Goal: Task Accomplishment & Management: Manage account settings

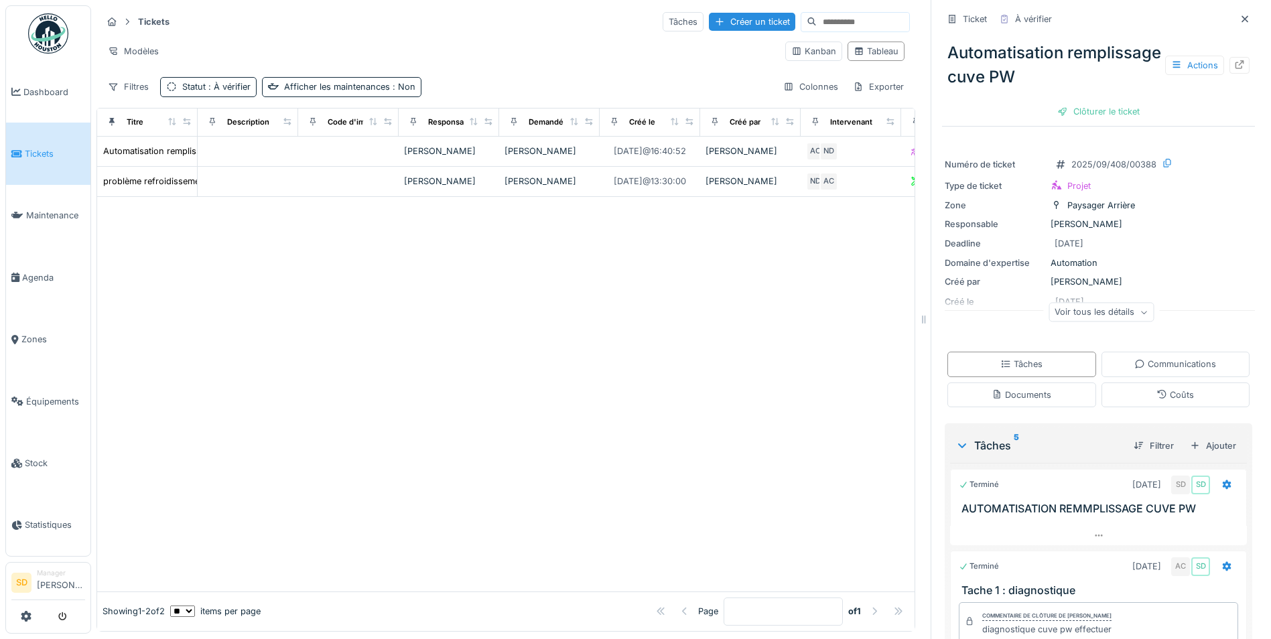
click at [43, 154] on span "Tickets" at bounding box center [55, 153] width 60 height 13
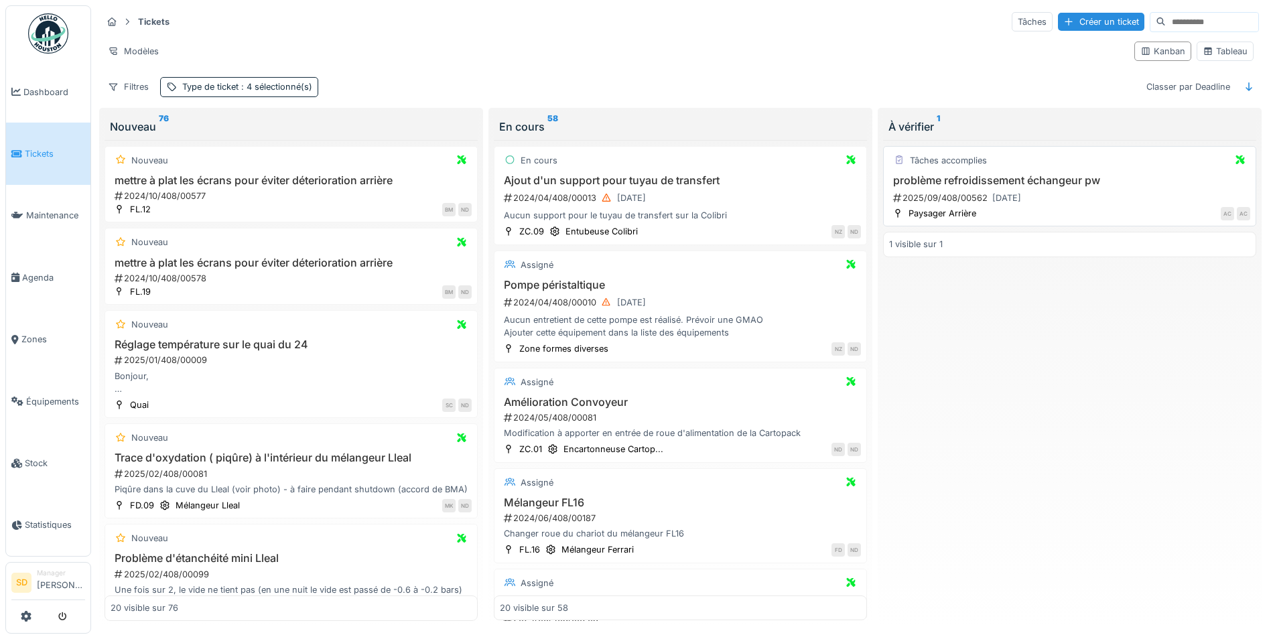
click at [1011, 183] on h3 "problème refroidissement échangeur pw" at bounding box center [1069, 180] width 361 height 13
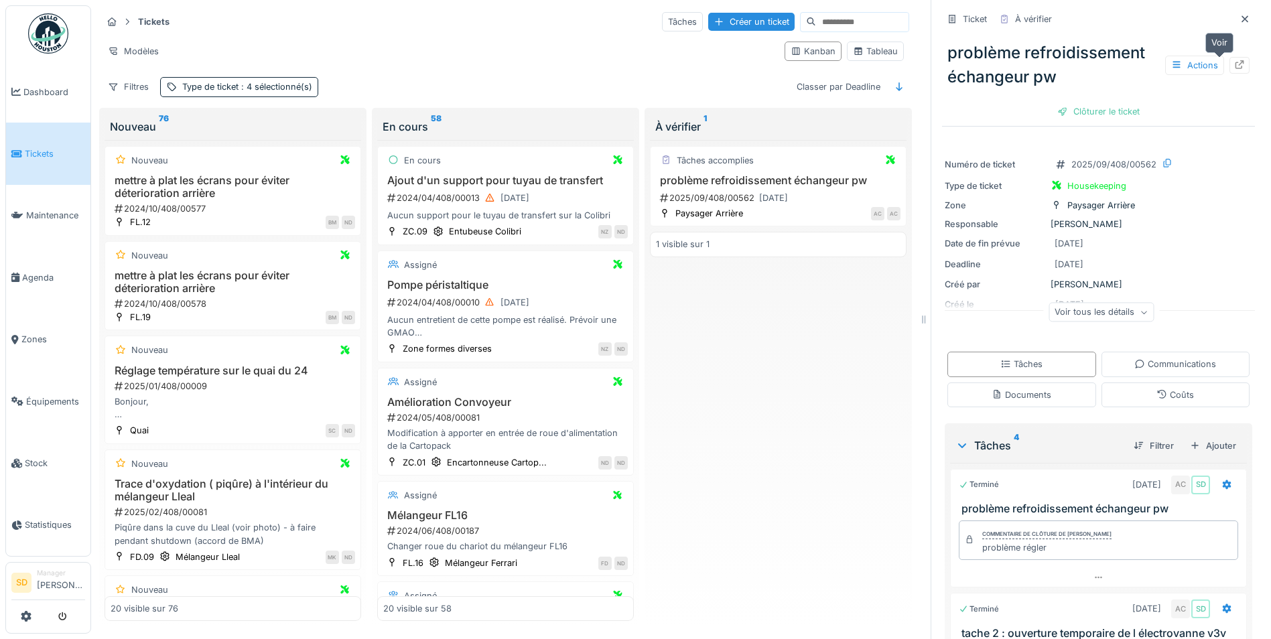
click at [1235, 65] on icon at bounding box center [1240, 64] width 11 height 9
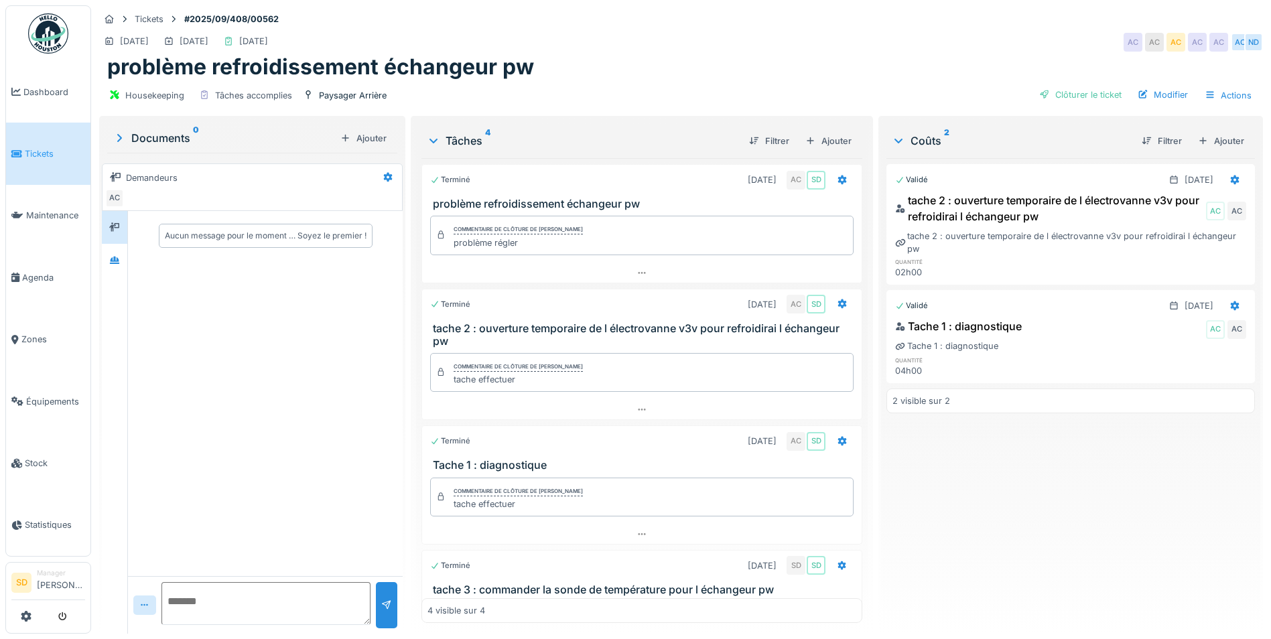
click at [51, 151] on span "Tickets" at bounding box center [55, 153] width 60 height 13
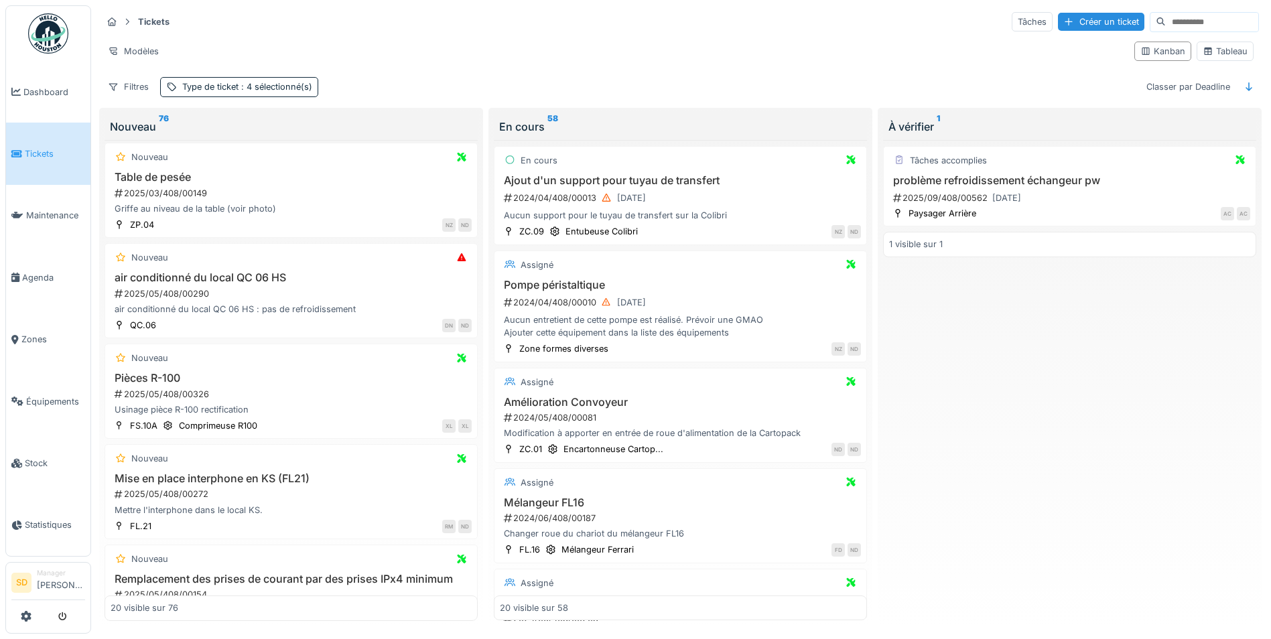
scroll to position [536, 0]
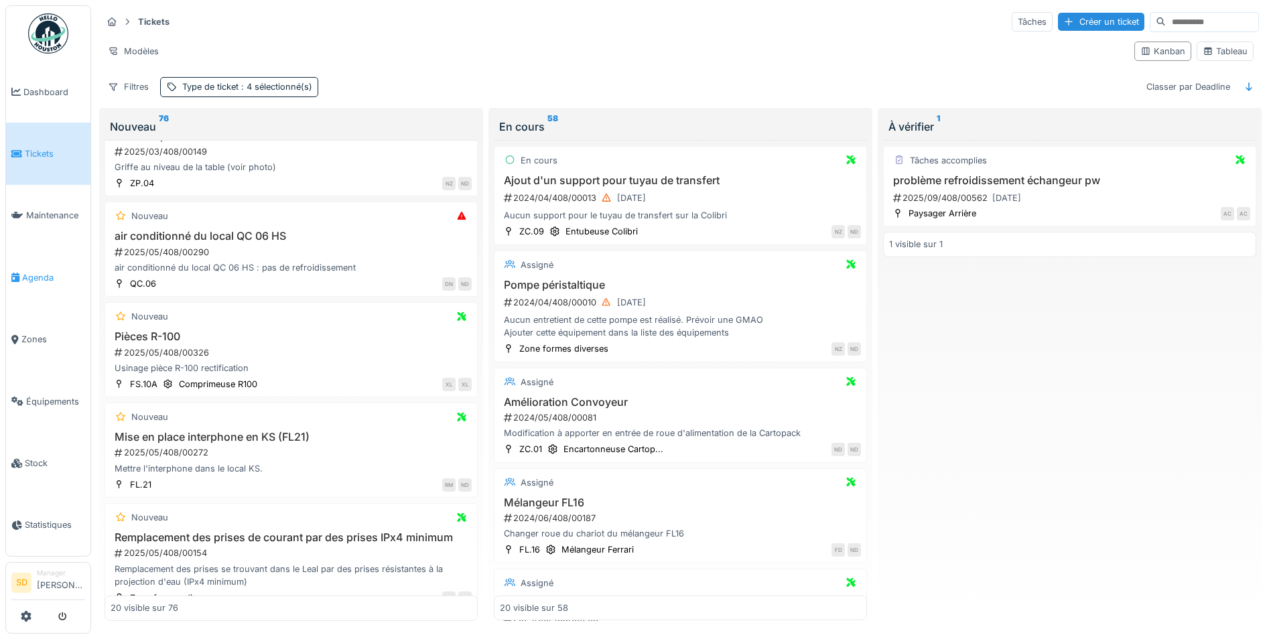
click at [44, 263] on link "Agenda" at bounding box center [48, 278] width 84 height 62
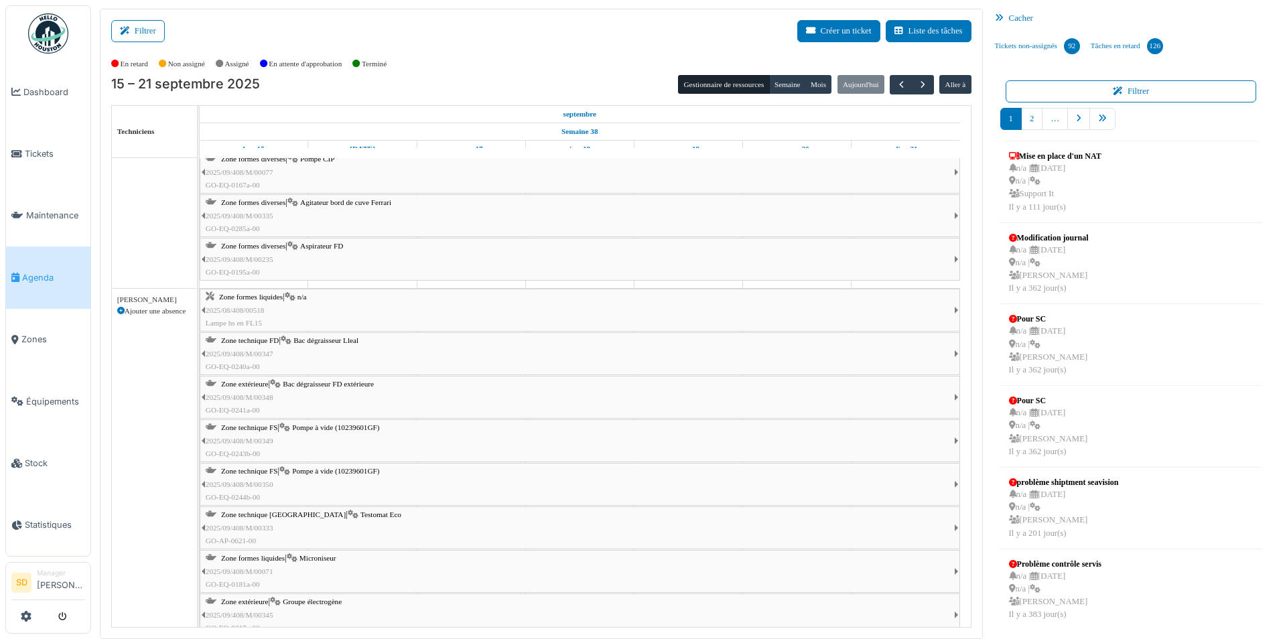
scroll to position [938, 0]
click at [312, 340] on span "Bac dégraisseur Lleal" at bounding box center [326, 339] width 65 height 8
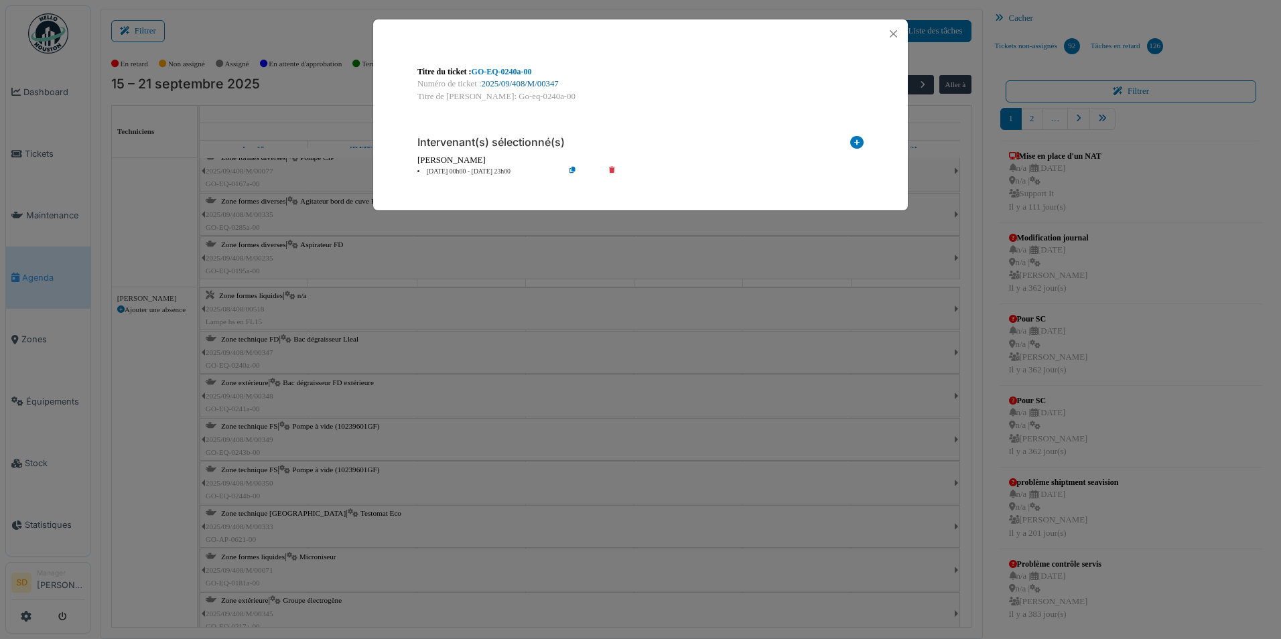
click at [503, 82] on link "2025/09/408/M/00347" at bounding box center [520, 83] width 77 height 9
click at [898, 31] on button "Close" at bounding box center [894, 34] width 18 height 18
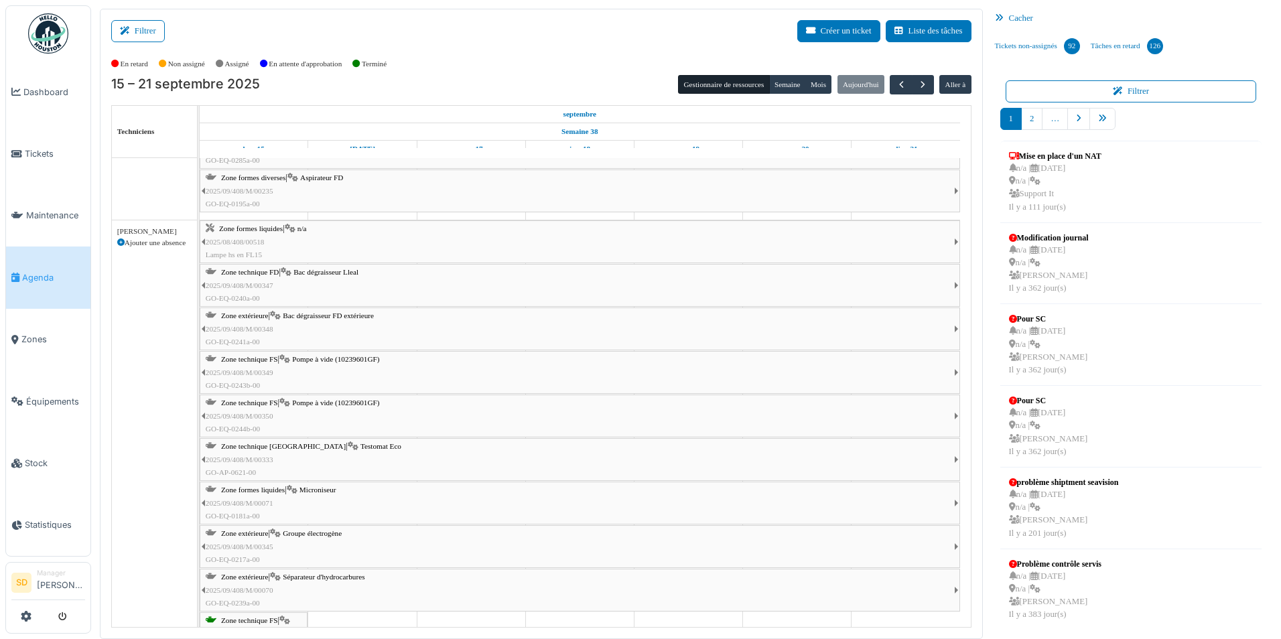
scroll to position [1072, 0]
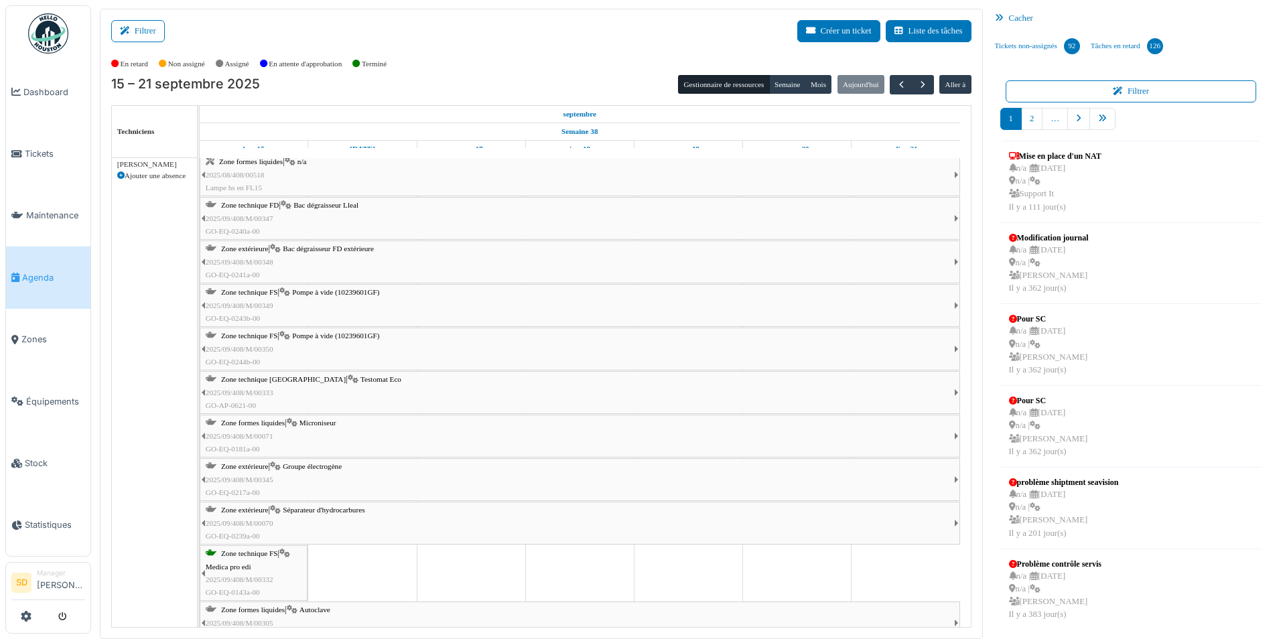
click at [332, 511] on span "Séparateur d'hydrocarbures" at bounding box center [324, 510] width 82 height 8
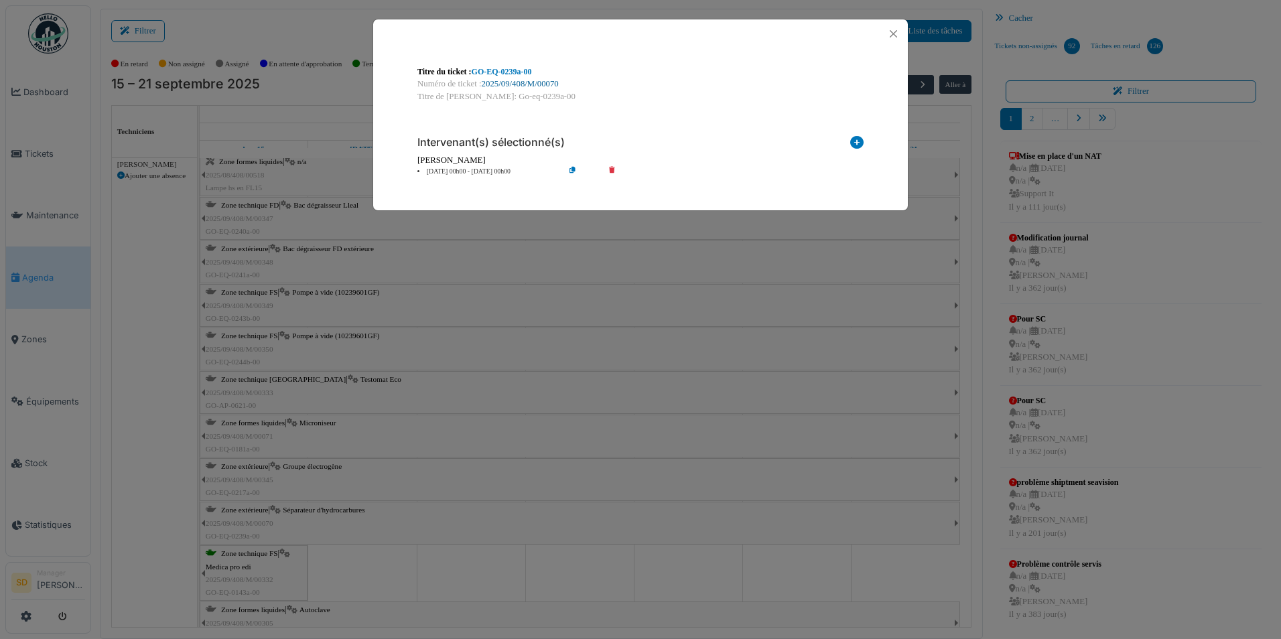
click at [538, 82] on link "2025/09/408/M/00070" at bounding box center [520, 83] width 77 height 9
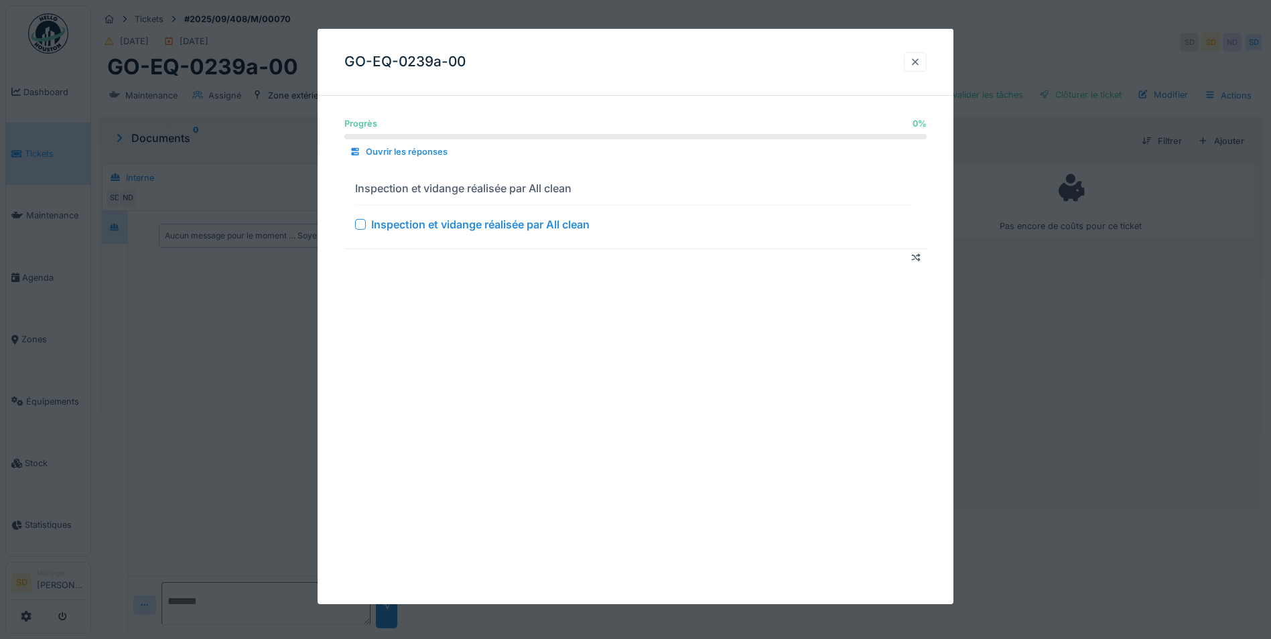
click at [921, 65] on div at bounding box center [915, 62] width 11 height 13
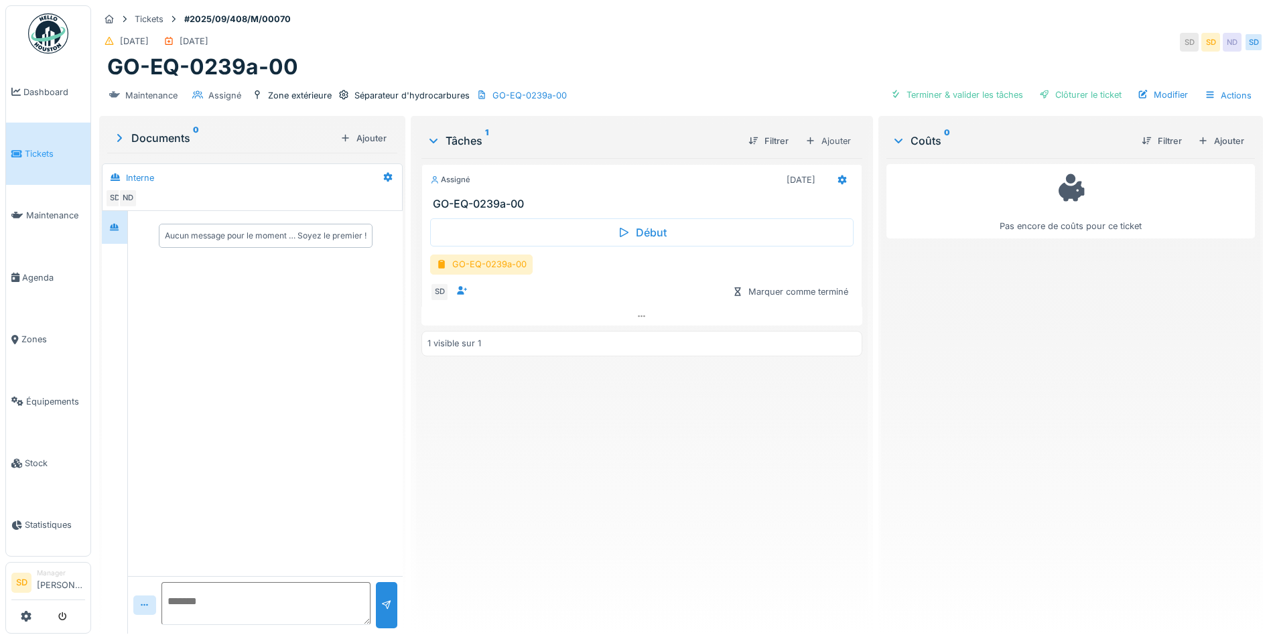
click at [44, 154] on span "Tickets" at bounding box center [55, 153] width 60 height 13
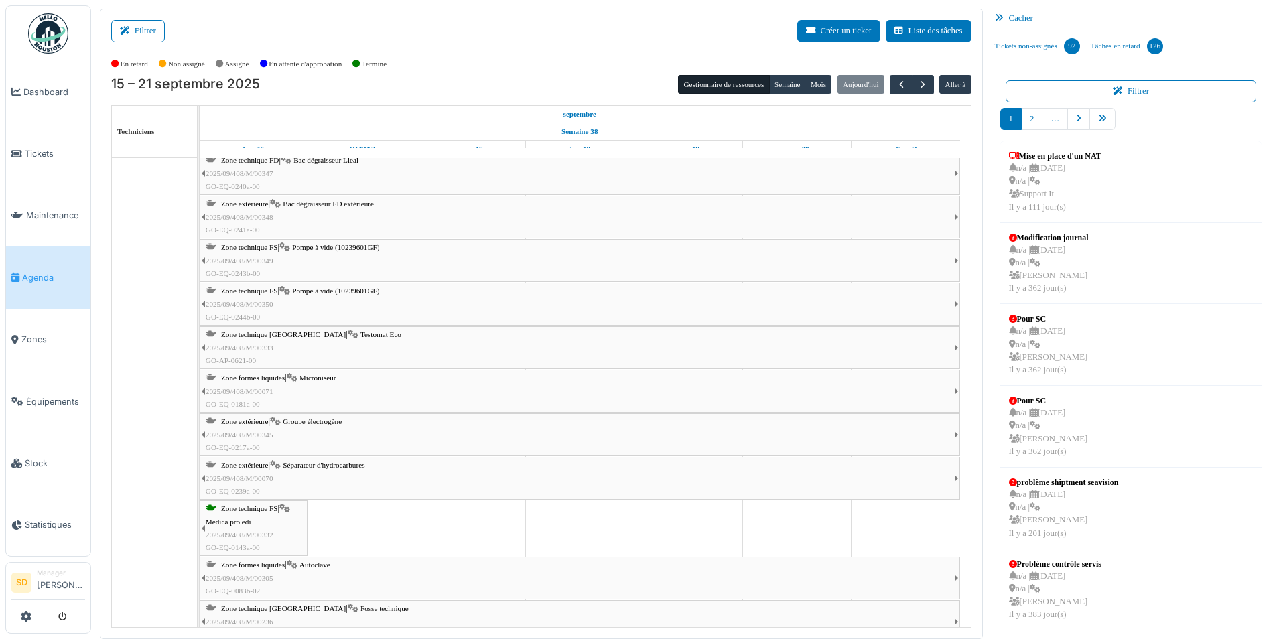
scroll to position [1139, 0]
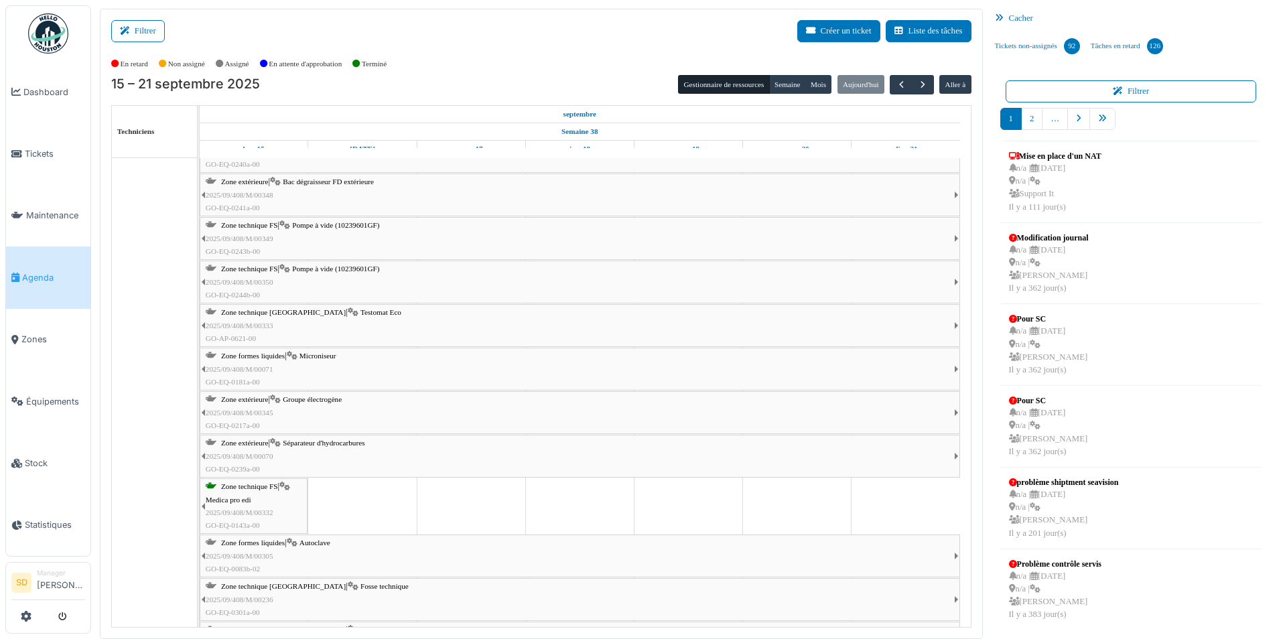
click at [361, 586] on span "Fosse technique" at bounding box center [385, 586] width 48 height 8
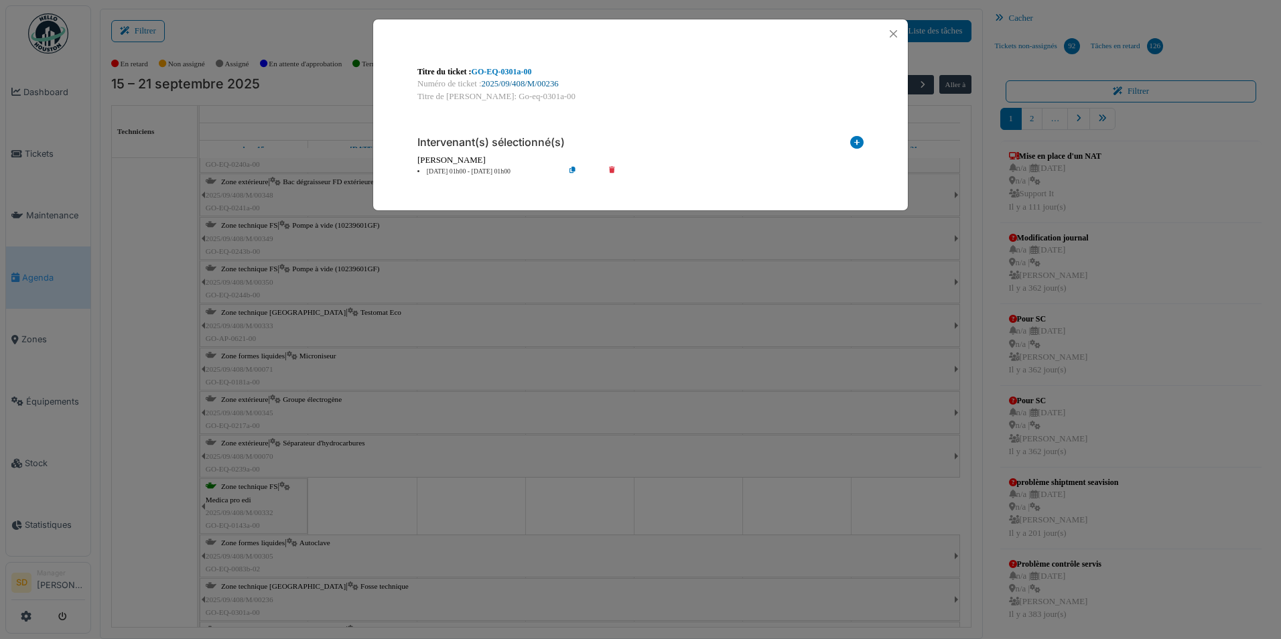
click at [510, 85] on link "2025/09/408/M/00236" at bounding box center [520, 83] width 77 height 9
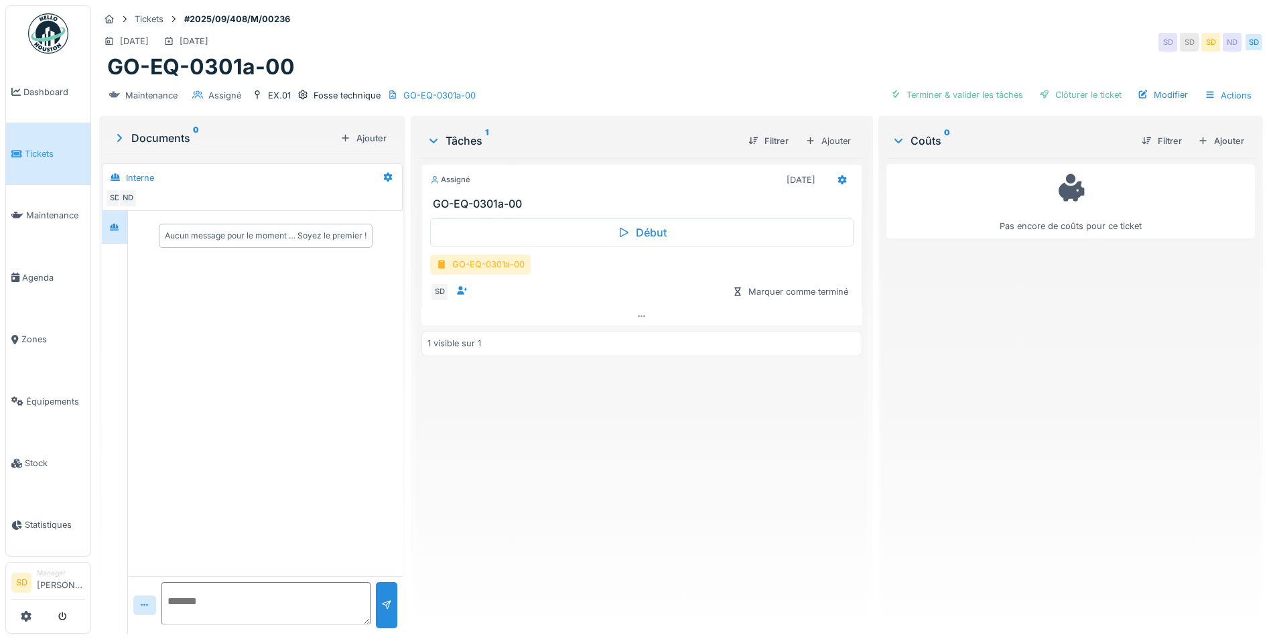
click at [489, 267] on div "GO-EQ-0301a-00" at bounding box center [480, 264] width 101 height 19
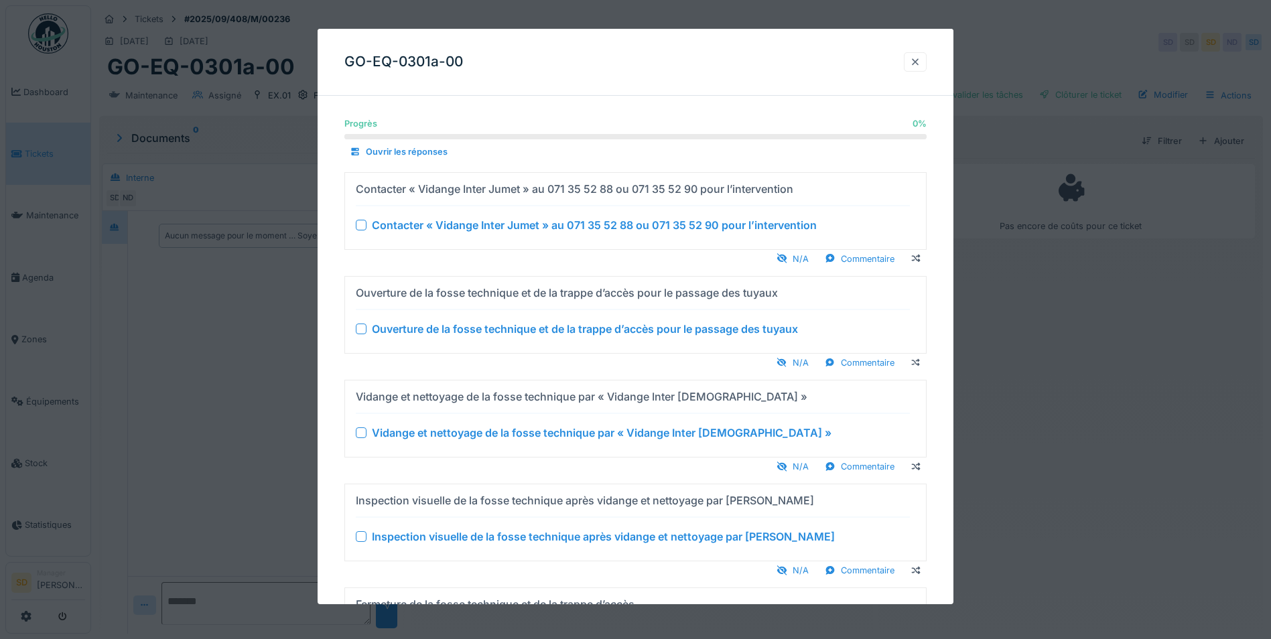
click at [918, 67] on div at bounding box center [915, 62] width 11 height 13
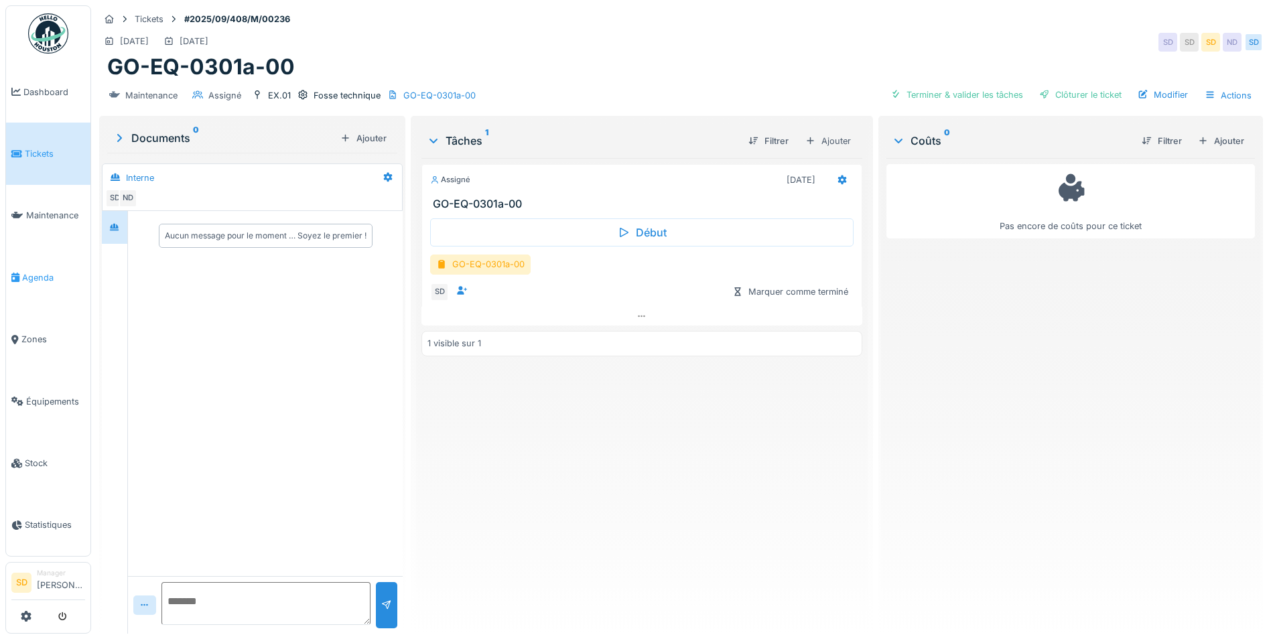
click at [54, 271] on span "Agenda" at bounding box center [53, 277] width 63 height 13
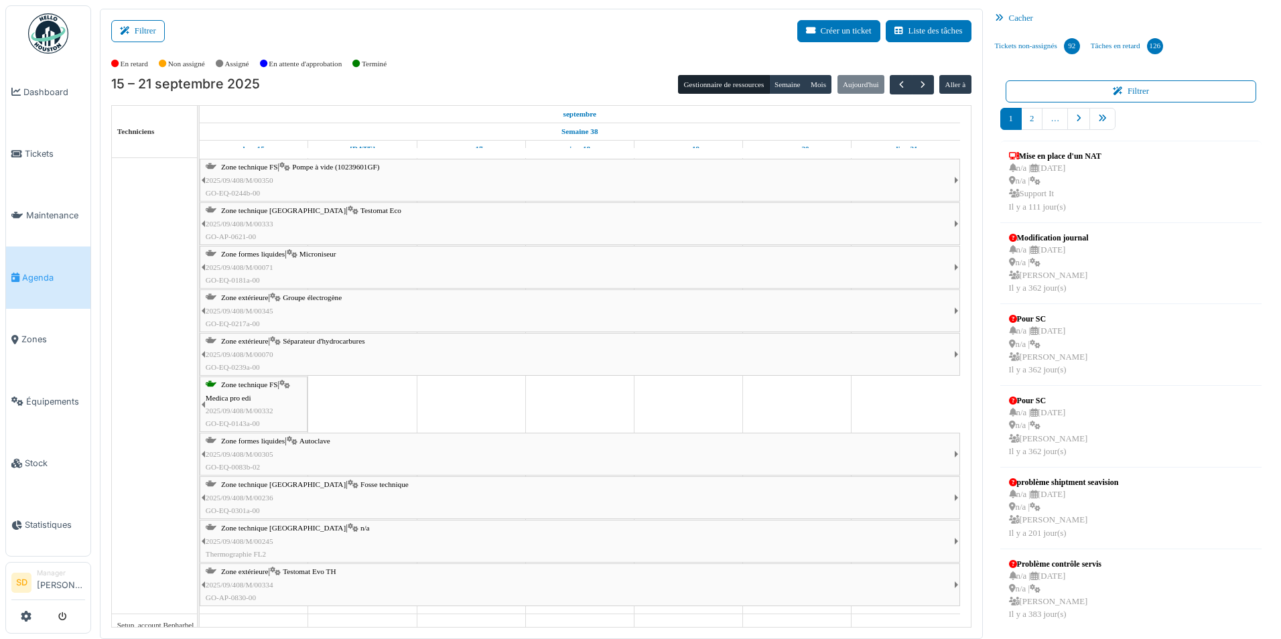
scroll to position [1206, 0]
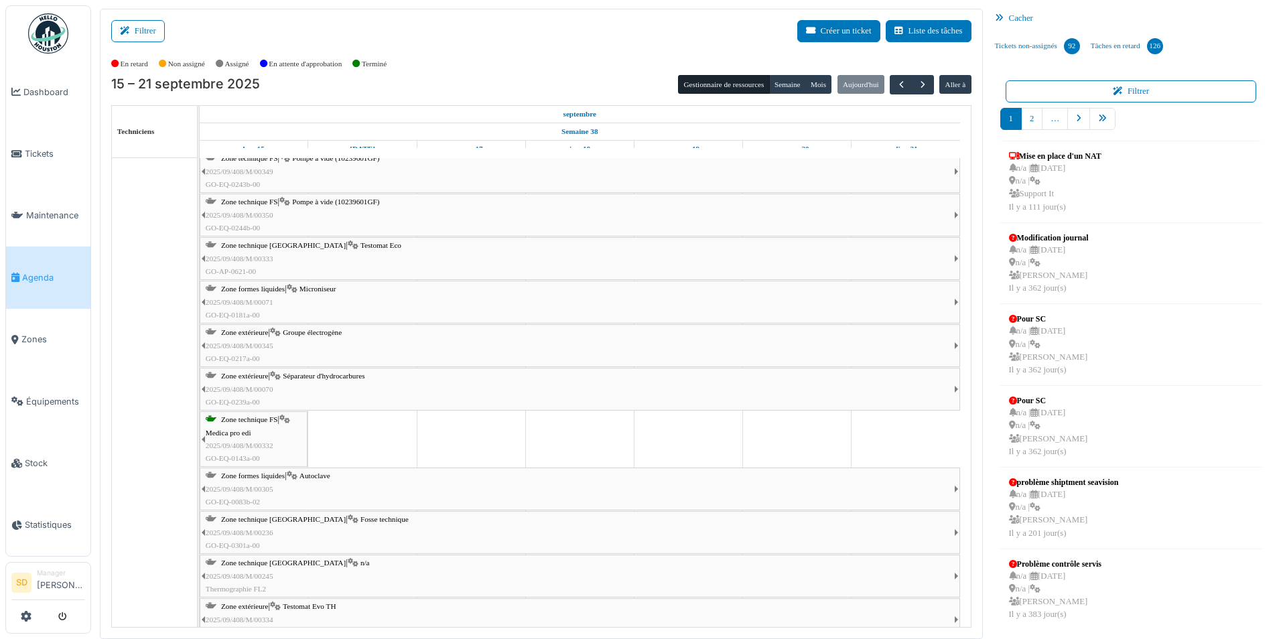
click at [348, 248] on icon at bounding box center [353, 245] width 11 height 9
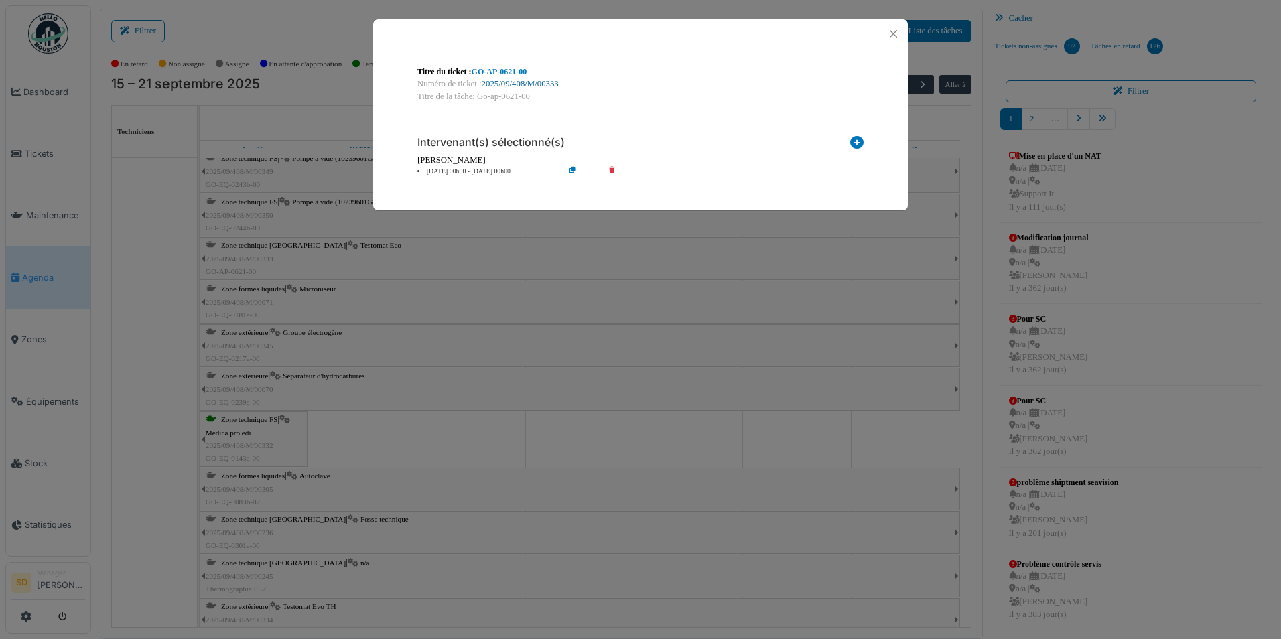
click at [495, 79] on link "2025/09/408/M/00333" at bounding box center [520, 83] width 77 height 9
click at [897, 38] on button "Close" at bounding box center [894, 34] width 18 height 18
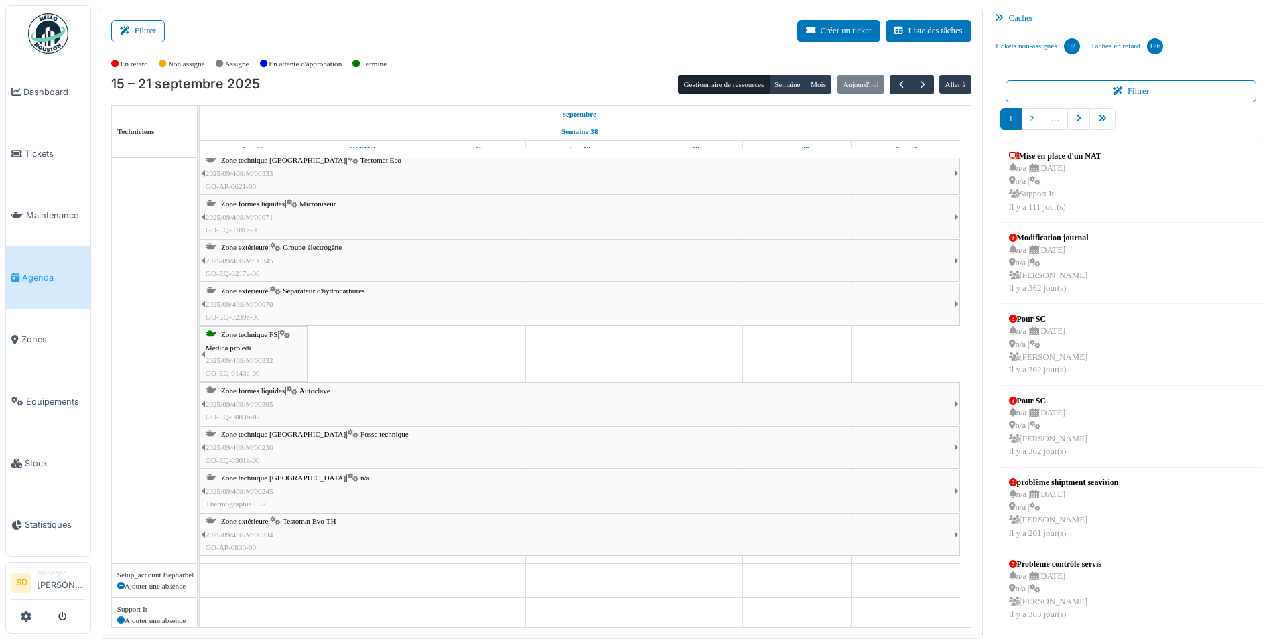
scroll to position [1340, 0]
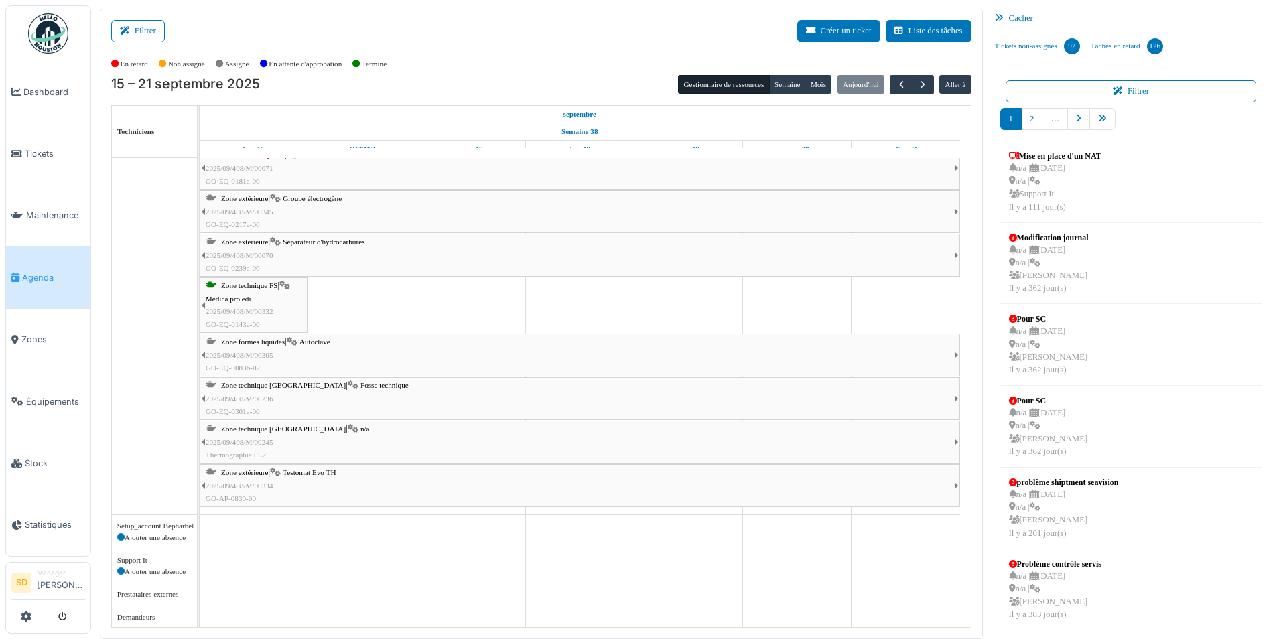
click at [320, 472] on span "Testomat Evo TH" at bounding box center [309, 472] width 53 height 8
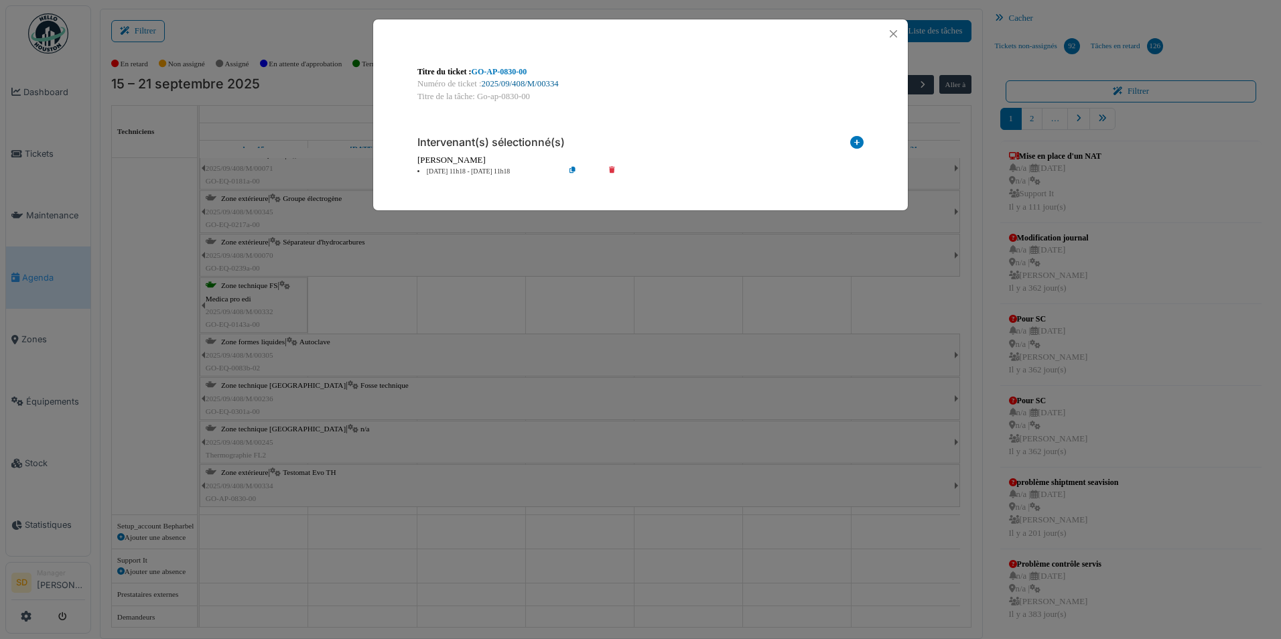
click at [508, 79] on link "2025/09/408/M/00334" at bounding box center [520, 83] width 77 height 9
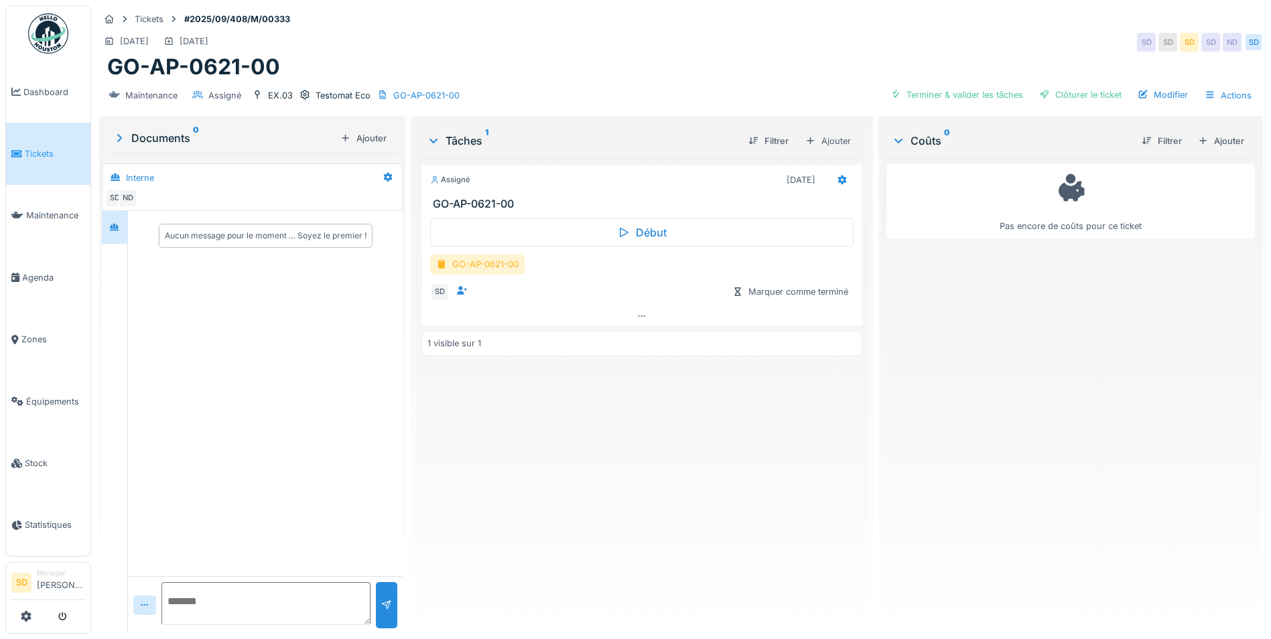
click at [481, 271] on div "GO-AP-0621-00" at bounding box center [477, 264] width 94 height 19
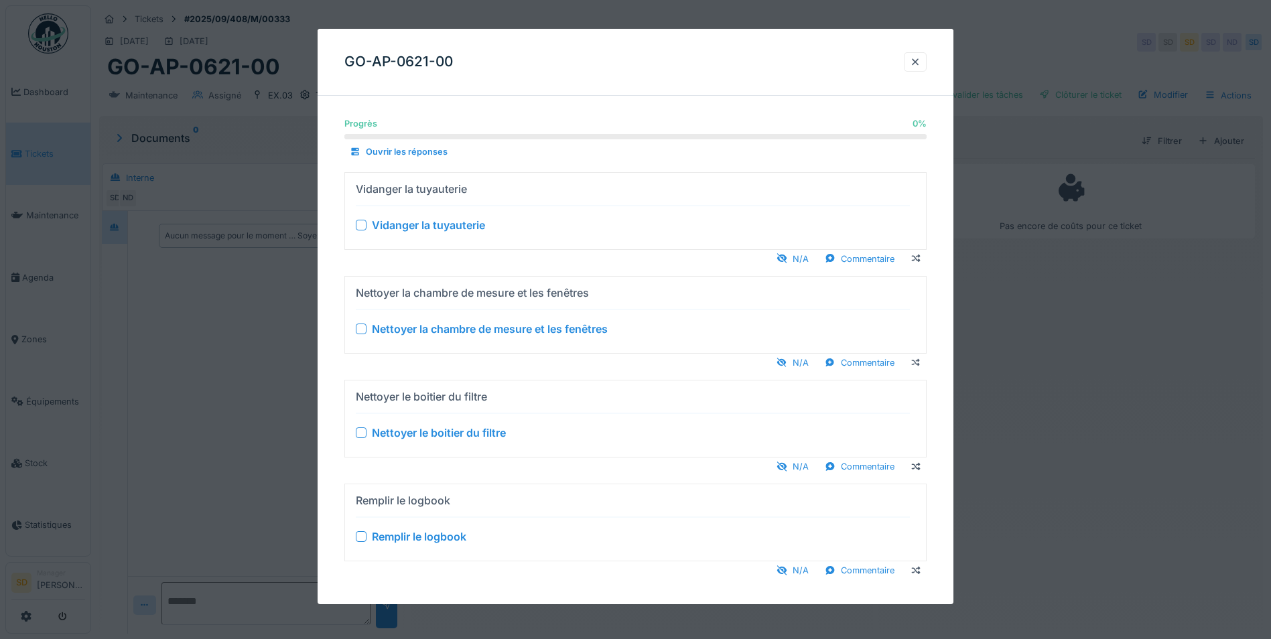
click at [359, 221] on div at bounding box center [361, 224] width 11 height 11
click at [357, 330] on div at bounding box center [361, 329] width 11 height 11
click at [357, 438] on div at bounding box center [361, 433] width 11 height 11
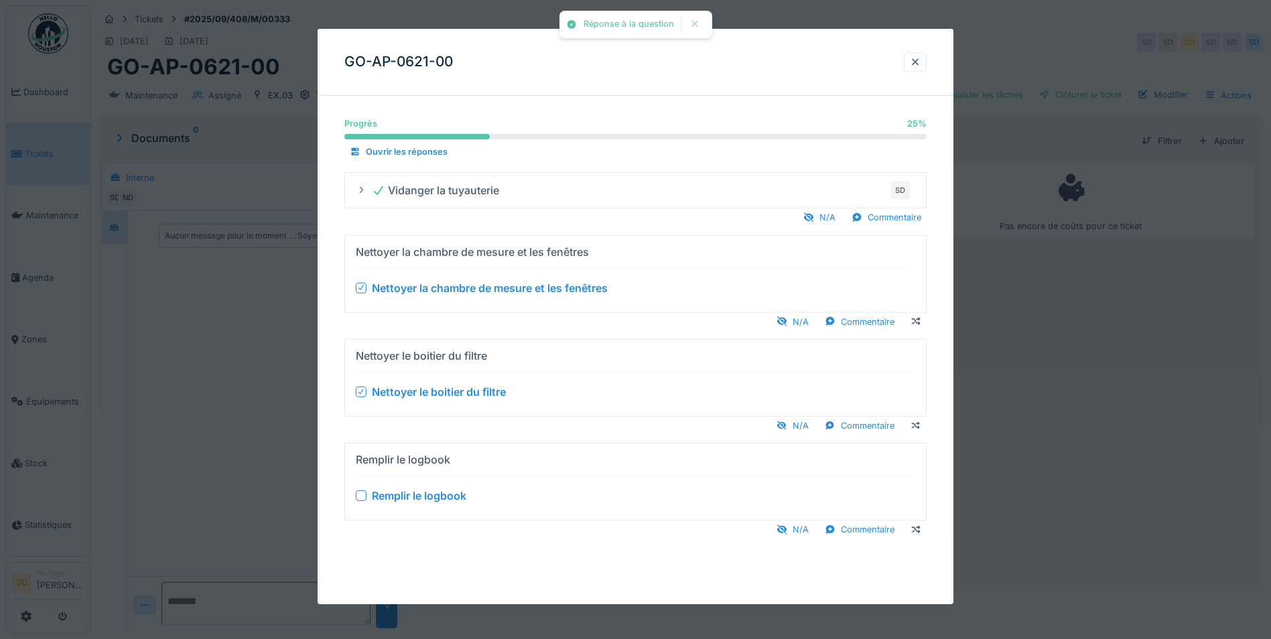
click at [365, 498] on div at bounding box center [361, 496] width 11 height 11
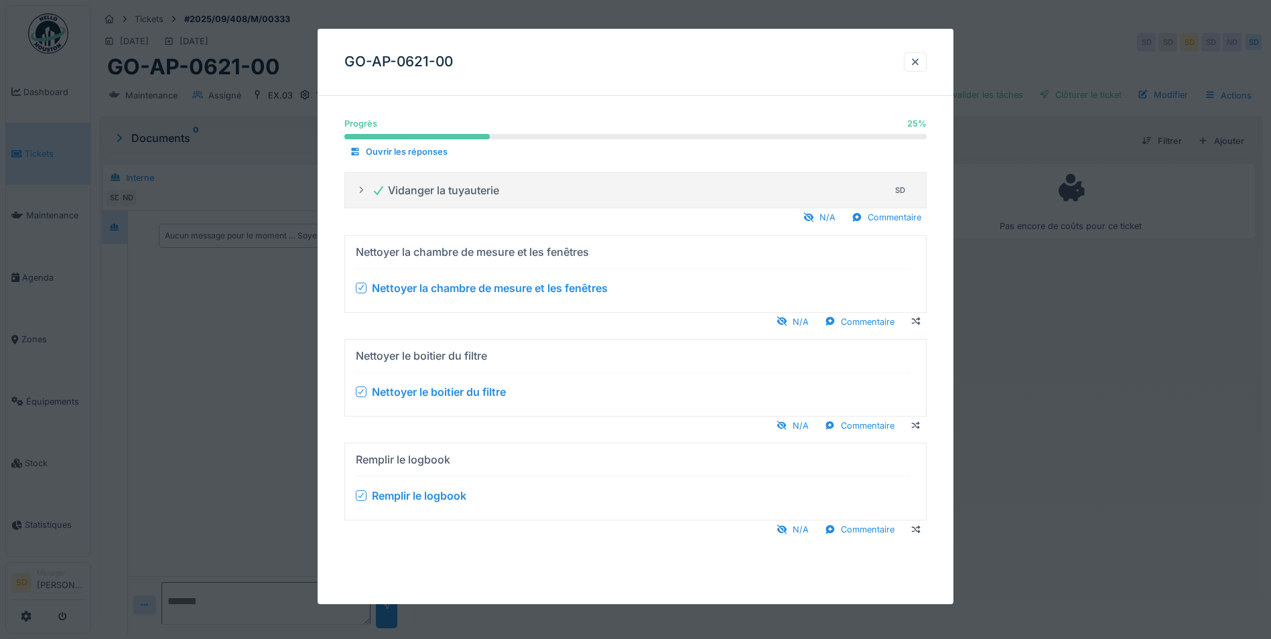
scroll to position [10, 0]
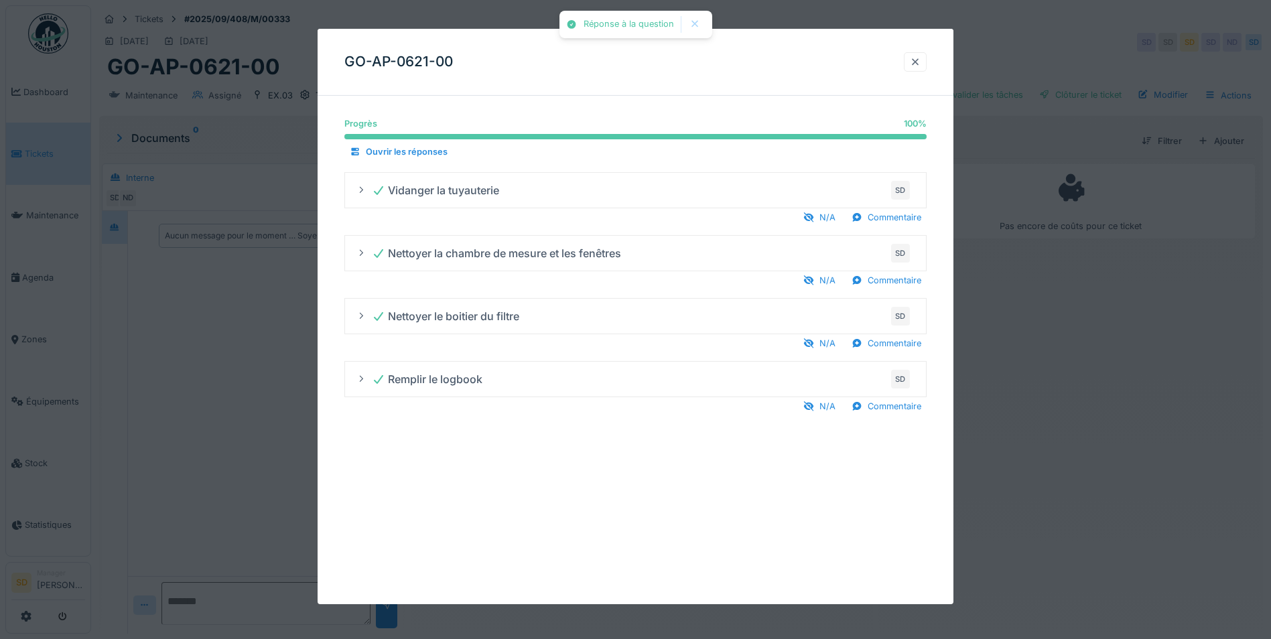
click at [927, 64] on div at bounding box center [915, 61] width 23 height 19
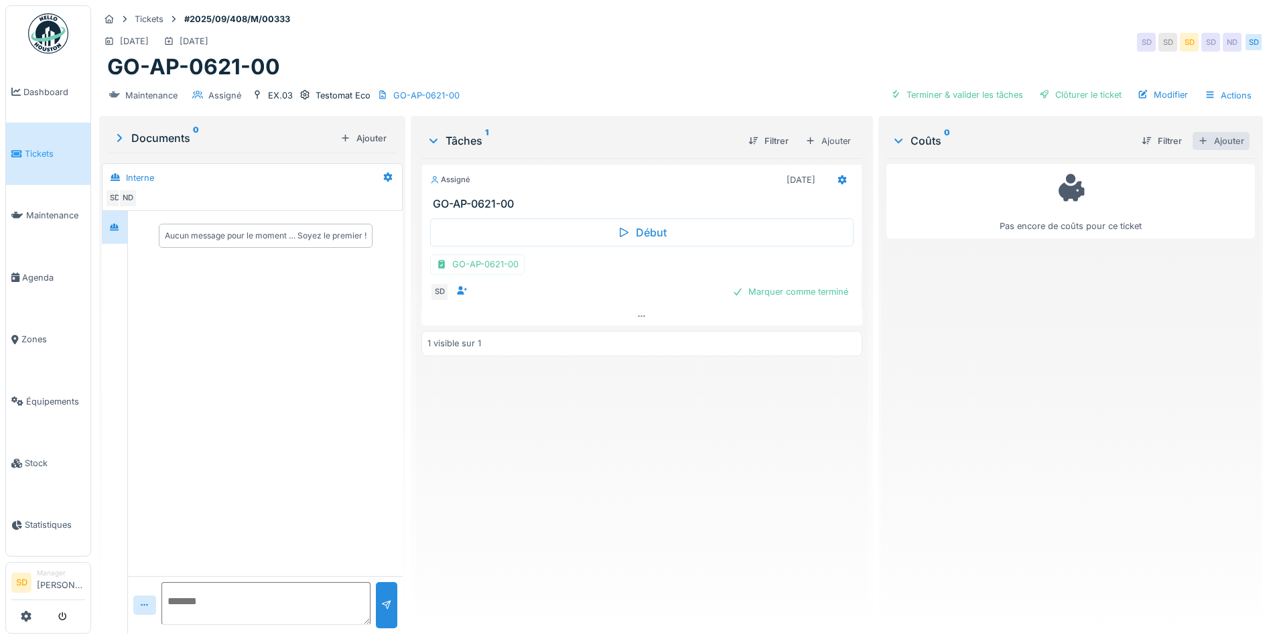
click at [1202, 132] on div "Ajouter" at bounding box center [1221, 141] width 57 height 18
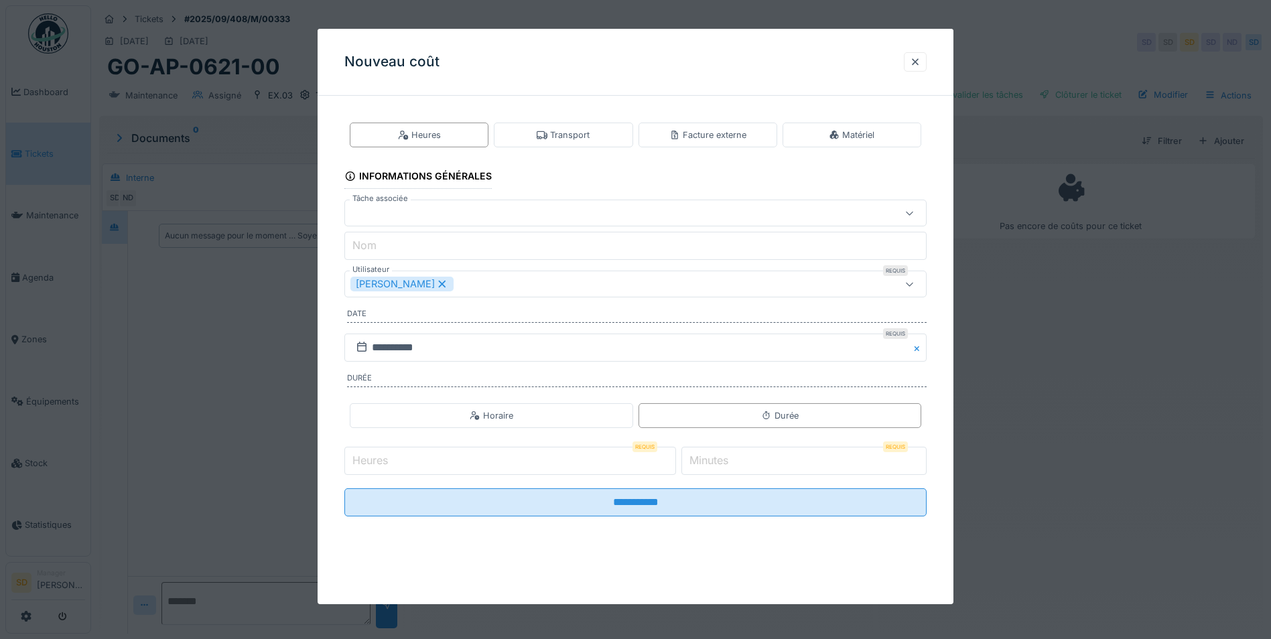
click at [435, 468] on input "Heures" at bounding box center [510, 461] width 332 height 28
type input "**"
click at [708, 461] on label "Minutes" at bounding box center [709, 460] width 44 height 16
click at [708, 461] on input "*" at bounding box center [804, 461] width 245 height 28
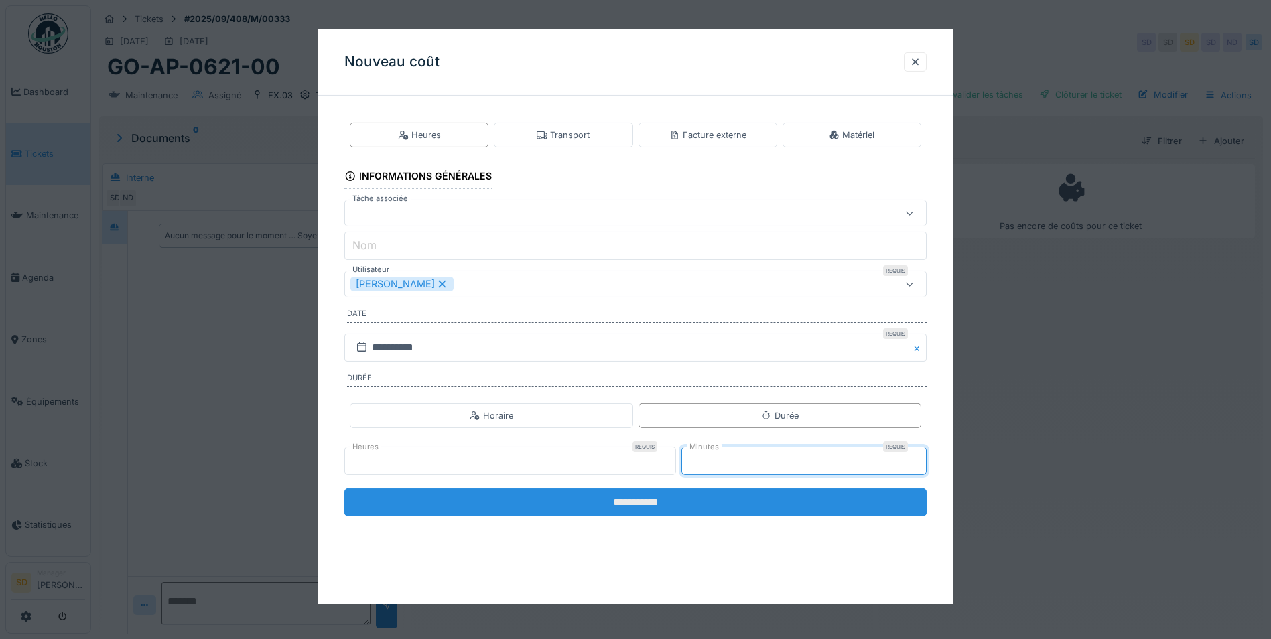
type input "**"
click at [684, 498] on input "**********" at bounding box center [635, 503] width 582 height 28
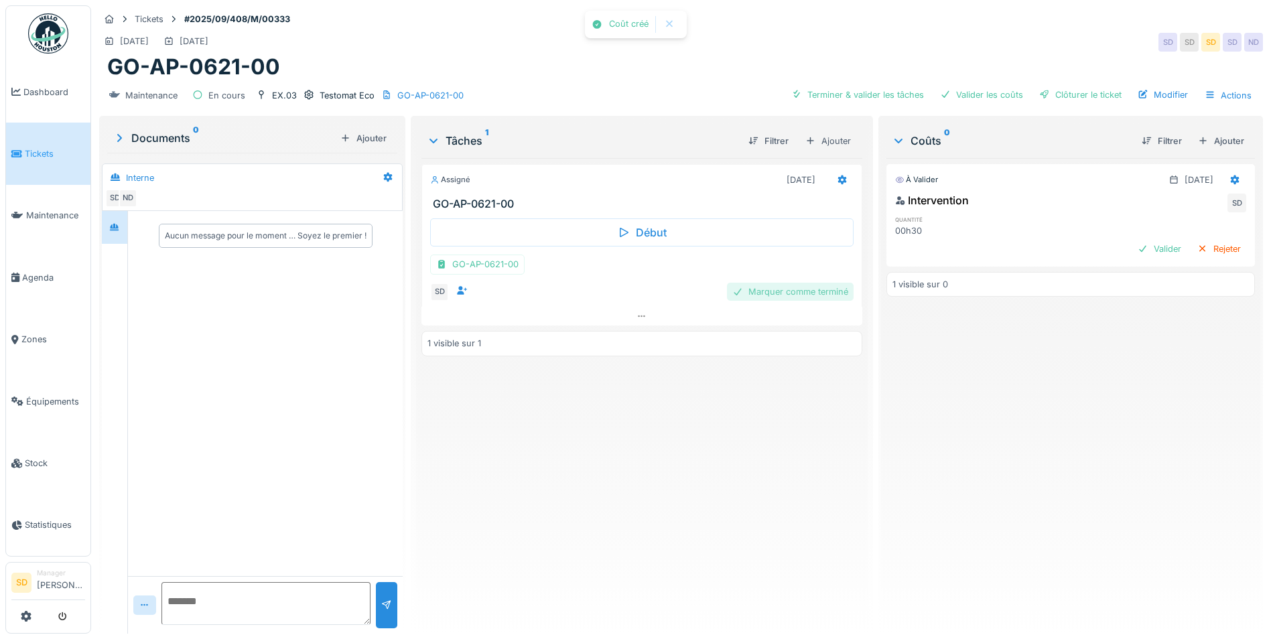
click at [790, 286] on div "Marquer comme terminé" at bounding box center [790, 292] width 127 height 18
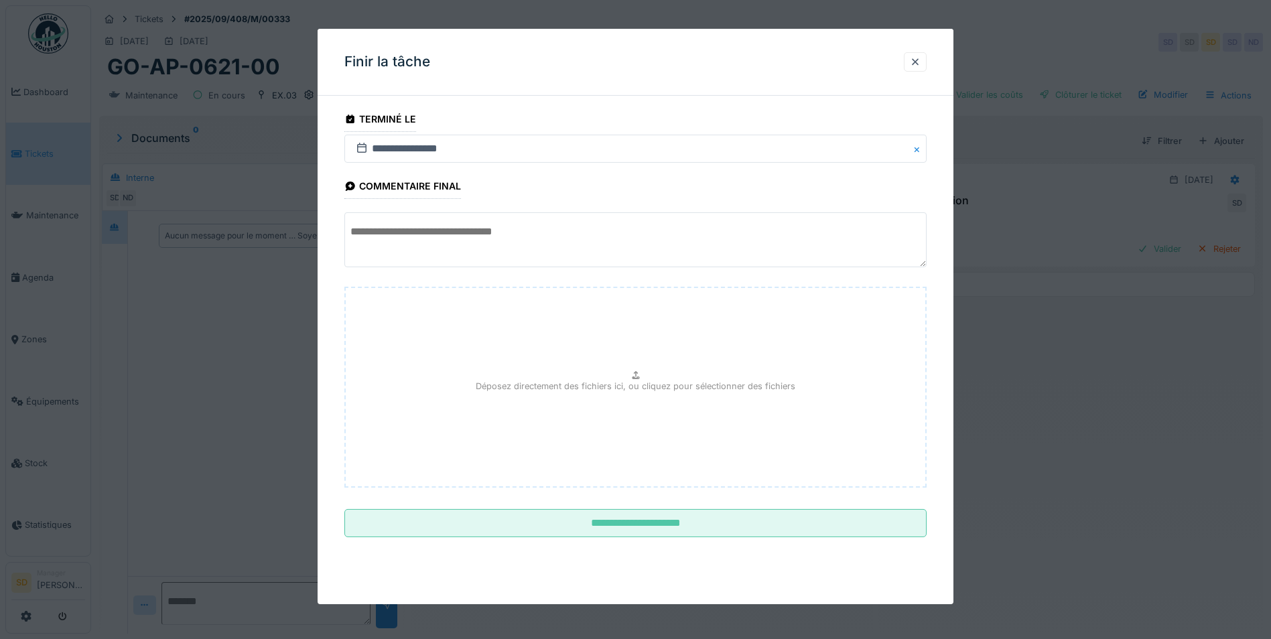
click at [432, 235] on textarea at bounding box center [635, 239] width 582 height 55
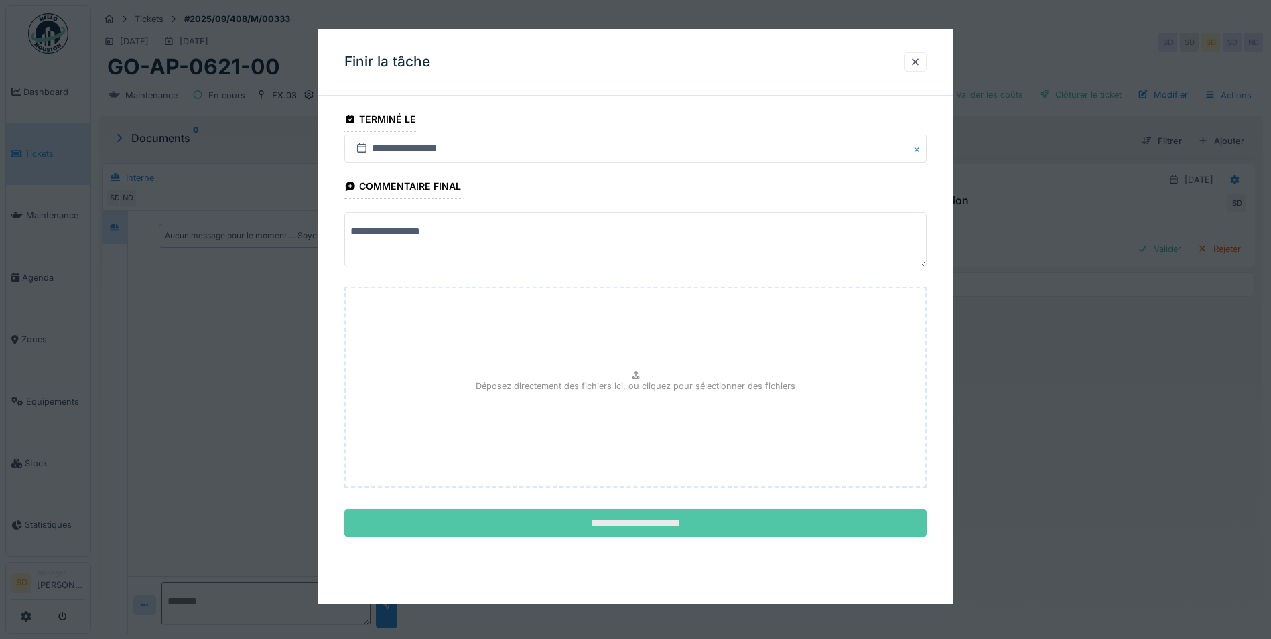
type textarea "**********"
click at [591, 519] on input "**********" at bounding box center [635, 523] width 582 height 28
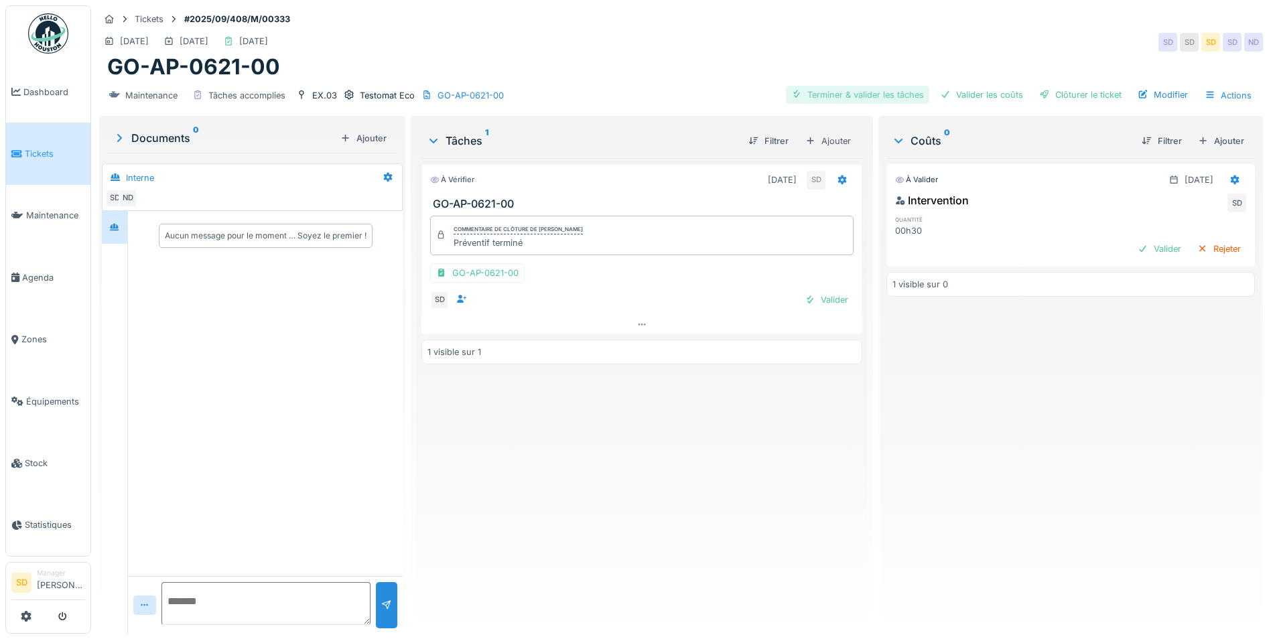
click at [838, 89] on div "Terminer & valider les tâches" at bounding box center [857, 95] width 143 height 18
click at [945, 91] on div "Valider les coûts" at bounding box center [982, 95] width 94 height 18
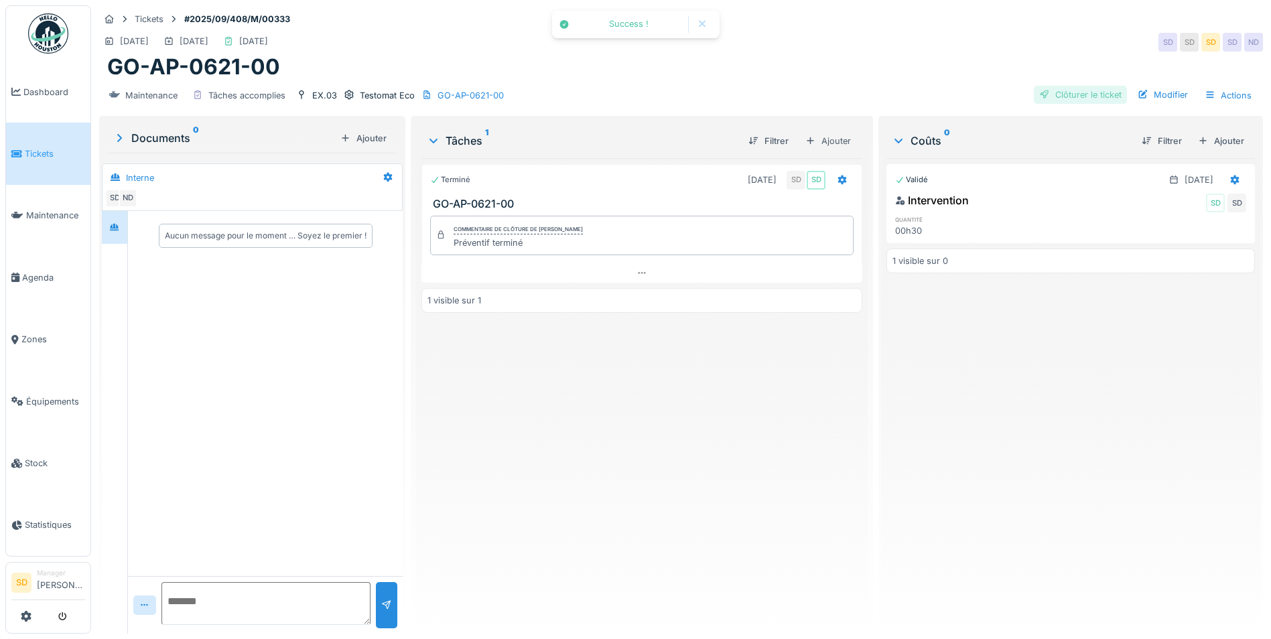
click at [1046, 86] on div "Clôturer le ticket" at bounding box center [1080, 95] width 93 height 18
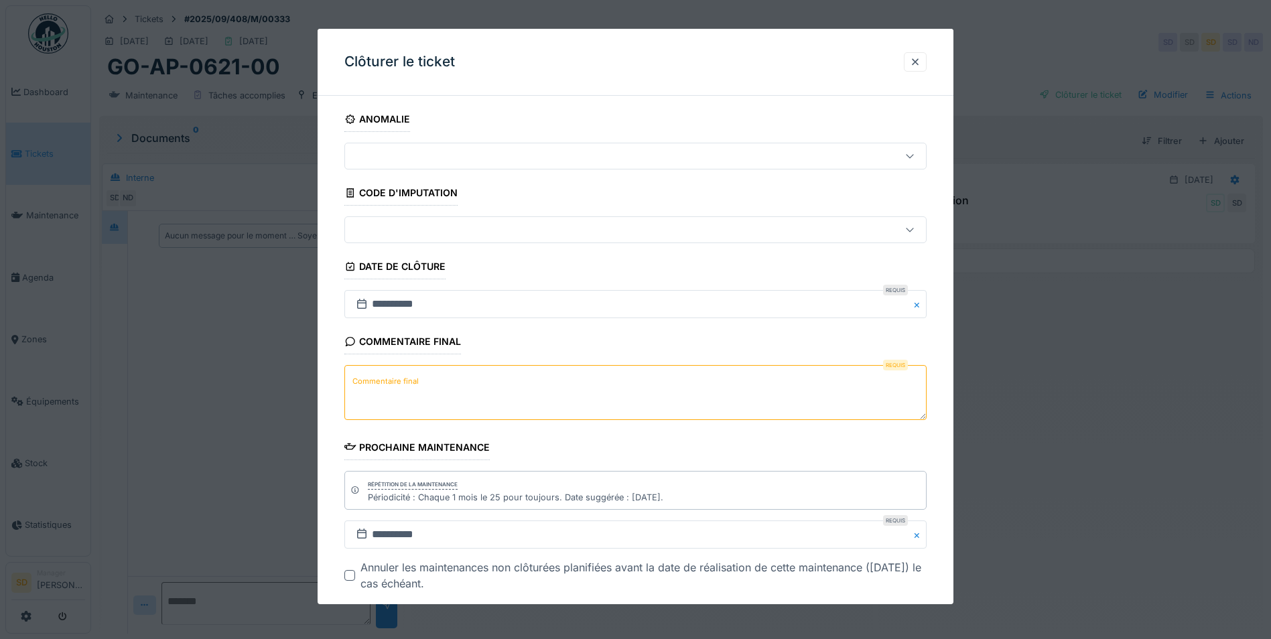
click at [515, 387] on textarea "Commentaire final" at bounding box center [635, 392] width 582 height 55
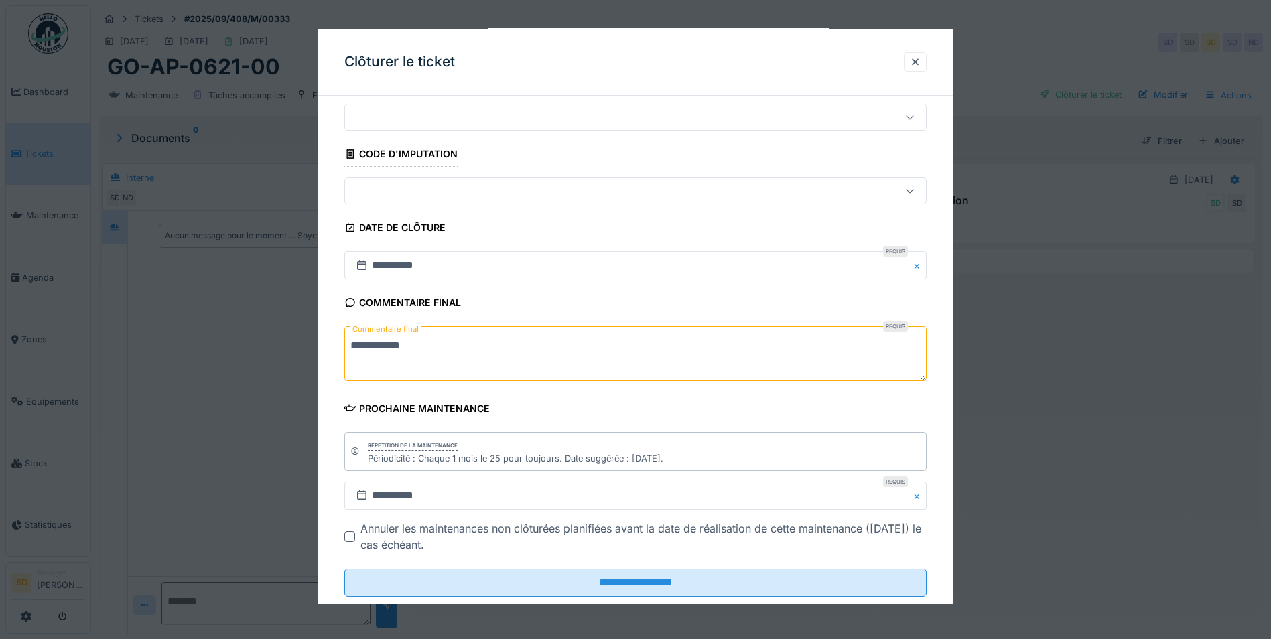
scroll to position [69, 0]
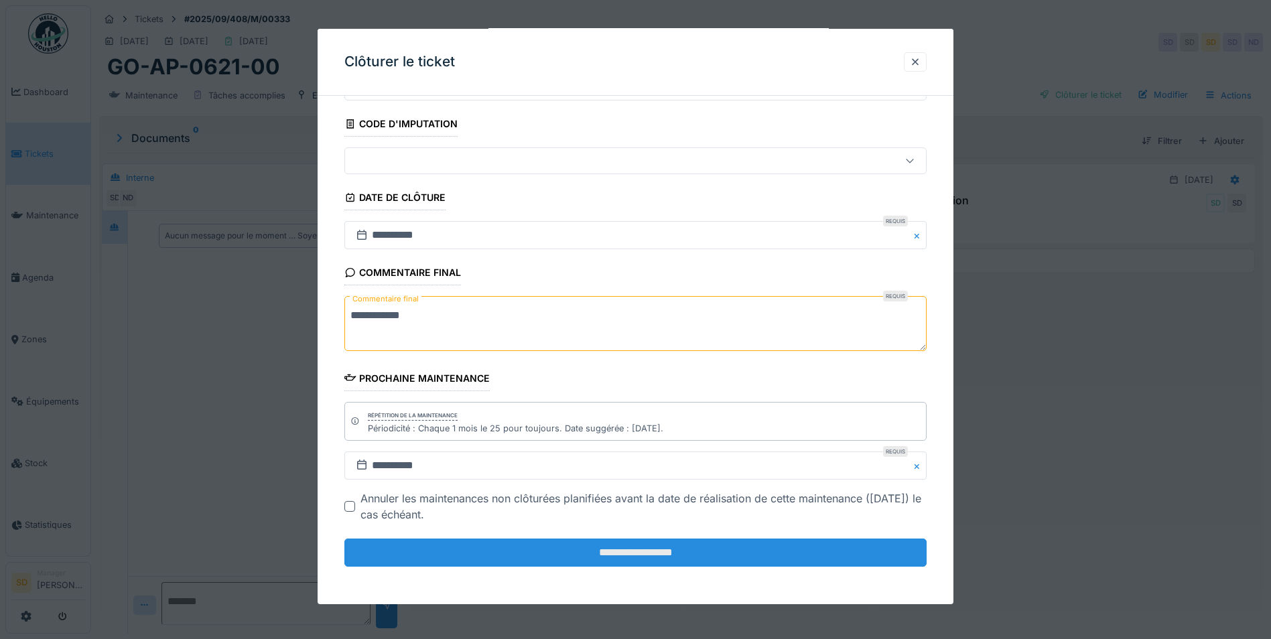
type textarea "**********"
click at [651, 556] on input "**********" at bounding box center [635, 553] width 582 height 28
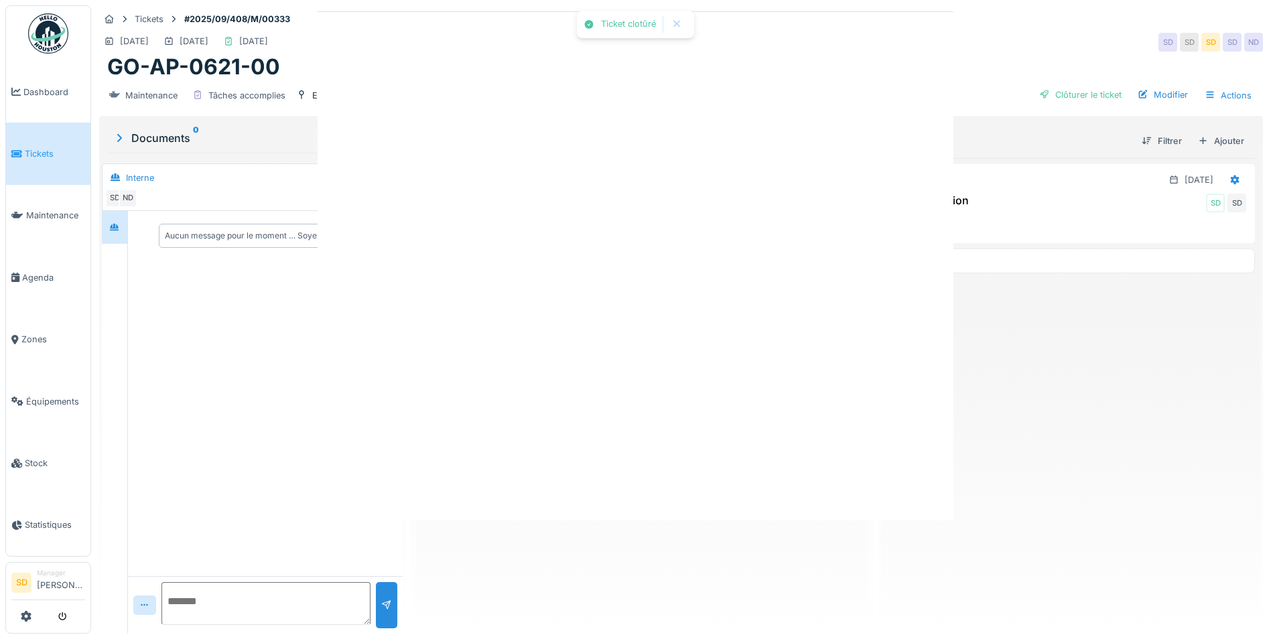
scroll to position [0, 0]
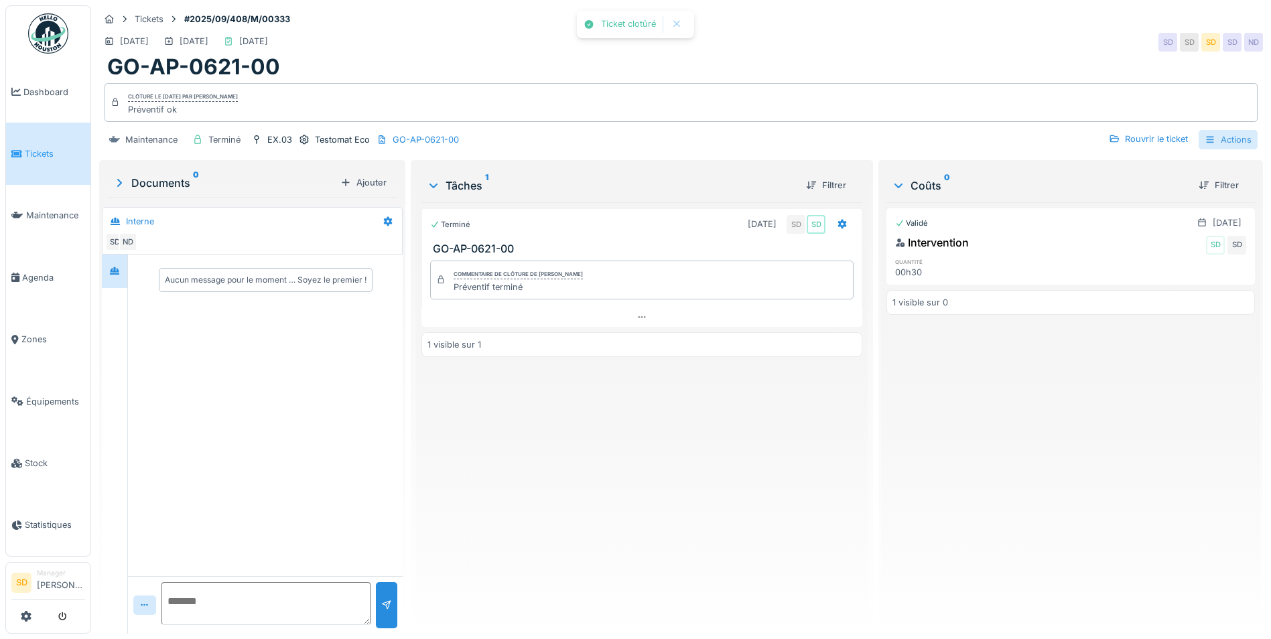
click at [1224, 133] on div "Actions" at bounding box center [1228, 139] width 59 height 19
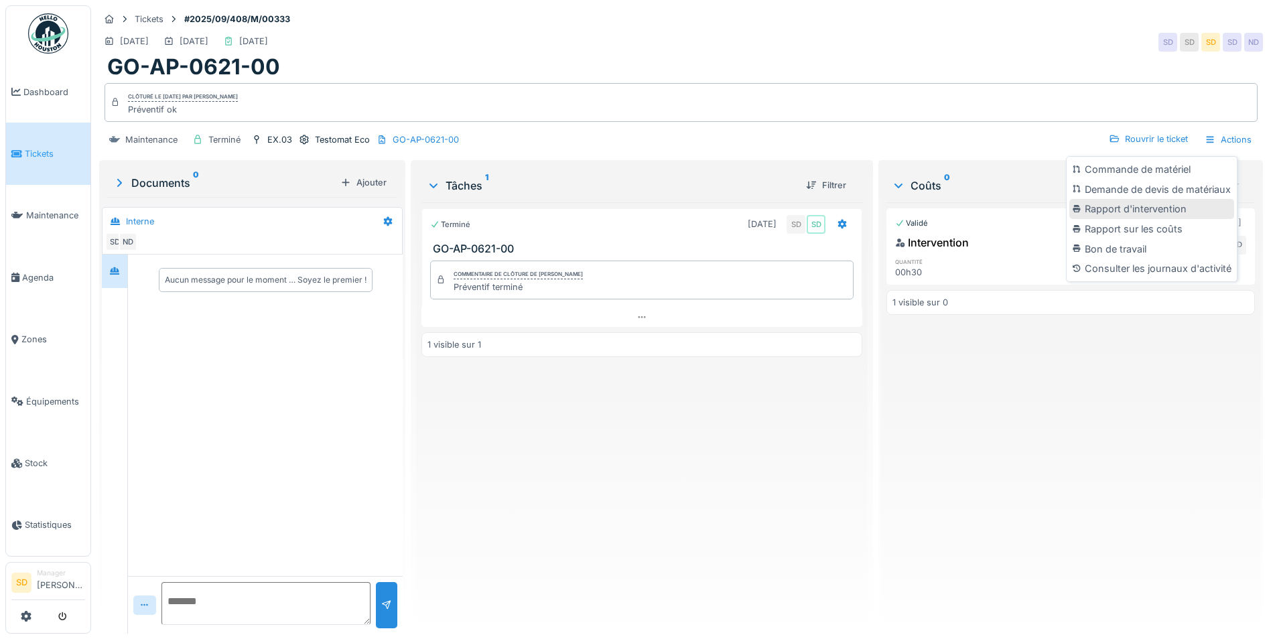
click at [1182, 199] on div "Rapport d'intervention" at bounding box center [1152, 209] width 165 height 20
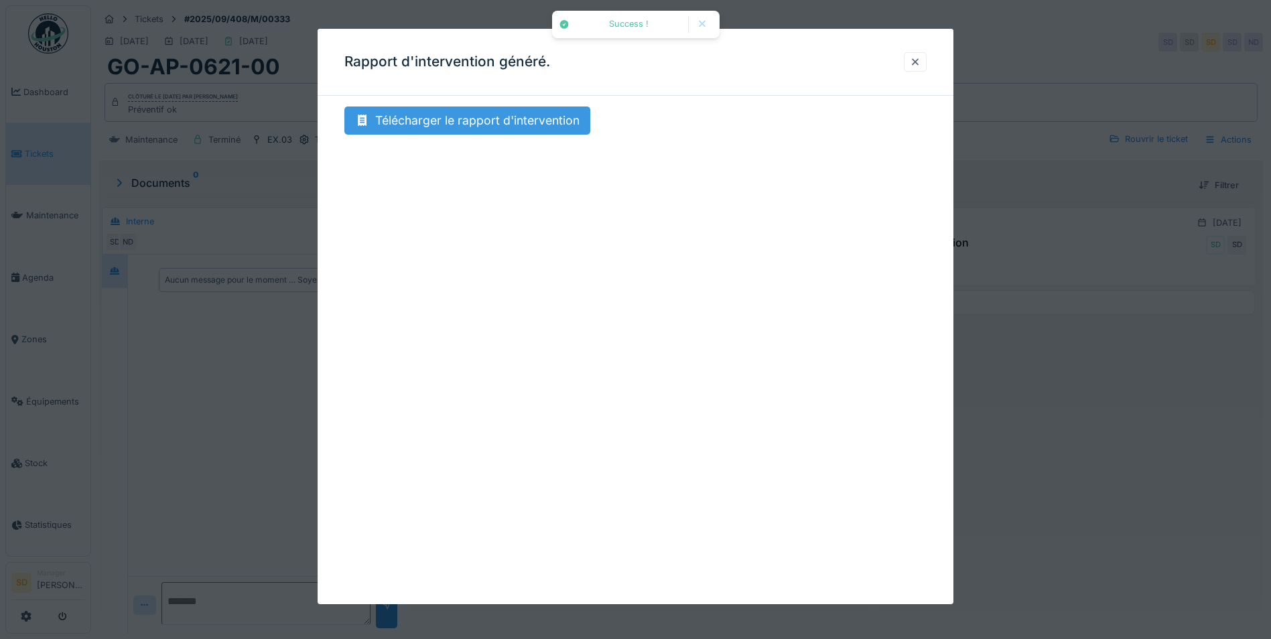
click at [439, 122] on div "Télécharger le rapport d'intervention" at bounding box center [467, 121] width 246 height 28
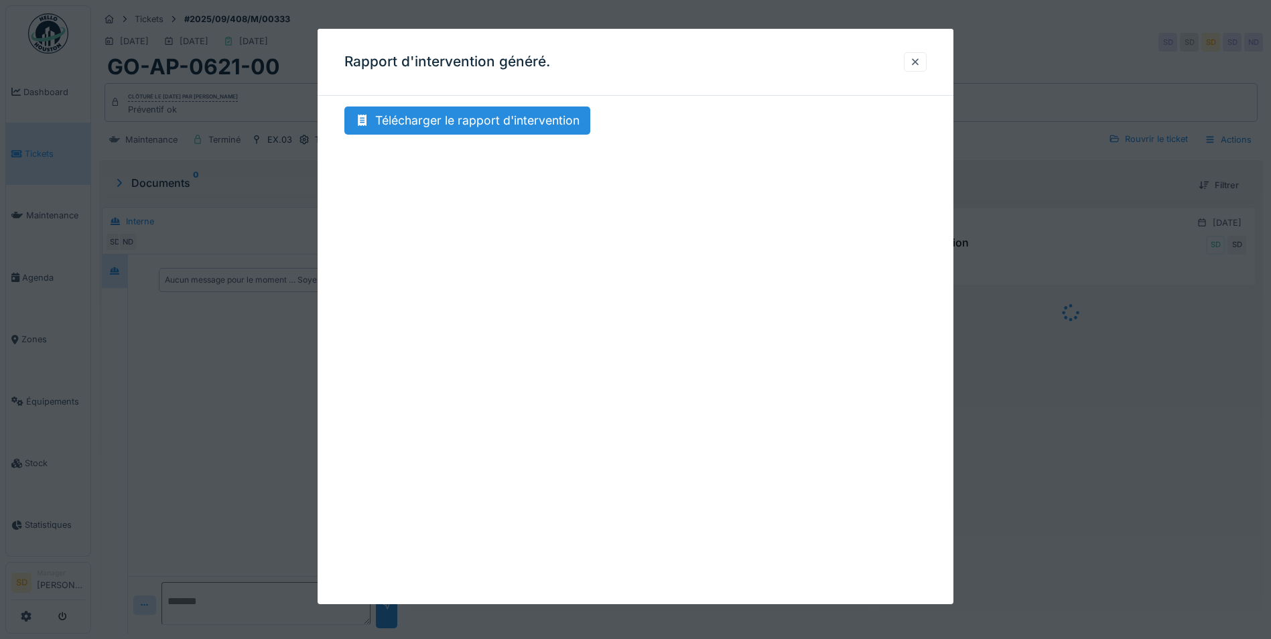
drag, startPoint x: 928, startPoint y: 62, endPoint x: 694, endPoint y: 3, distance: 240.6
click at [927, 61] on div at bounding box center [915, 61] width 23 height 19
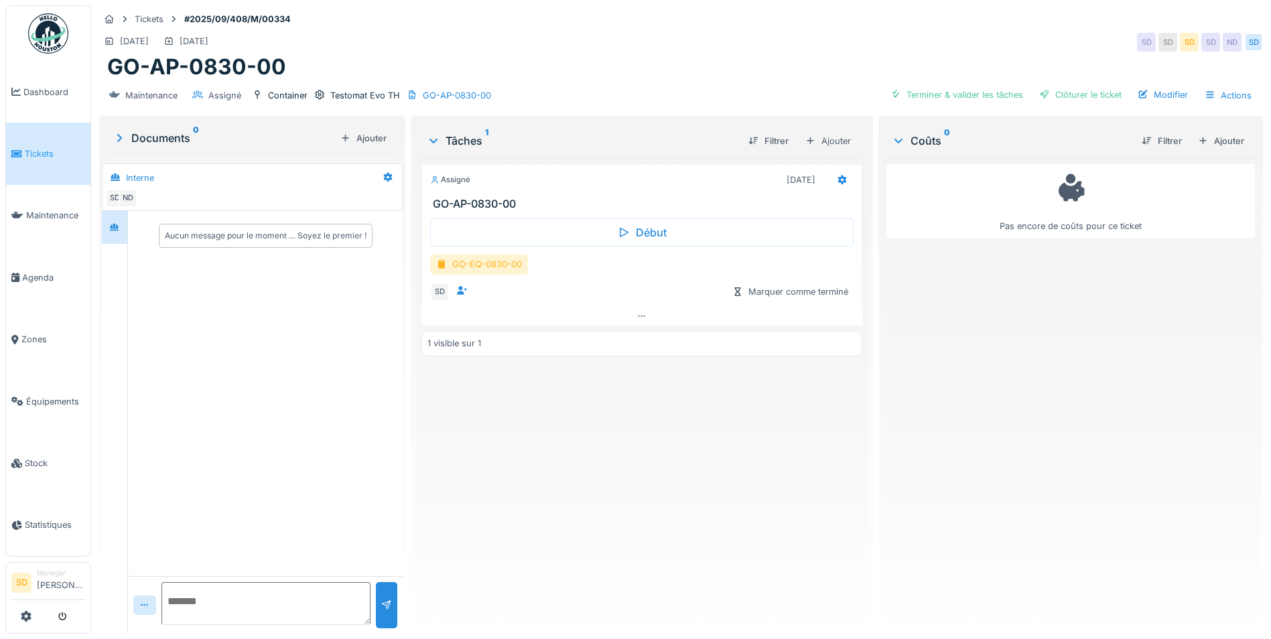
click at [487, 261] on div "GO-EQ-0830-00" at bounding box center [479, 264] width 98 height 19
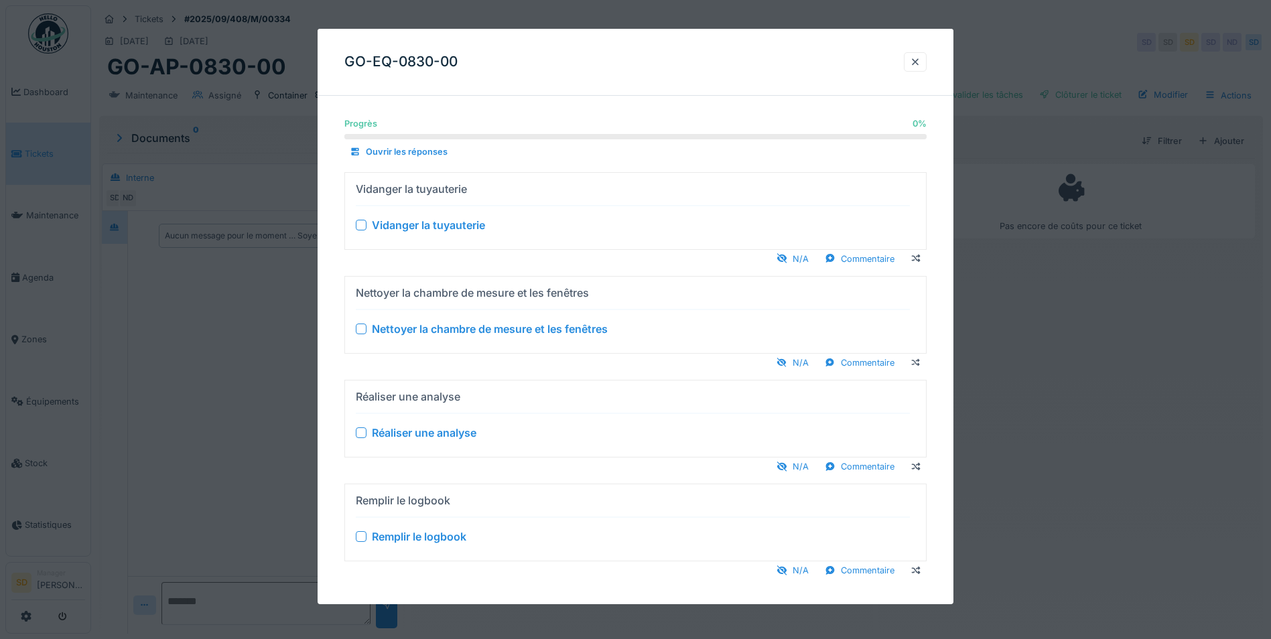
click at [363, 223] on div at bounding box center [361, 224] width 11 height 11
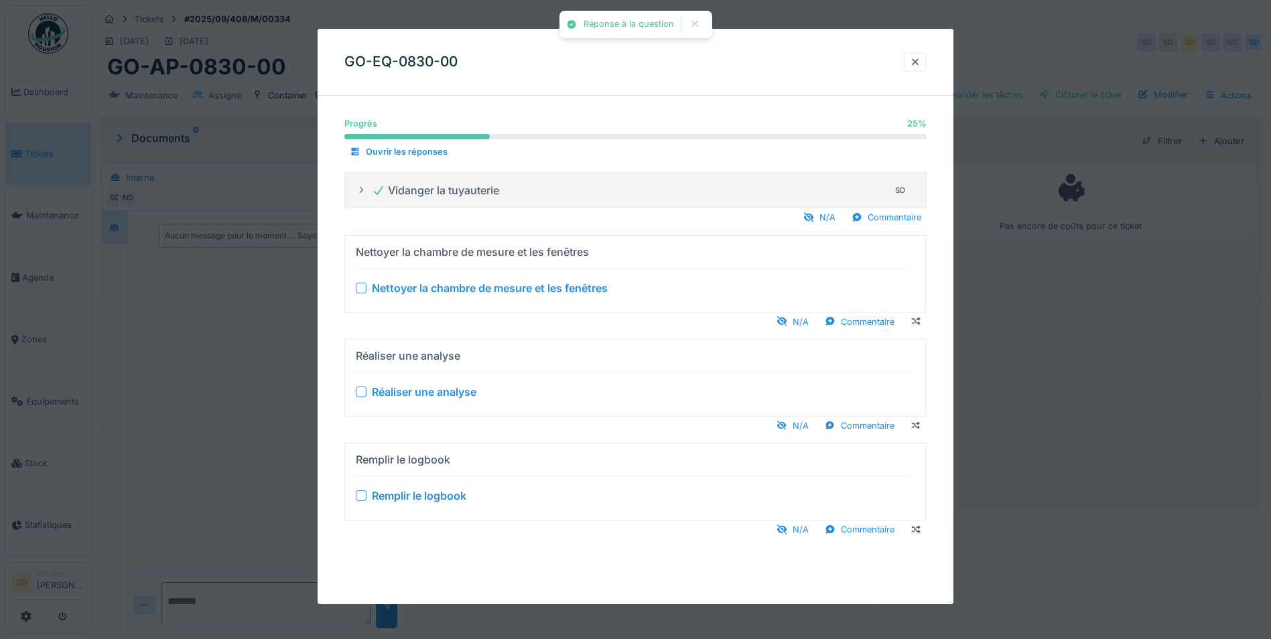
click at [363, 288] on div at bounding box center [361, 287] width 11 height 11
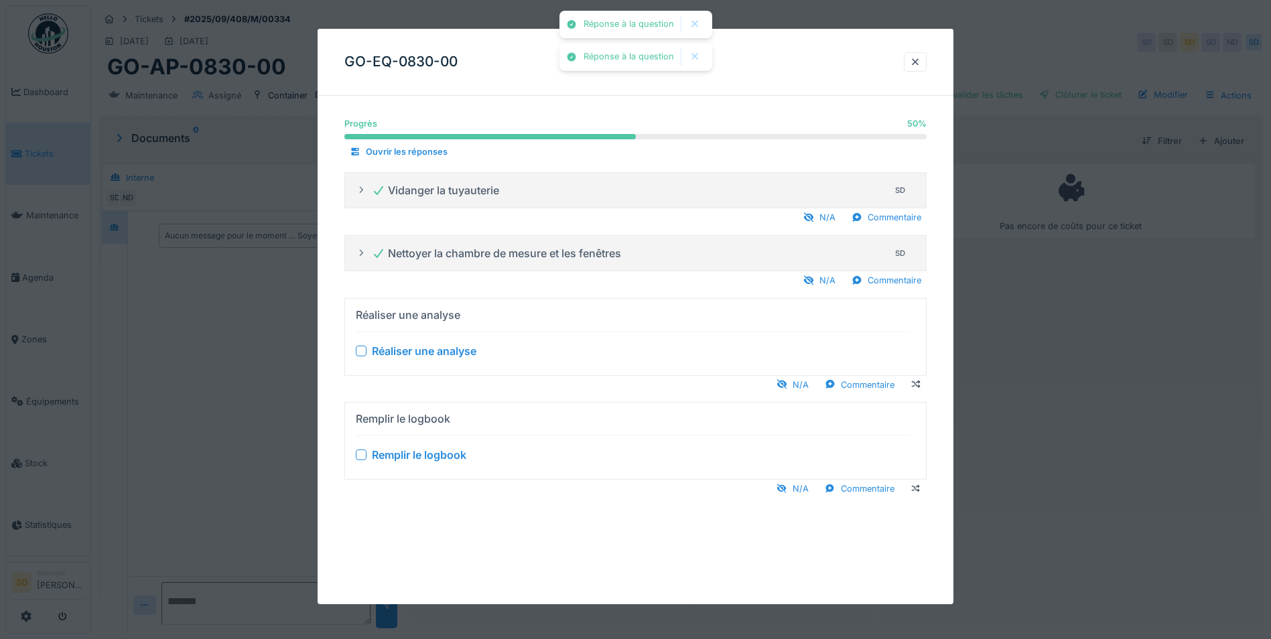
click at [361, 357] on div "Réaliser une analyse" at bounding box center [633, 350] width 554 height 16
click at [362, 350] on div at bounding box center [361, 350] width 11 height 11
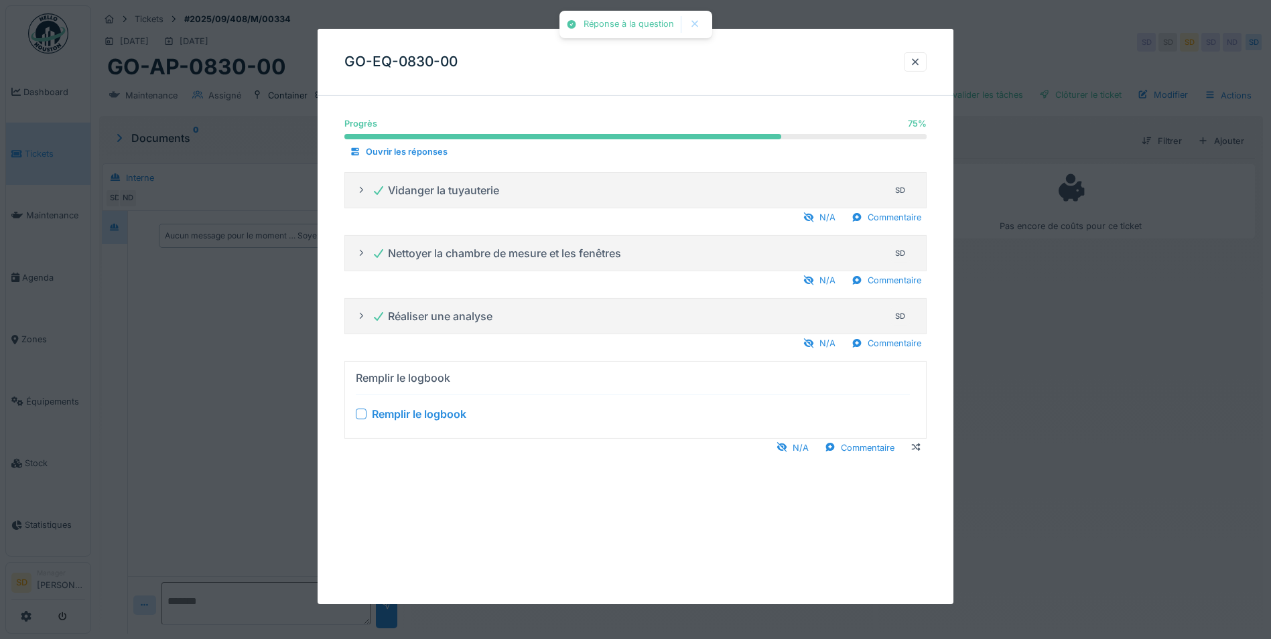
click at [363, 411] on div at bounding box center [361, 413] width 11 height 11
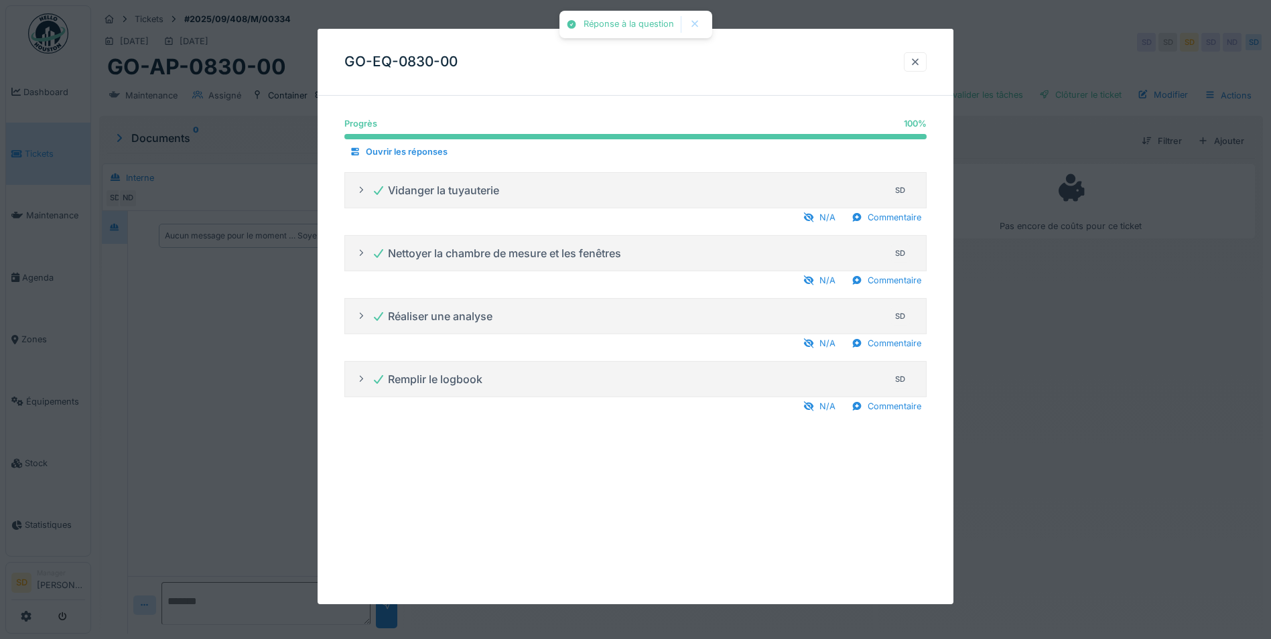
click at [914, 64] on div at bounding box center [915, 61] width 23 height 19
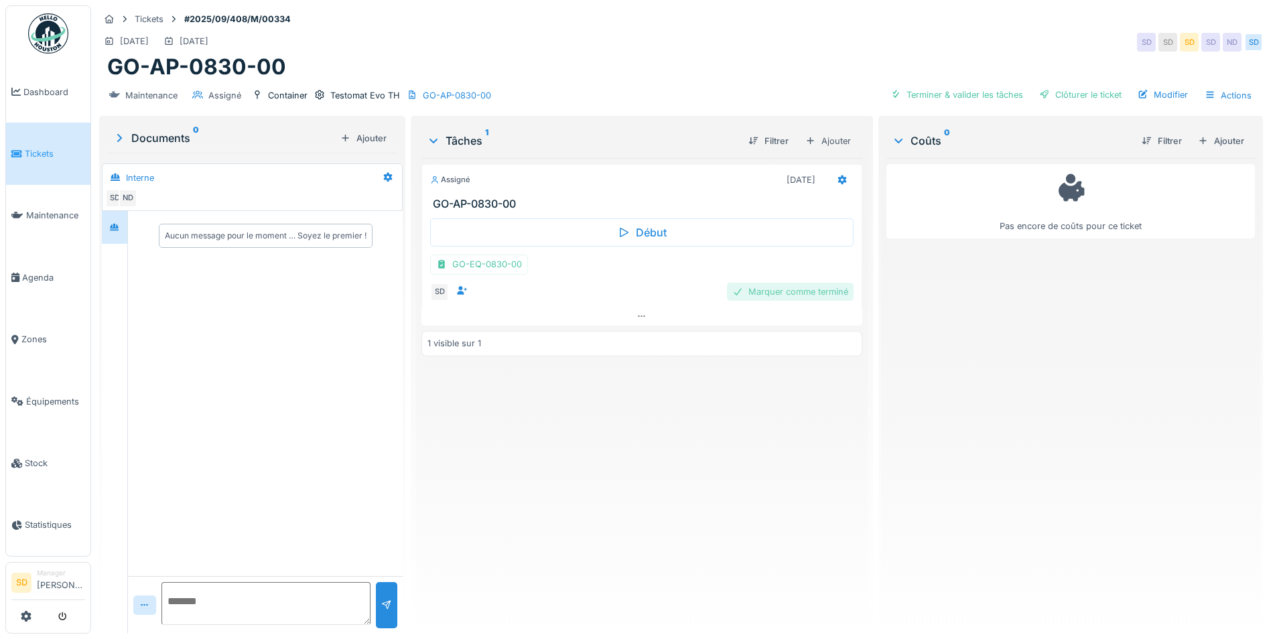
click at [798, 295] on div "Marquer comme terminé" at bounding box center [790, 292] width 127 height 18
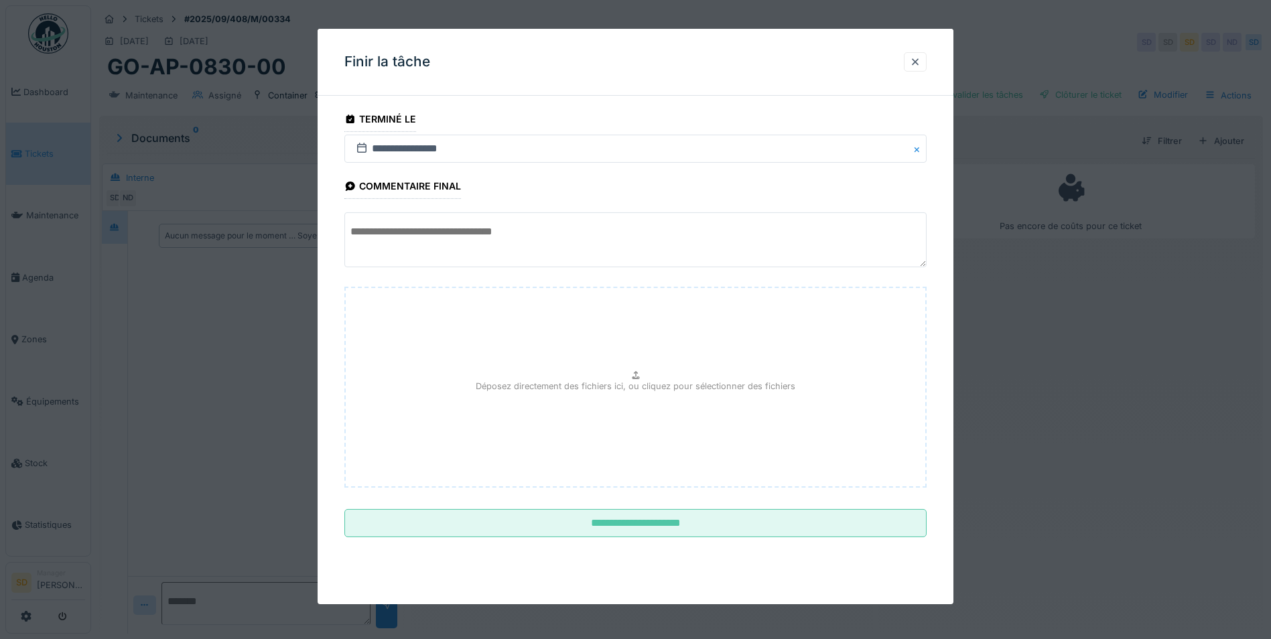
click at [560, 231] on textarea at bounding box center [635, 239] width 582 height 55
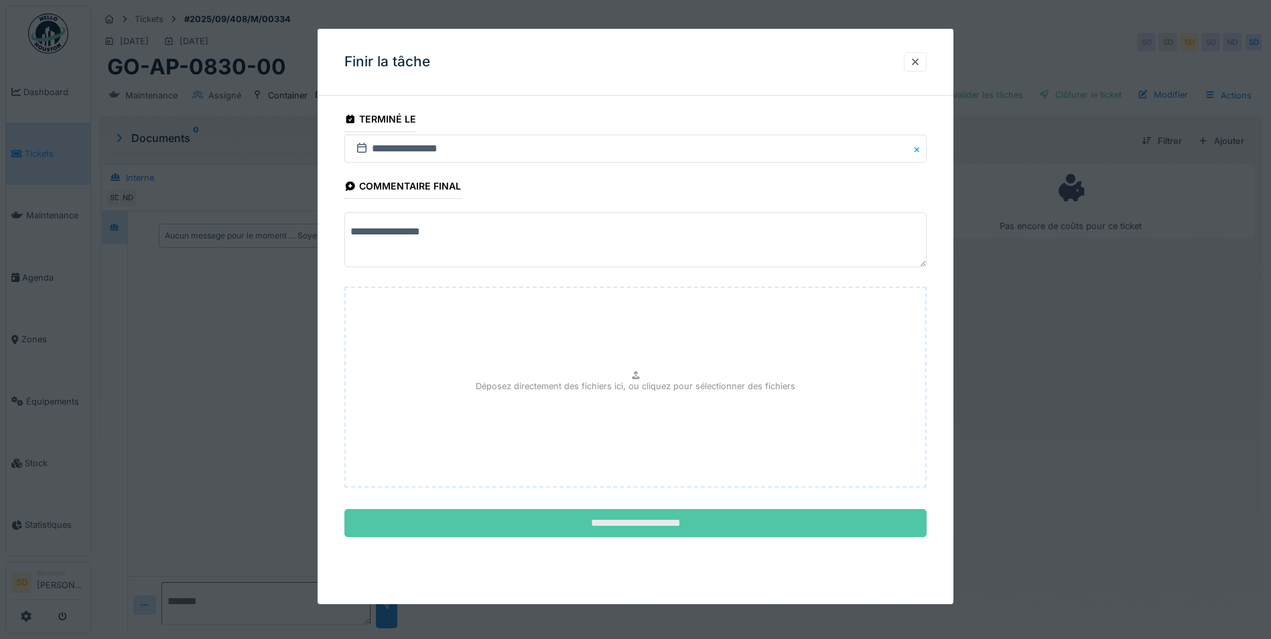
type textarea "**********"
click at [643, 528] on input "**********" at bounding box center [635, 523] width 582 height 28
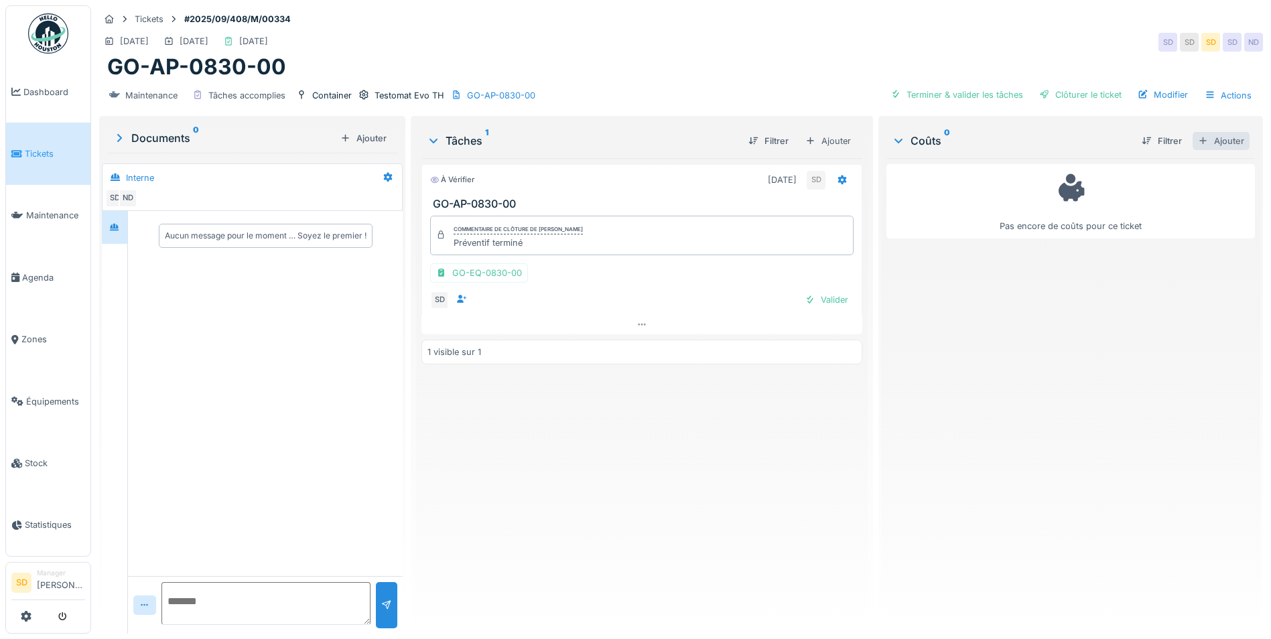
click at [1200, 143] on div "Ajouter" at bounding box center [1221, 141] width 57 height 18
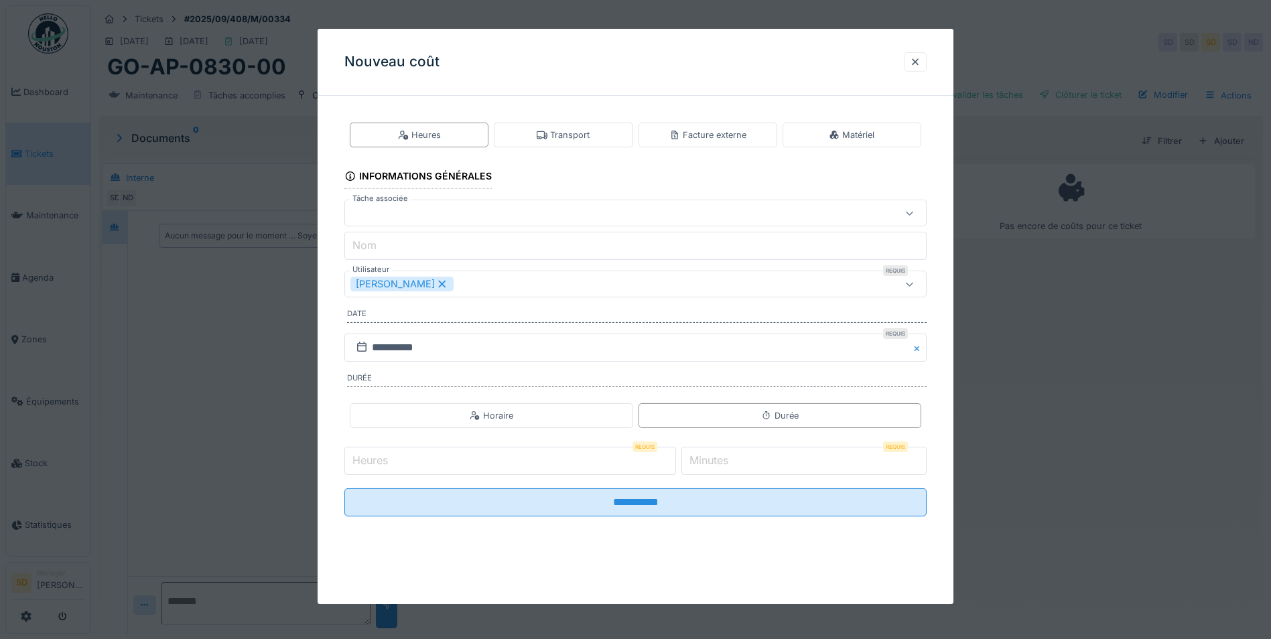
click at [705, 458] on label "Minutes" at bounding box center [709, 460] width 44 height 16
click at [705, 458] on input "*" at bounding box center [804, 461] width 245 height 28
click at [586, 471] on input "Heures" at bounding box center [510, 461] width 332 height 28
type input "**"
click at [725, 460] on label "Minutes" at bounding box center [709, 460] width 44 height 16
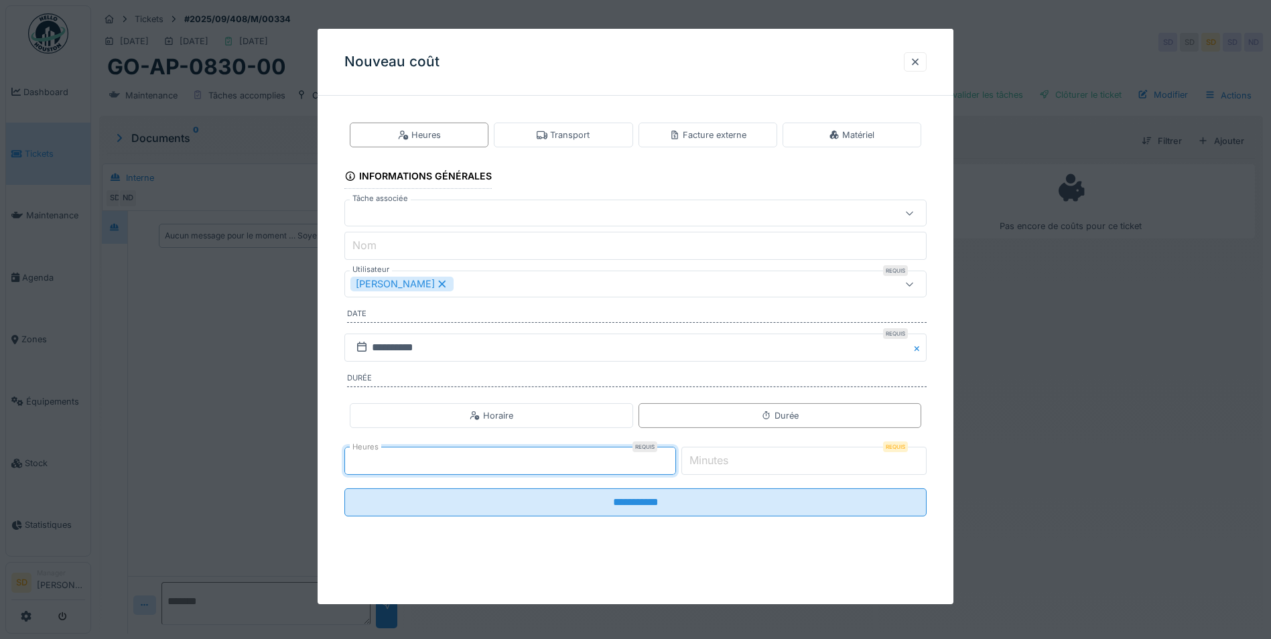
click at [725, 460] on input "*" at bounding box center [804, 461] width 245 height 28
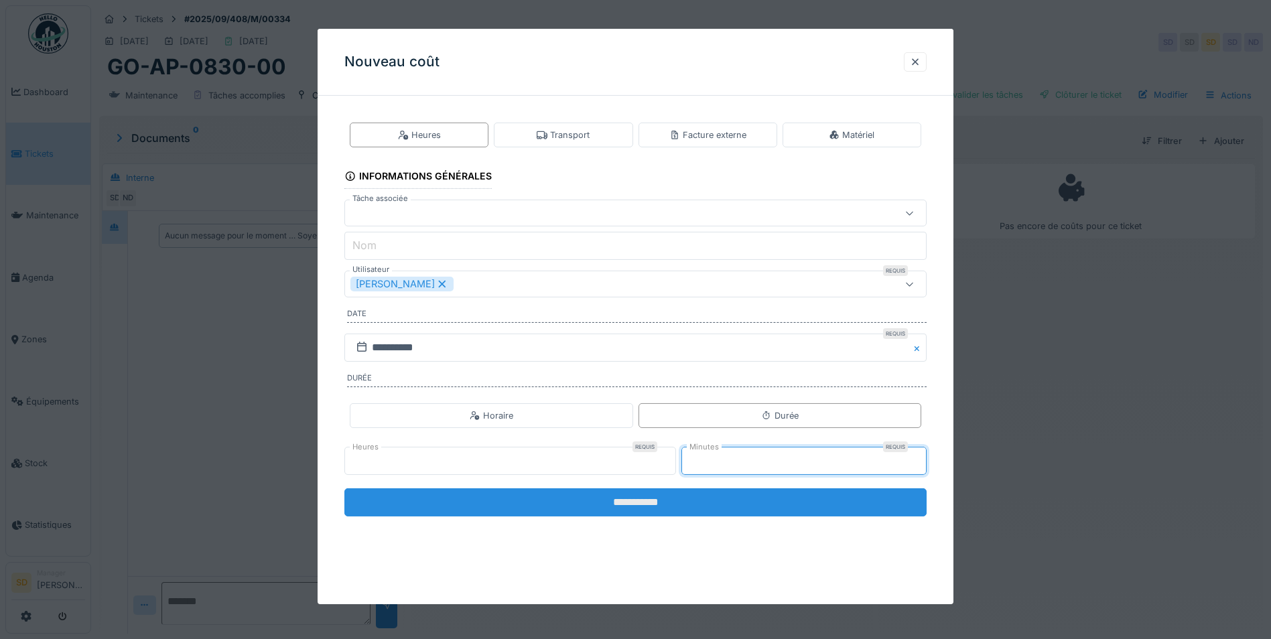
type input "**"
click at [675, 500] on input "**********" at bounding box center [635, 503] width 582 height 28
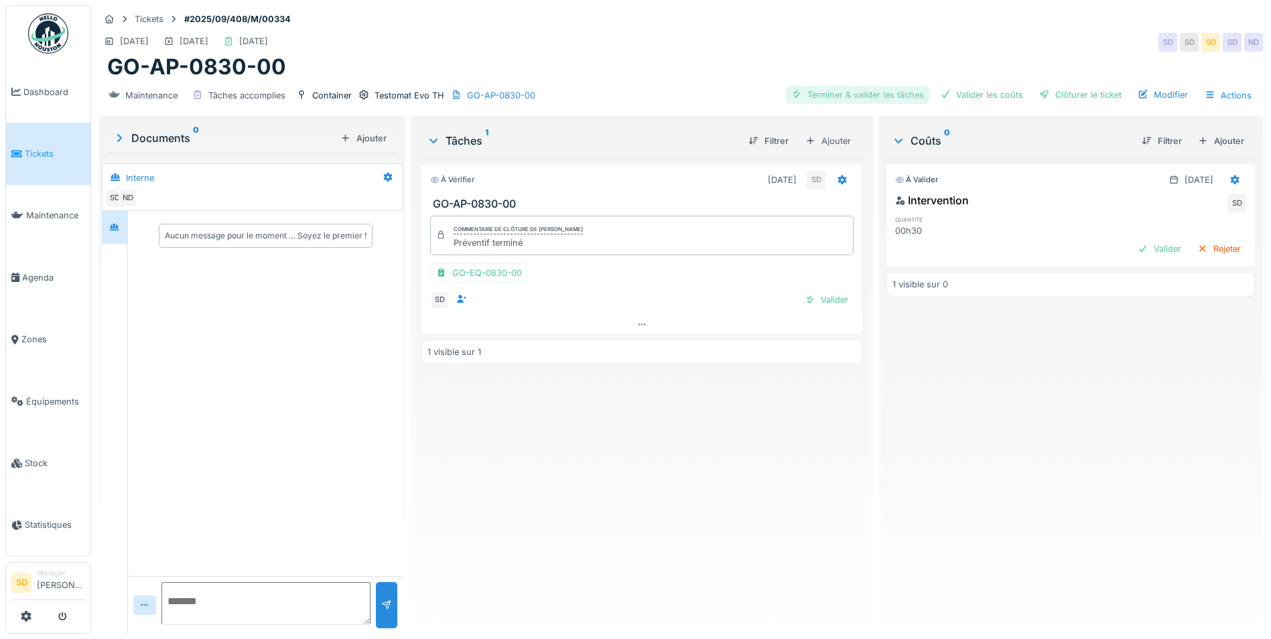
click at [832, 99] on div "Terminer & valider les tâches" at bounding box center [857, 95] width 143 height 18
click at [981, 100] on div "Valider les coûts" at bounding box center [982, 95] width 94 height 18
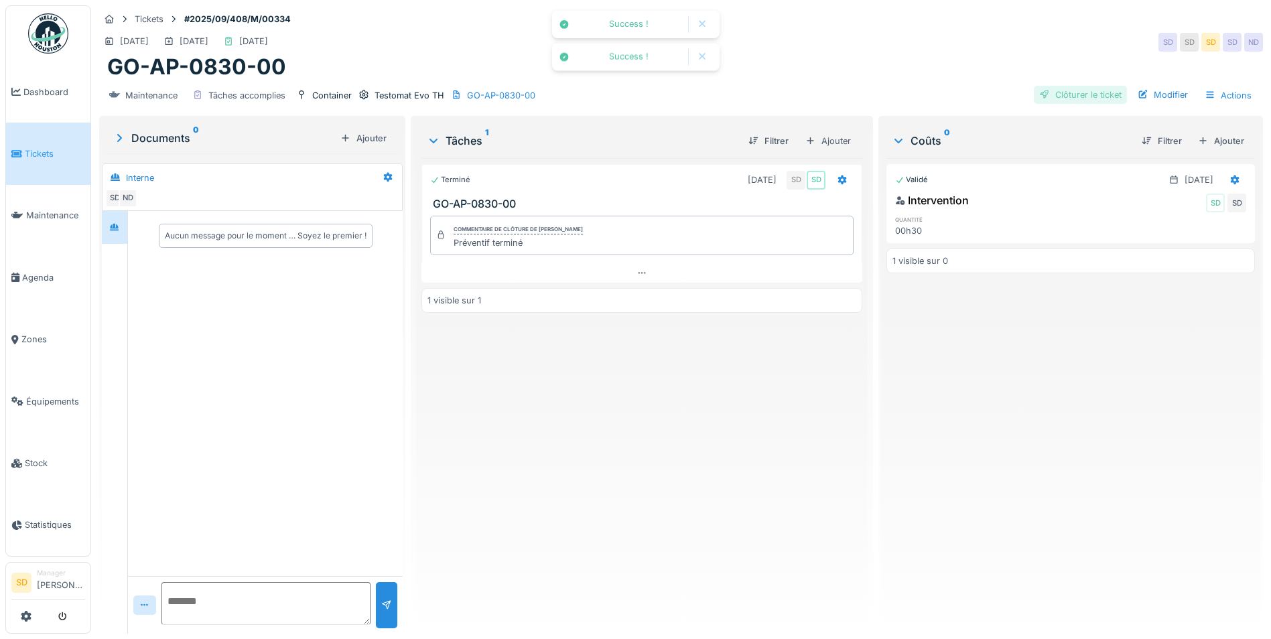
click at [1070, 103] on div "Clôturer le ticket" at bounding box center [1080, 95] width 93 height 18
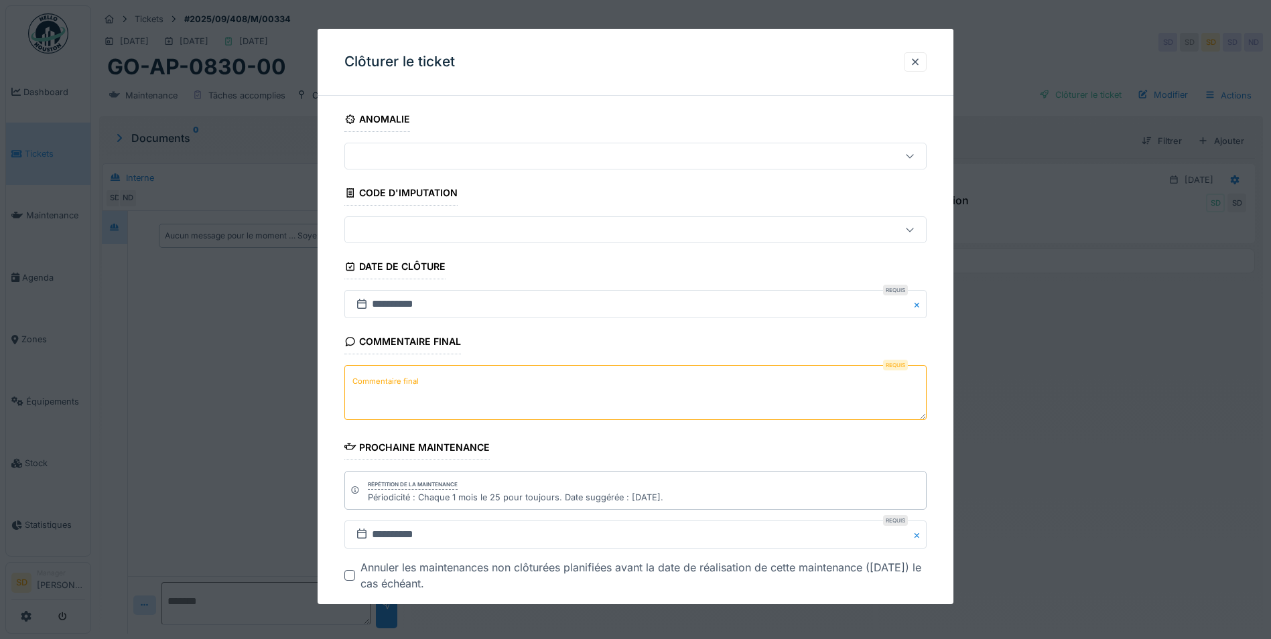
click at [399, 391] on textarea "Commentaire final" at bounding box center [635, 392] width 582 height 55
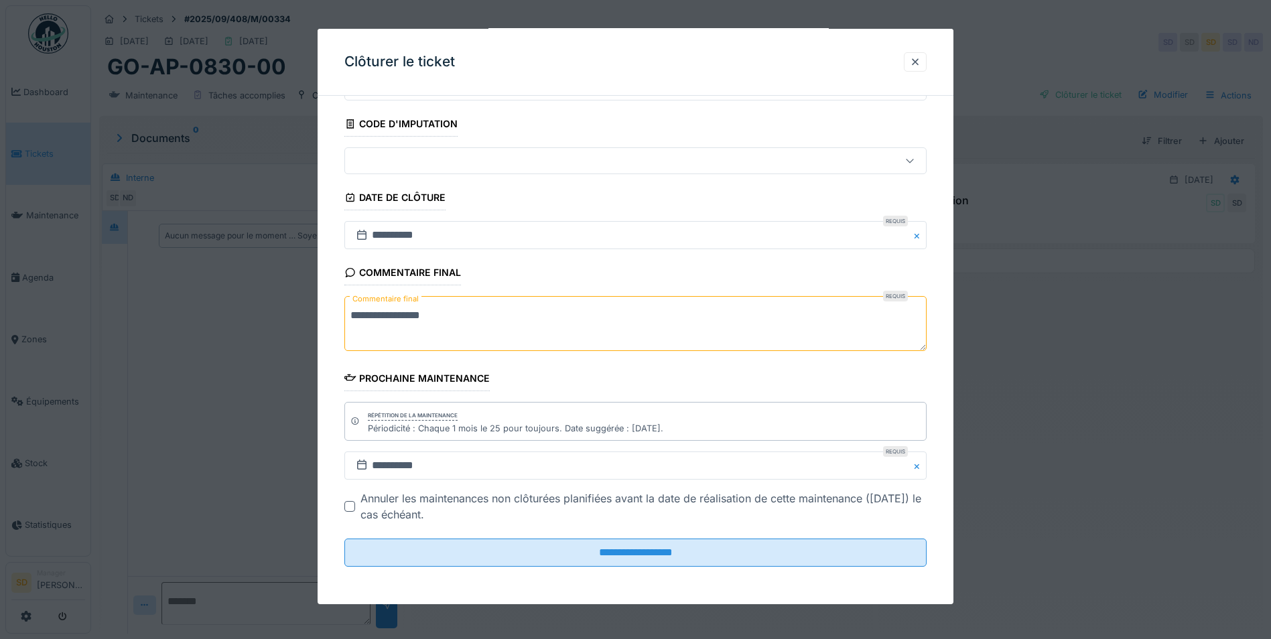
scroll to position [10, 0]
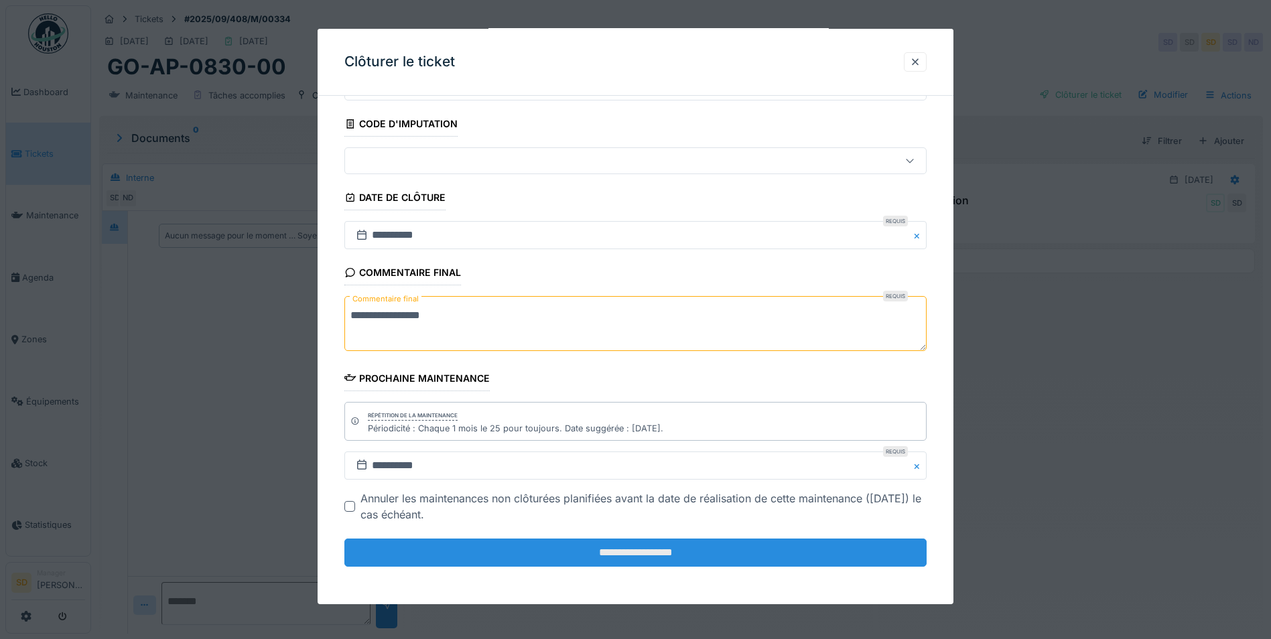
type textarea "**********"
click at [624, 562] on input "**********" at bounding box center [635, 553] width 582 height 28
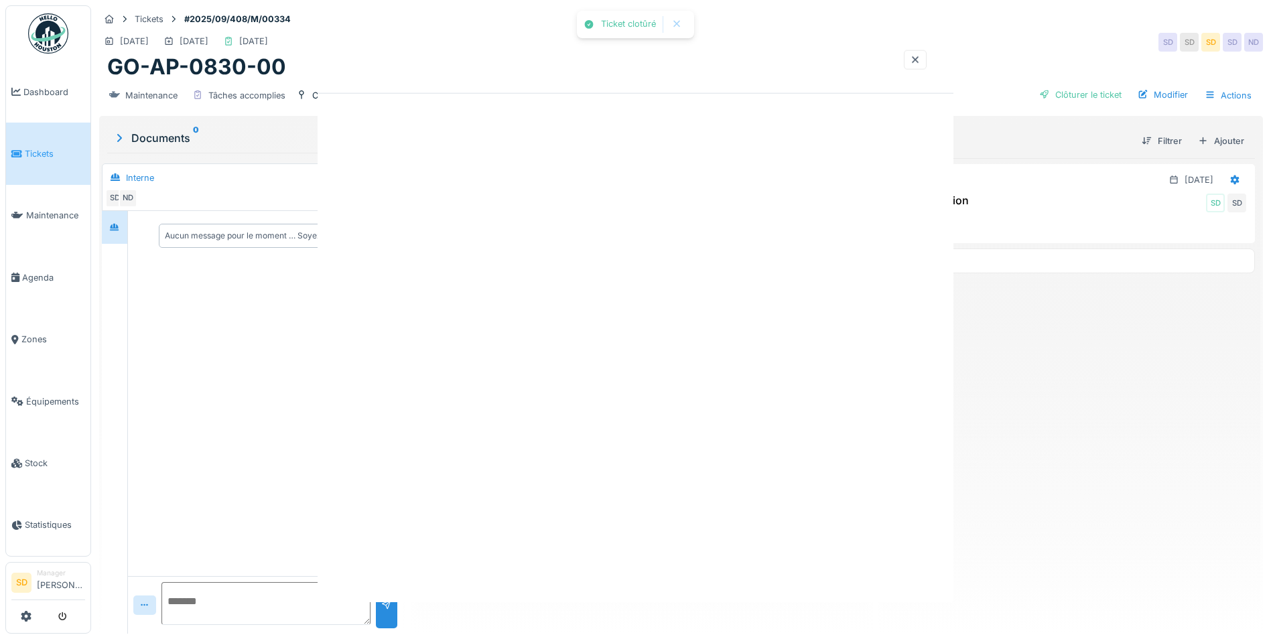
scroll to position [0, 0]
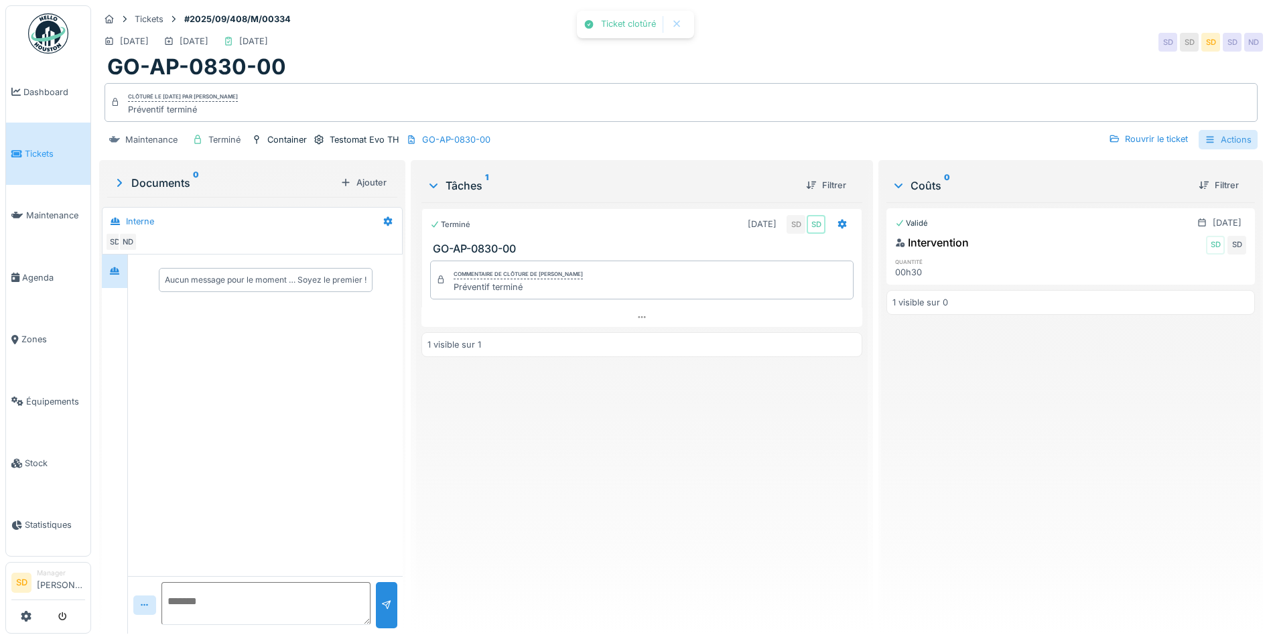
click at [1221, 131] on div "Actions" at bounding box center [1228, 139] width 59 height 19
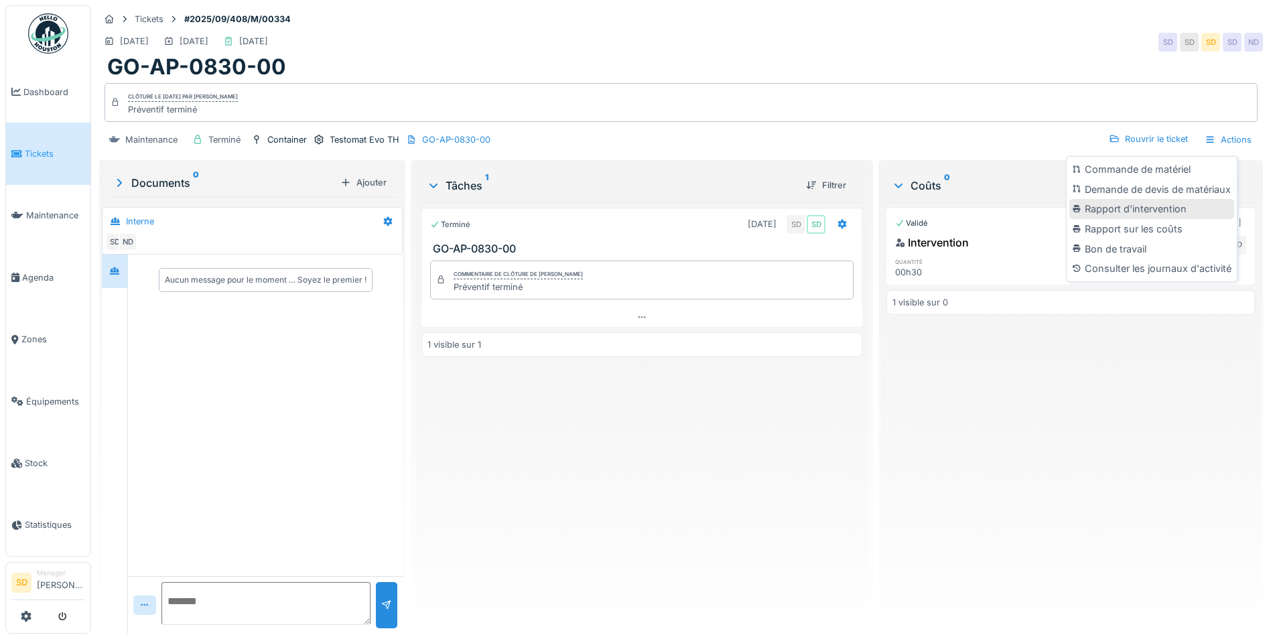
click at [1148, 199] on div "Rapport d'intervention" at bounding box center [1152, 209] width 165 height 20
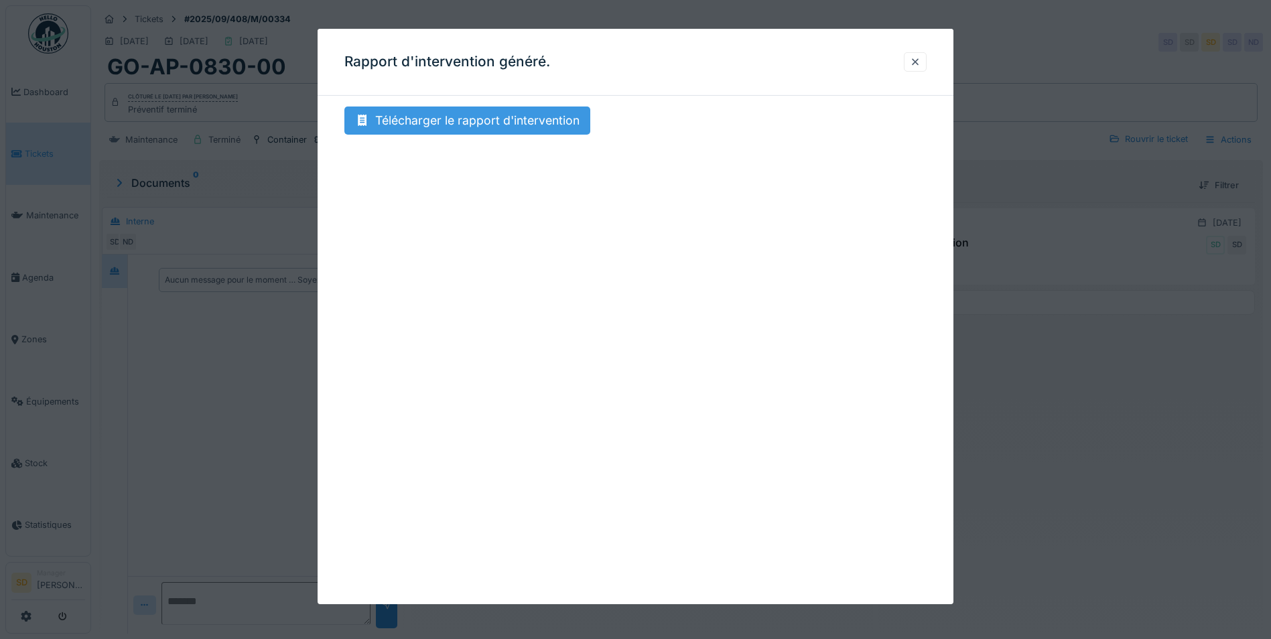
click at [482, 115] on div "Télécharger le rapport d'intervention" at bounding box center [467, 121] width 246 height 28
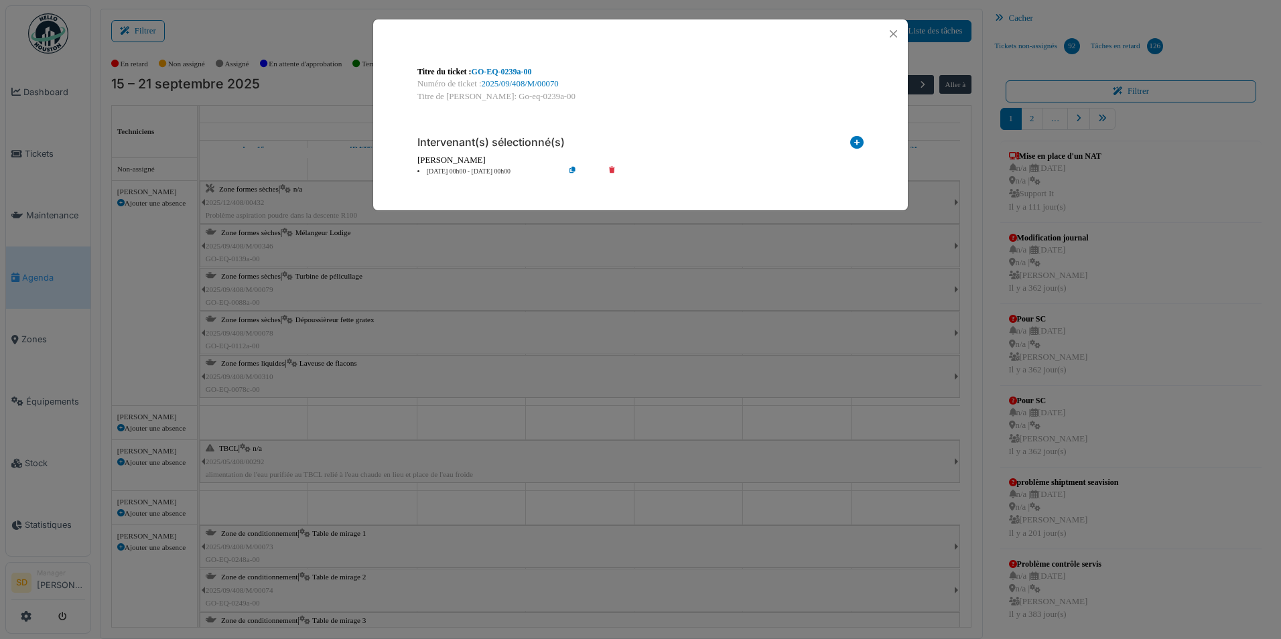
scroll to position [1072, 0]
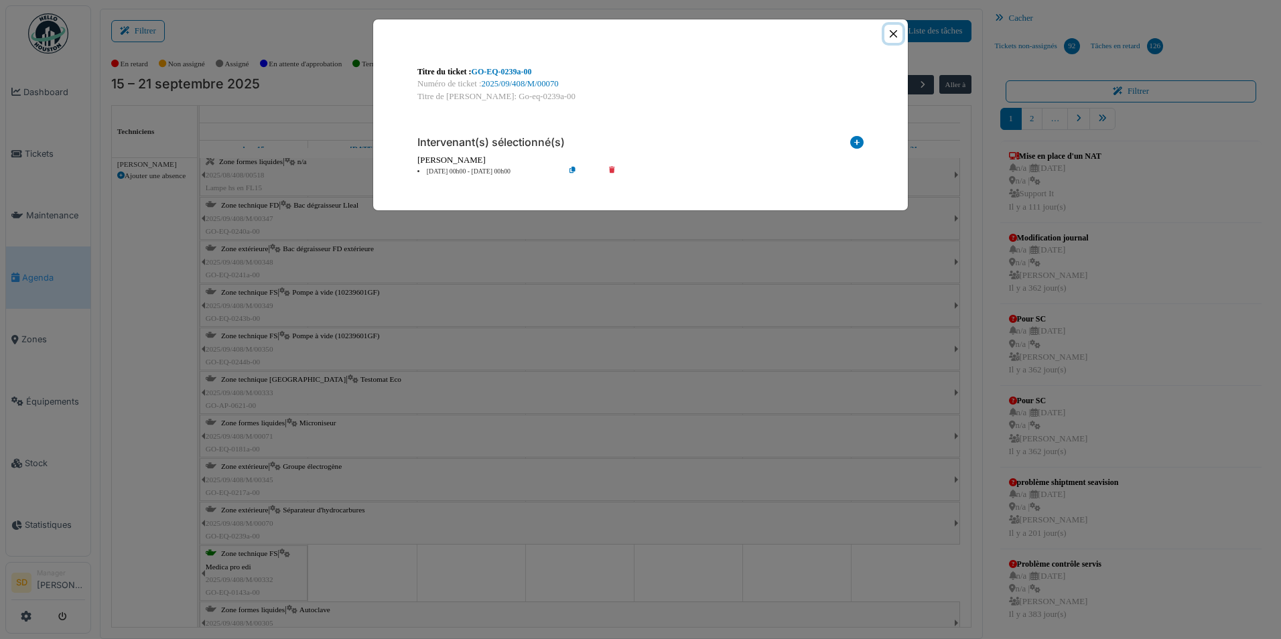
click at [890, 37] on button "Close" at bounding box center [894, 34] width 18 height 18
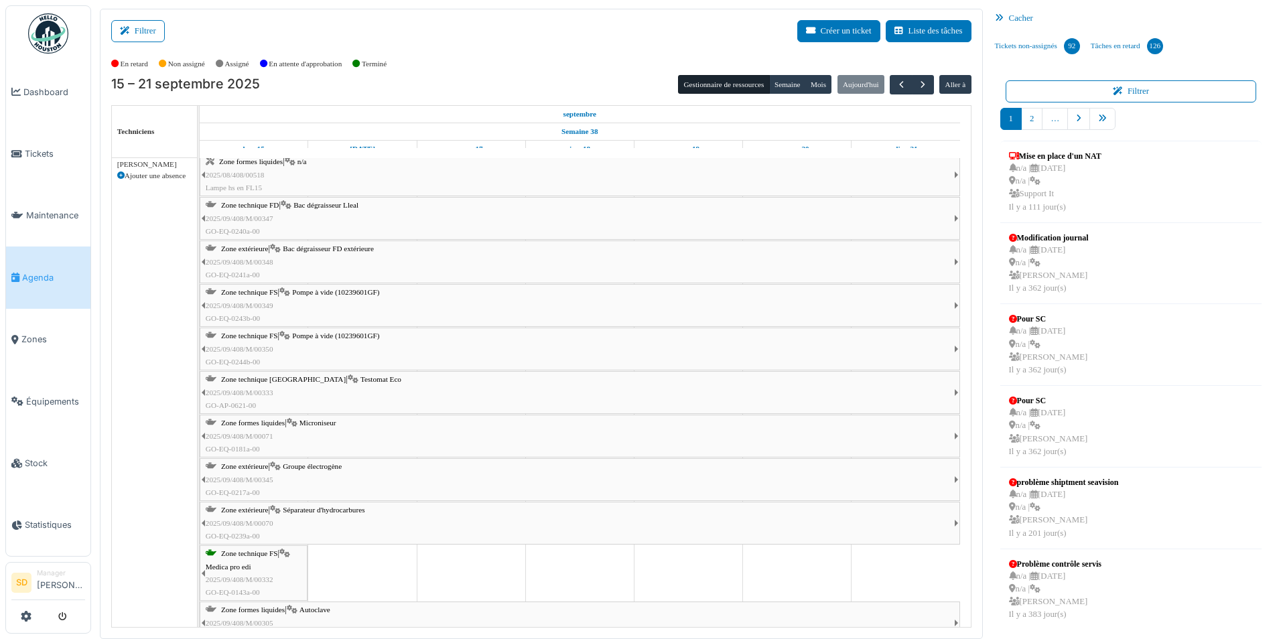
scroll to position [1005, 0]
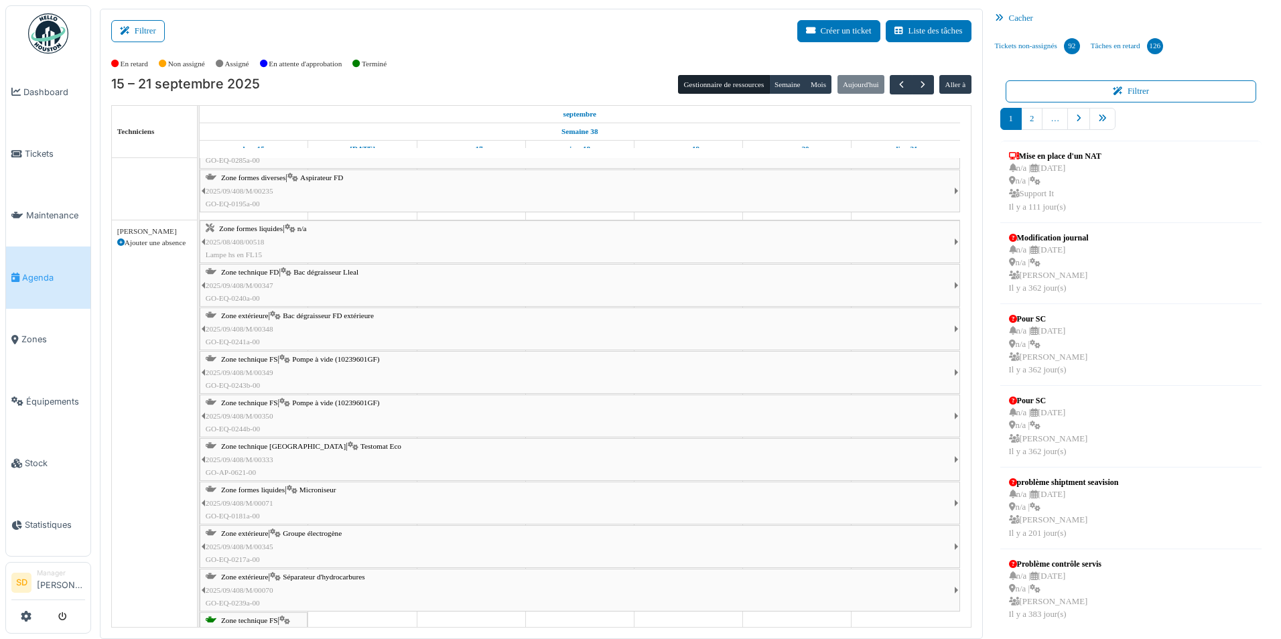
click at [321, 271] on span "Bac dégraisseur Lleal" at bounding box center [326, 272] width 65 height 8
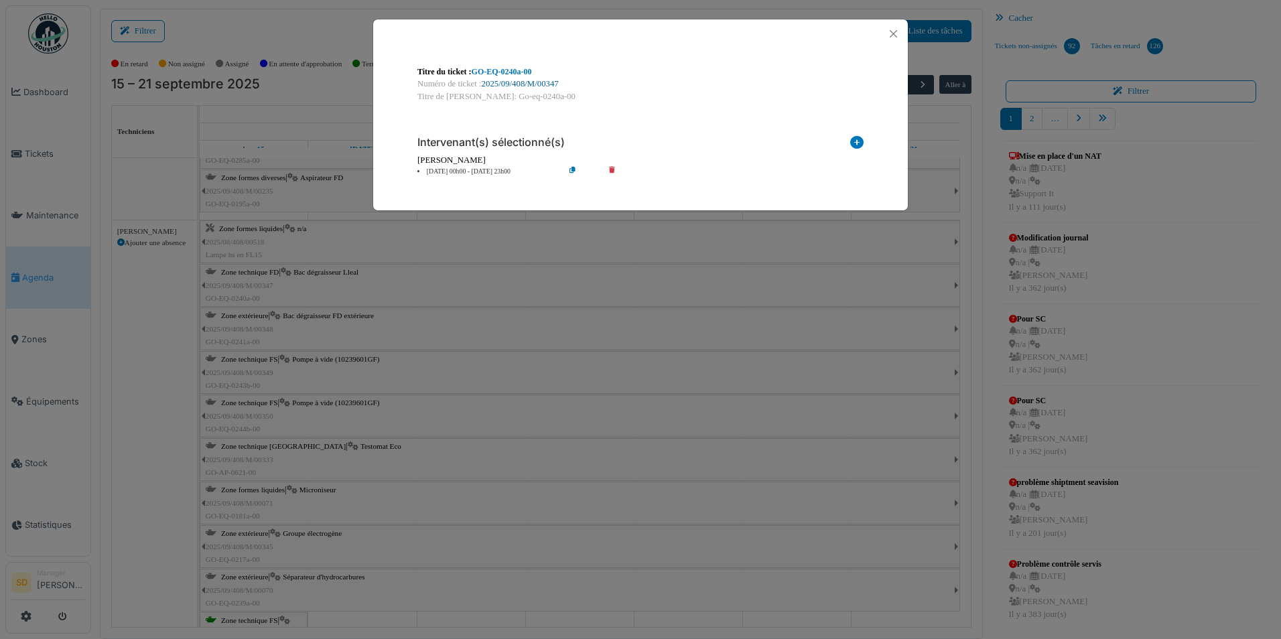
click at [542, 84] on link "2025/09/408/M/00347" at bounding box center [520, 83] width 77 height 9
click at [889, 40] on button "Close" at bounding box center [894, 34] width 18 height 18
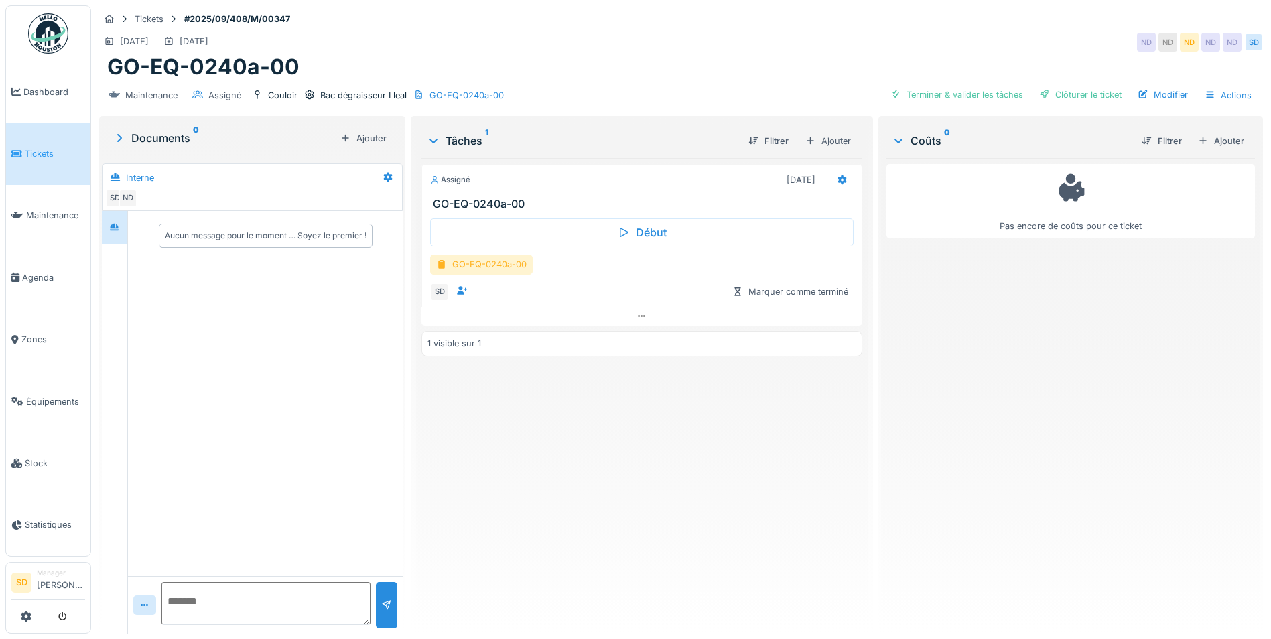
click at [468, 261] on div "GO-EQ-0240a-00" at bounding box center [481, 264] width 103 height 19
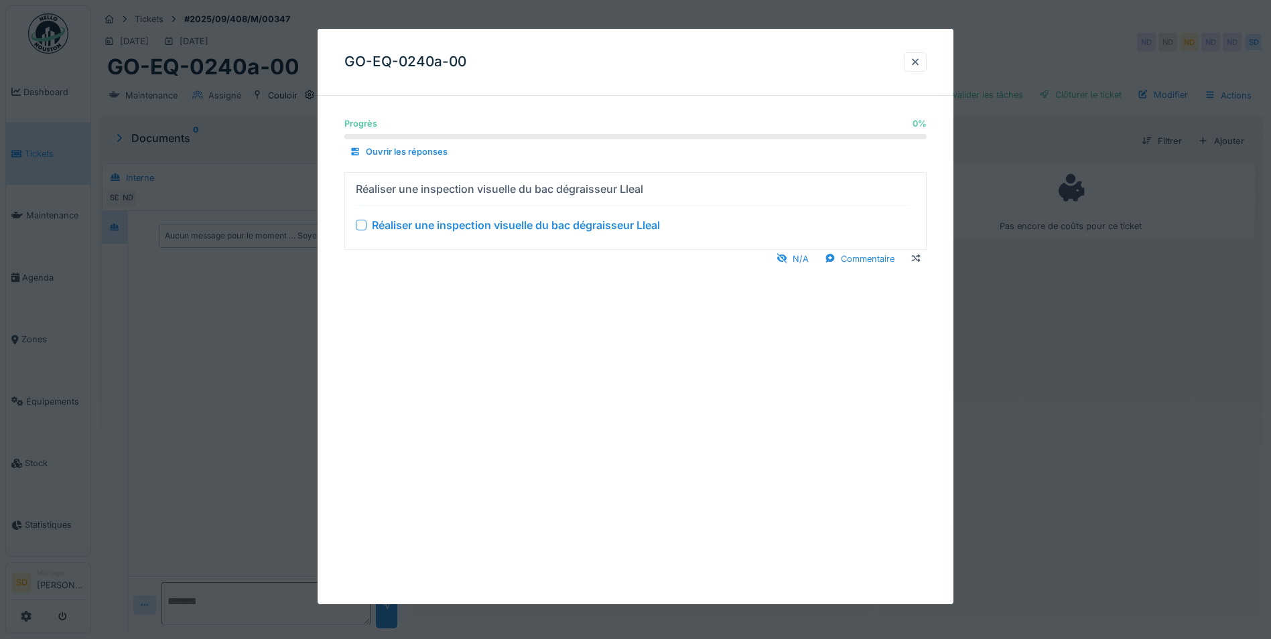
click at [362, 225] on div at bounding box center [361, 224] width 11 height 11
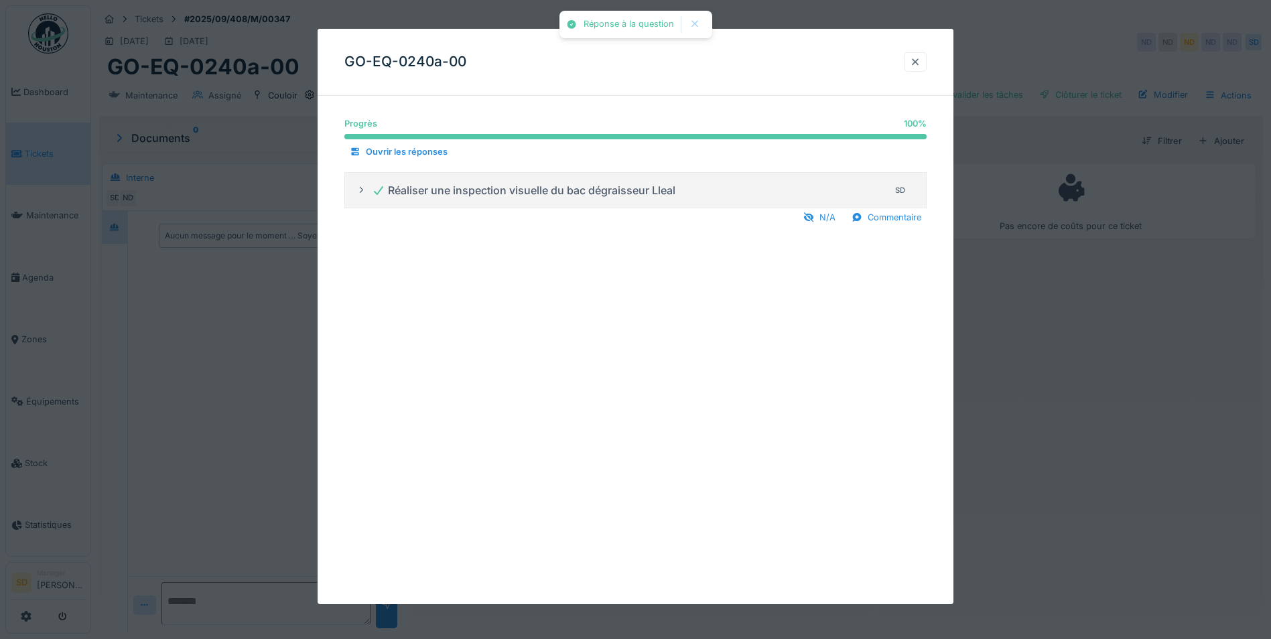
drag, startPoint x: 923, startPoint y: 64, endPoint x: 920, endPoint y: 71, distance: 7.2
click at [921, 63] on div at bounding box center [915, 62] width 11 height 13
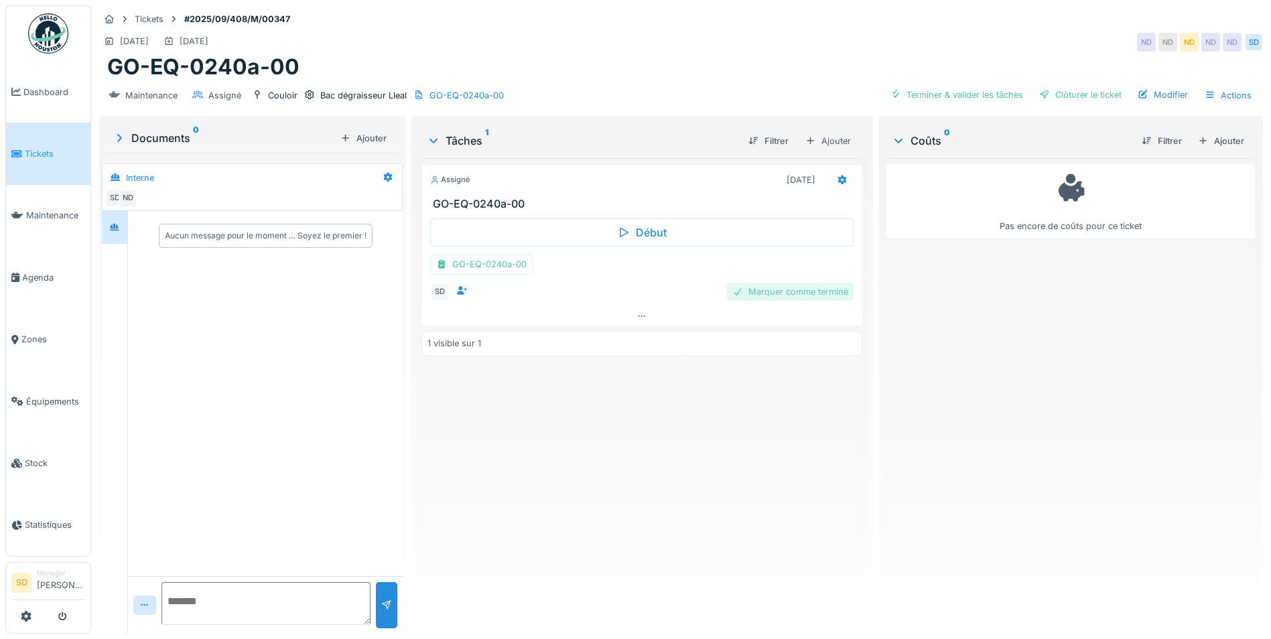
click at [782, 292] on div "Marquer comme terminé" at bounding box center [790, 292] width 127 height 18
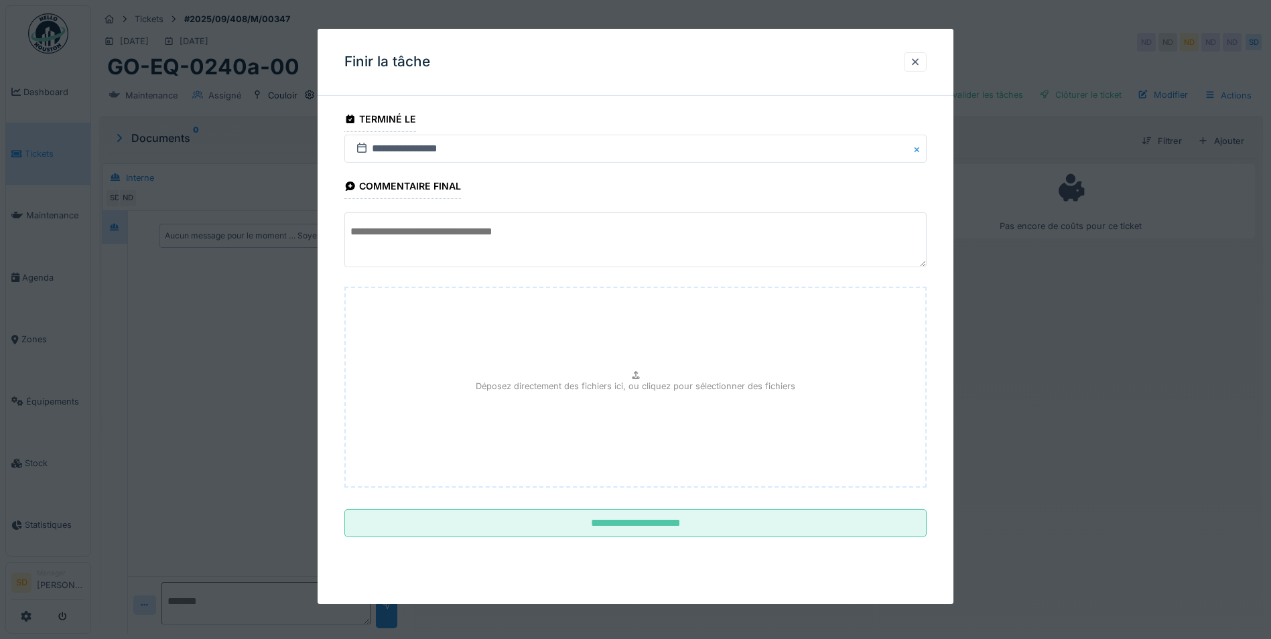
click at [455, 245] on textarea at bounding box center [635, 239] width 582 height 55
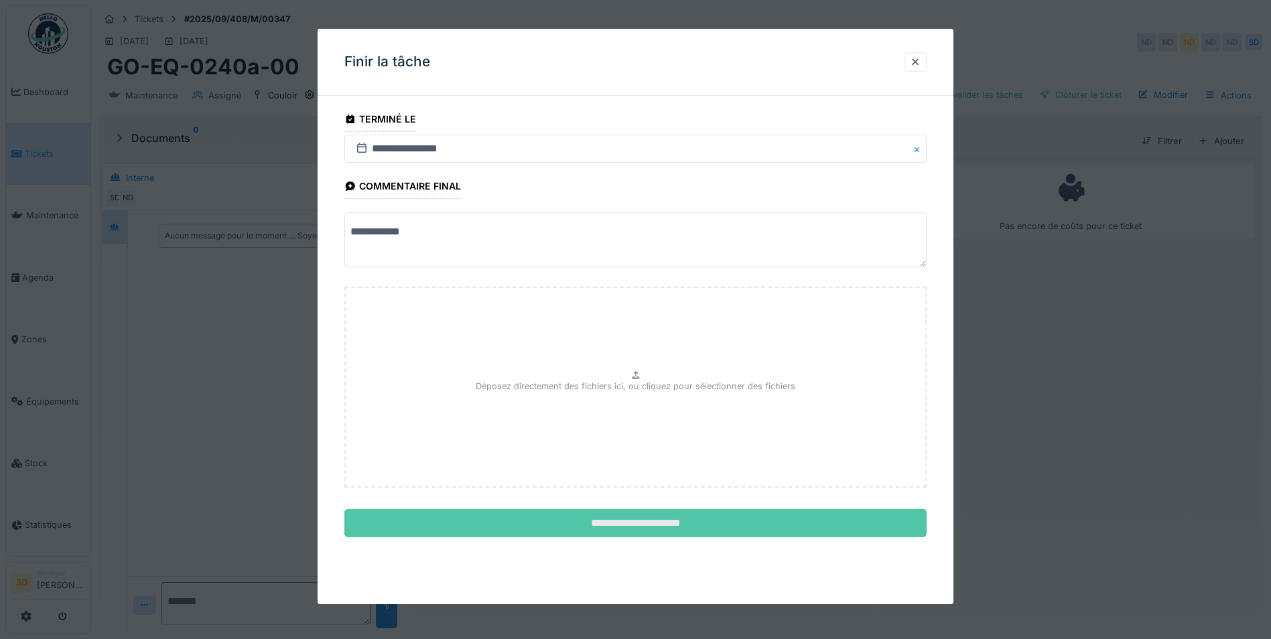
type textarea "**********"
click at [608, 521] on input "**********" at bounding box center [635, 523] width 582 height 28
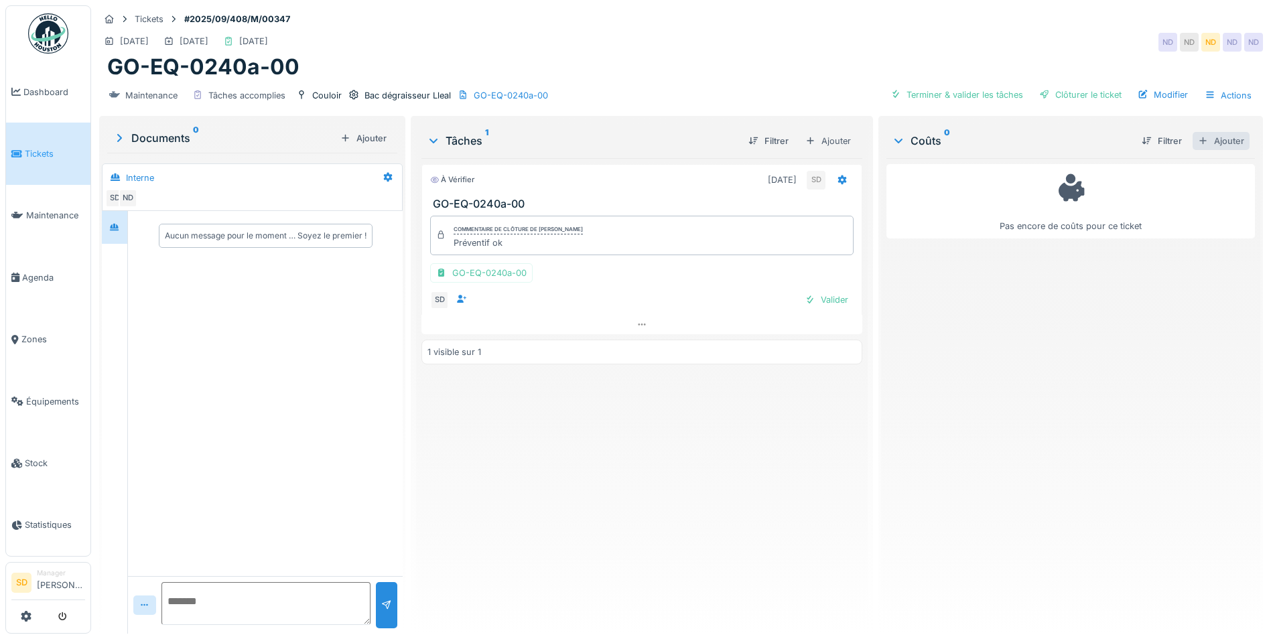
click at [1198, 142] on div "Ajouter" at bounding box center [1221, 141] width 57 height 18
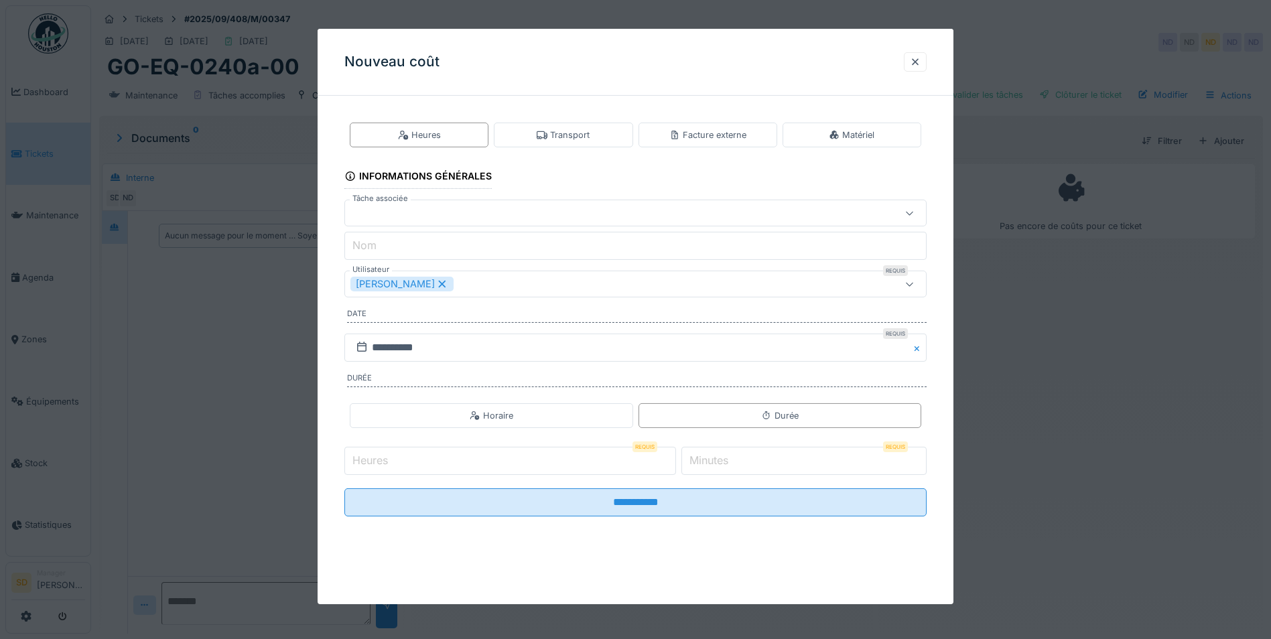
click at [432, 452] on input "Heures" at bounding box center [510, 461] width 332 height 28
type input "**"
click at [728, 463] on label "Minutes" at bounding box center [709, 460] width 44 height 16
click at [728, 463] on input "*" at bounding box center [804, 461] width 245 height 28
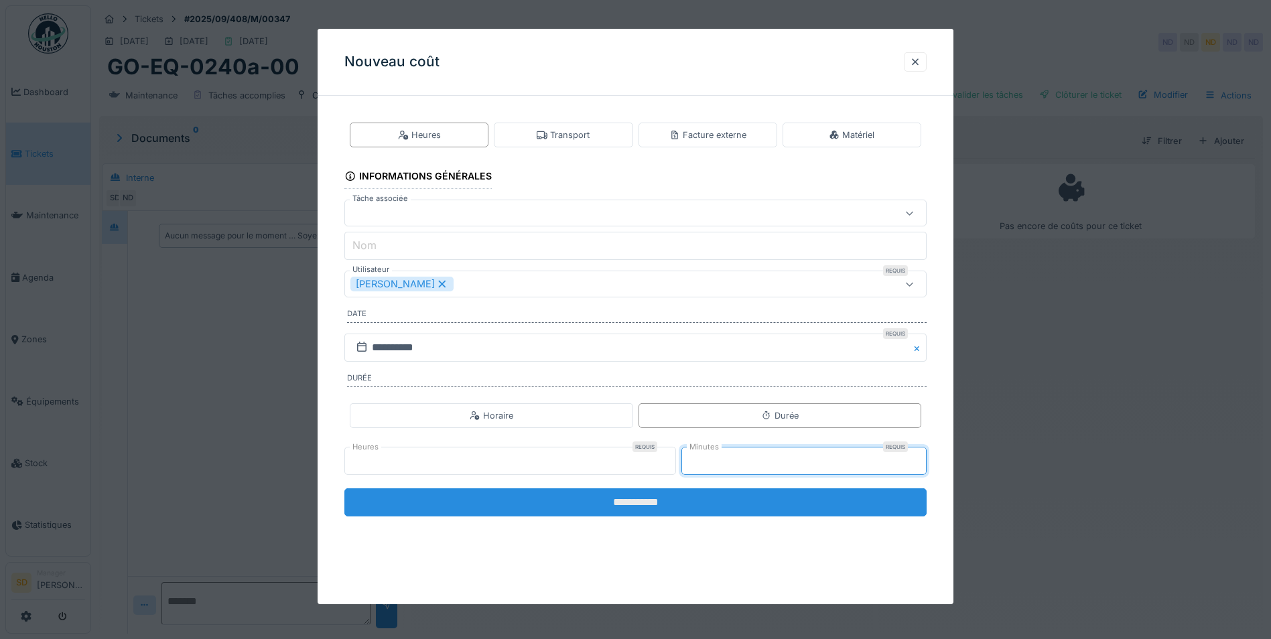
type input "**"
click at [654, 505] on input "**********" at bounding box center [635, 503] width 582 height 28
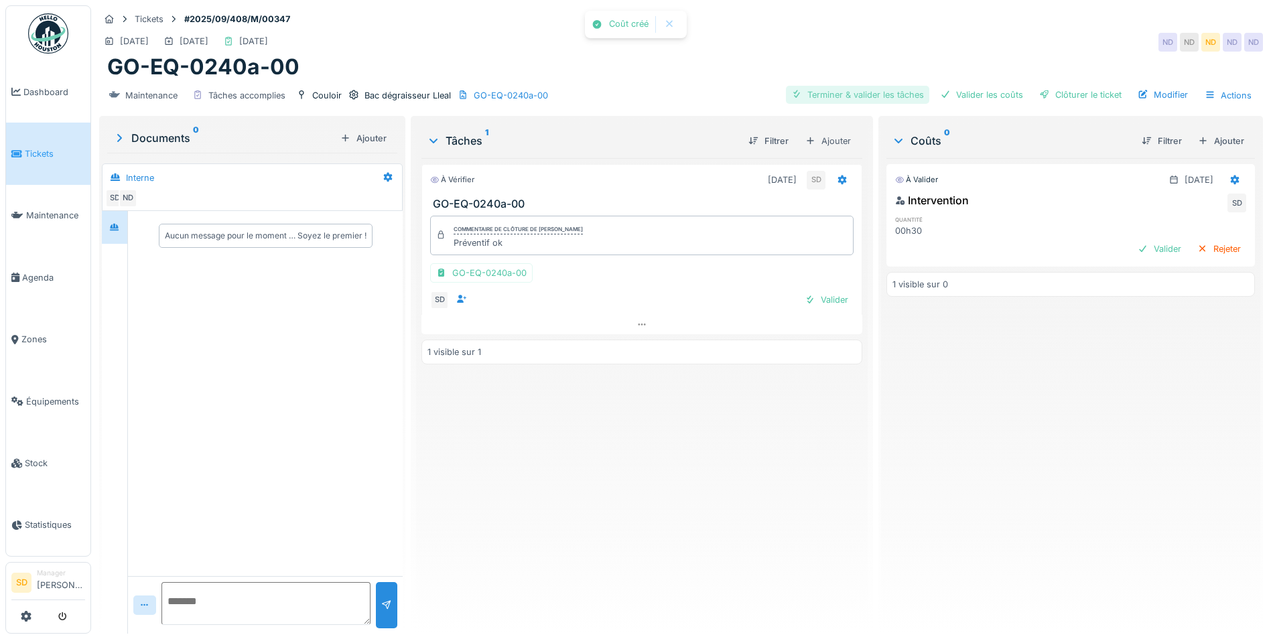
click at [852, 96] on div "Terminer & valider les tâches" at bounding box center [857, 95] width 143 height 18
click at [960, 97] on div "Valider les coûts" at bounding box center [982, 95] width 94 height 18
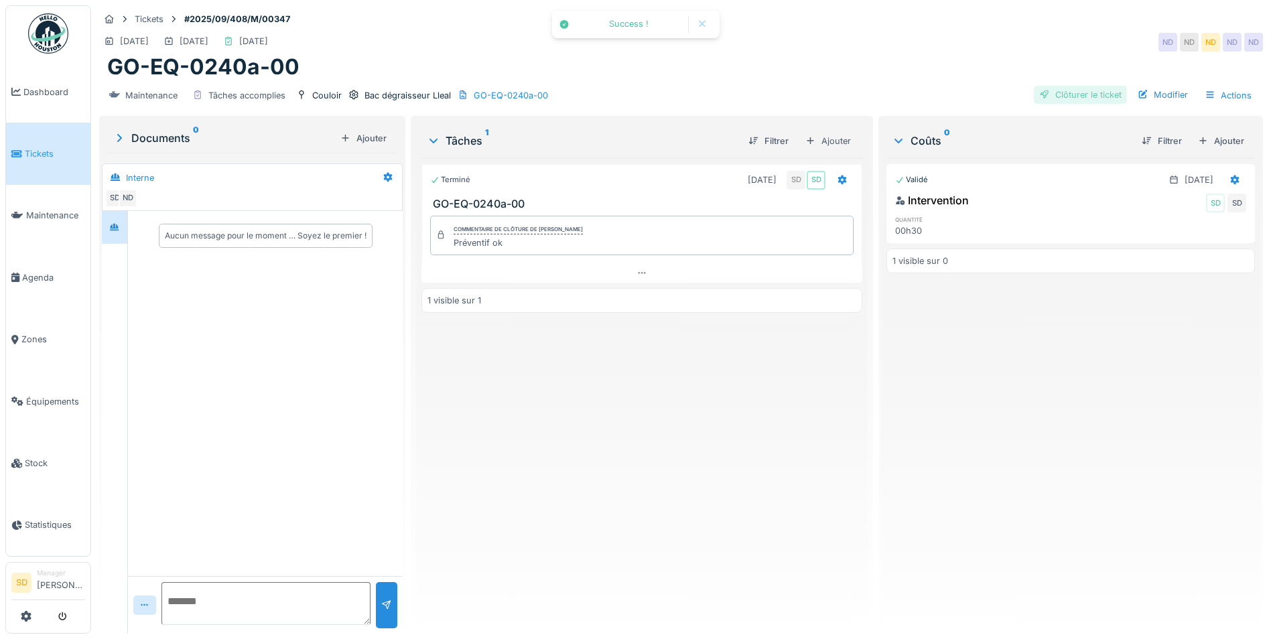
click at [1062, 99] on div "Clôturer le ticket" at bounding box center [1080, 95] width 93 height 18
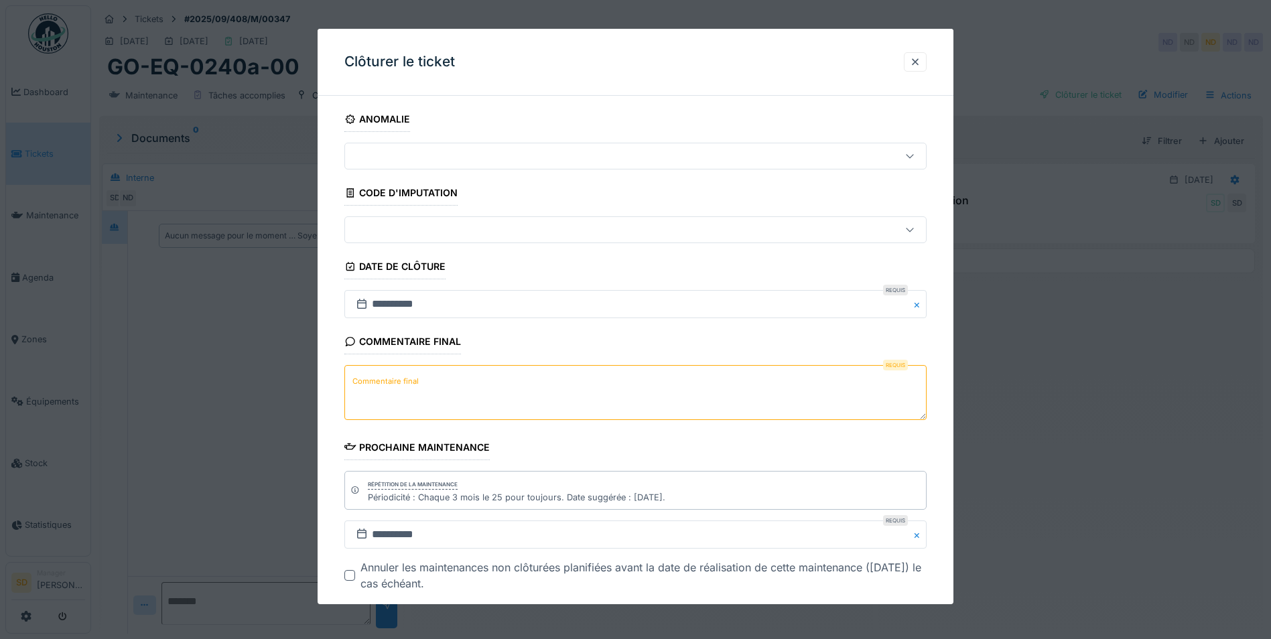
click at [499, 386] on textarea "Commentaire final" at bounding box center [635, 392] width 582 height 55
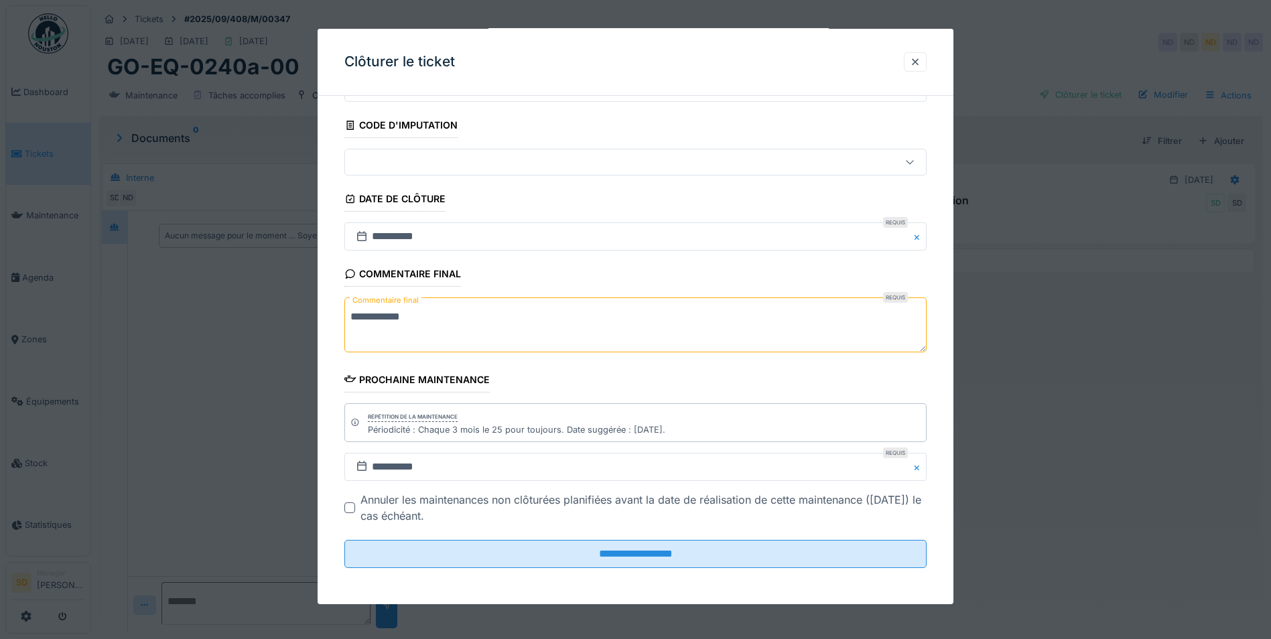
scroll to position [69, 0]
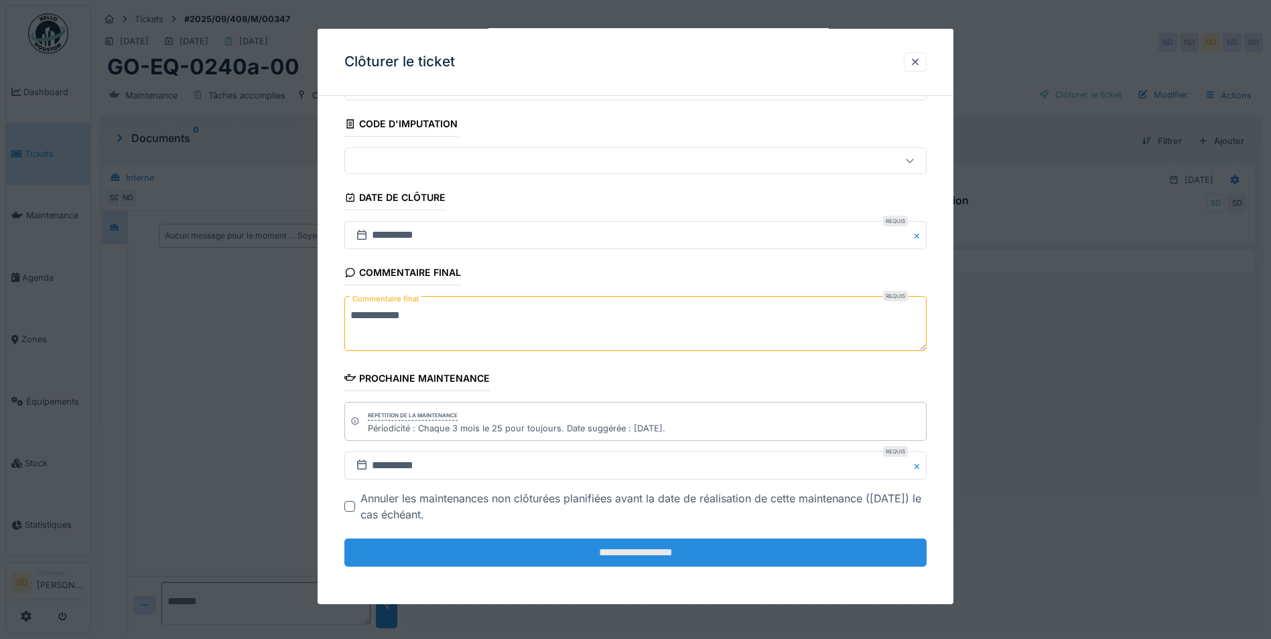
type textarea "**********"
click at [641, 552] on input "**********" at bounding box center [635, 553] width 582 height 28
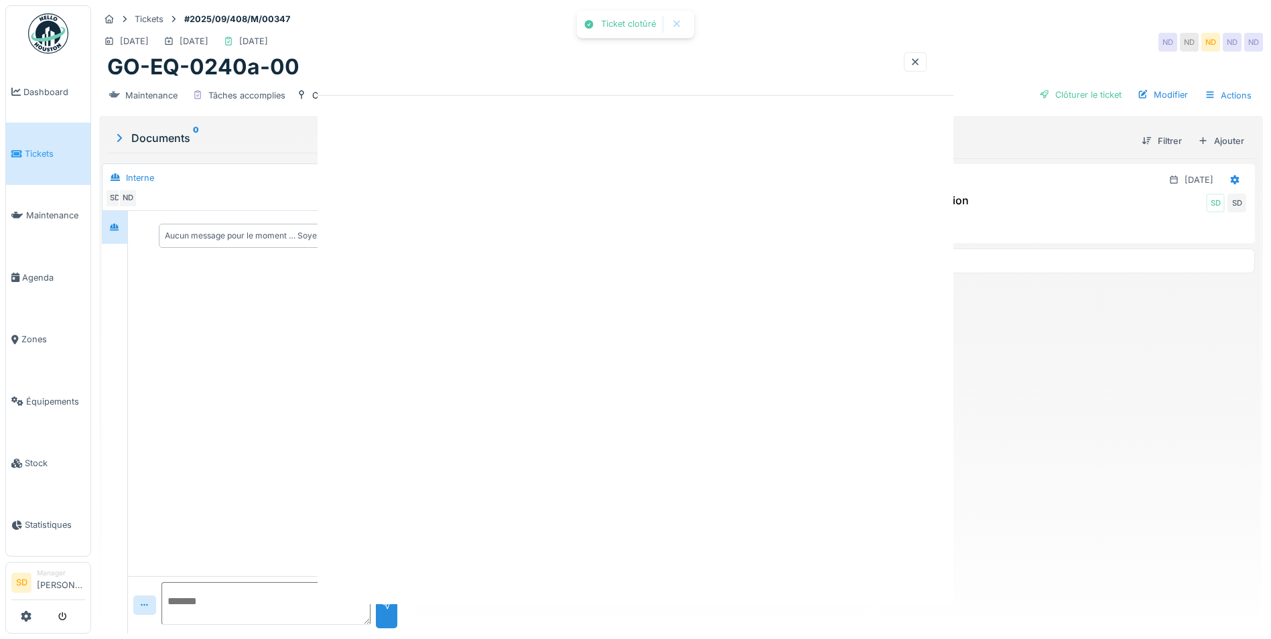
scroll to position [0, 0]
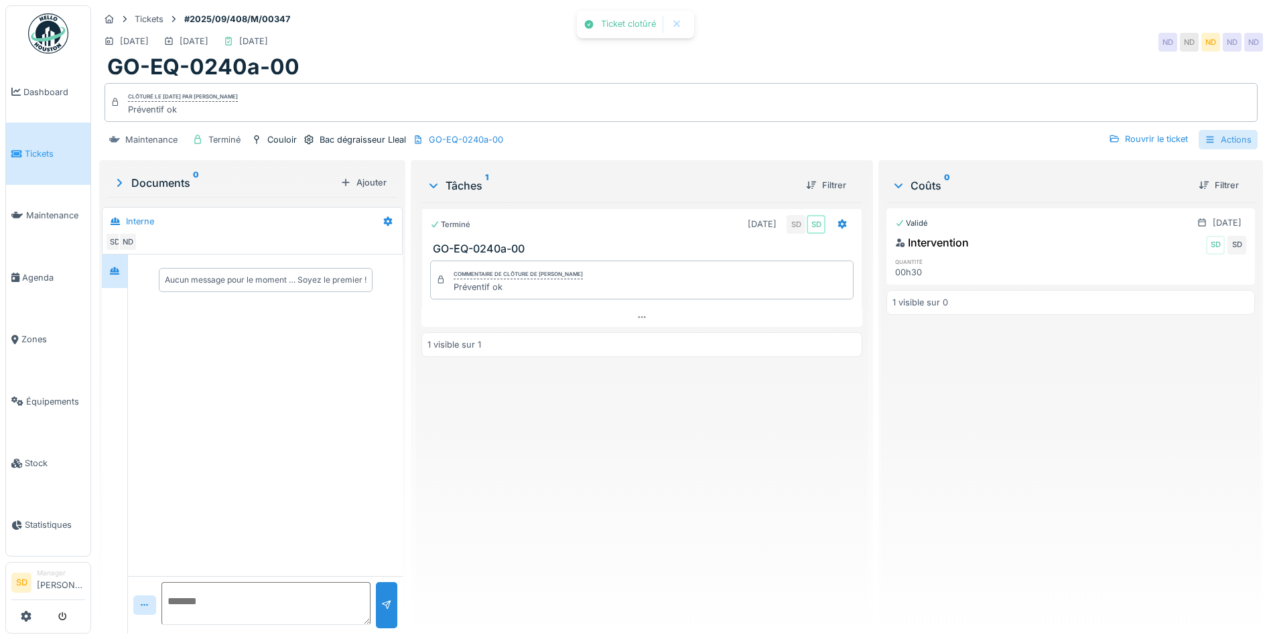
click at [1205, 137] on icon at bounding box center [1210, 139] width 11 height 9
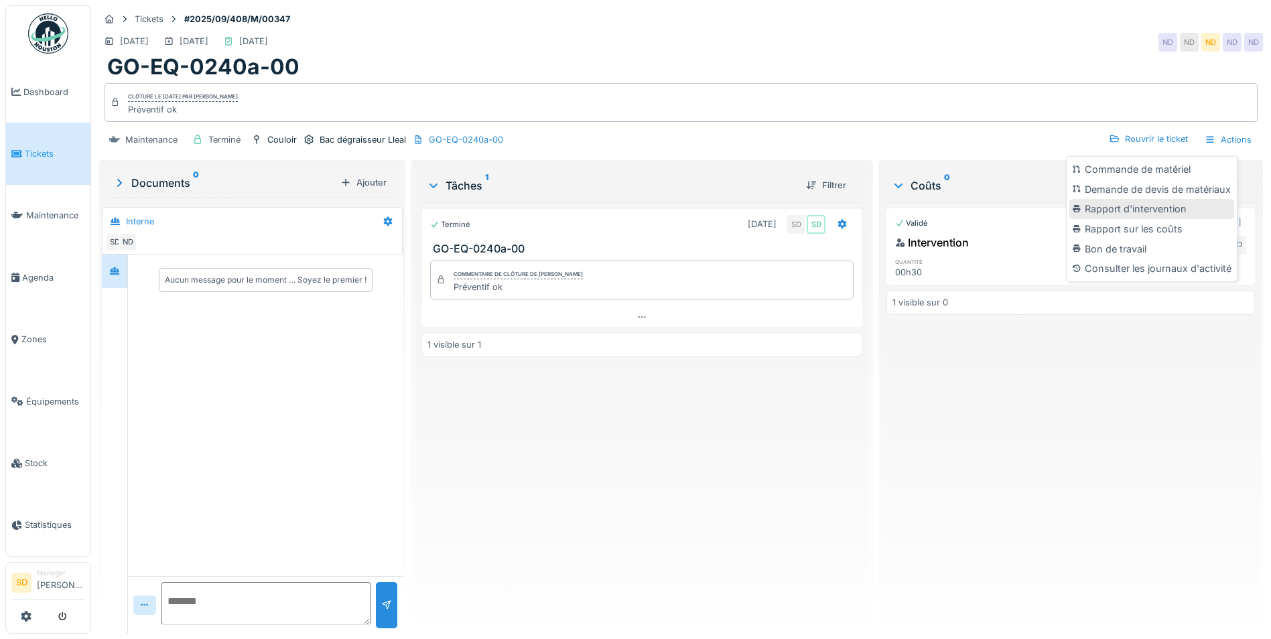
click at [1127, 210] on div "Rapport d'intervention" at bounding box center [1152, 209] width 165 height 20
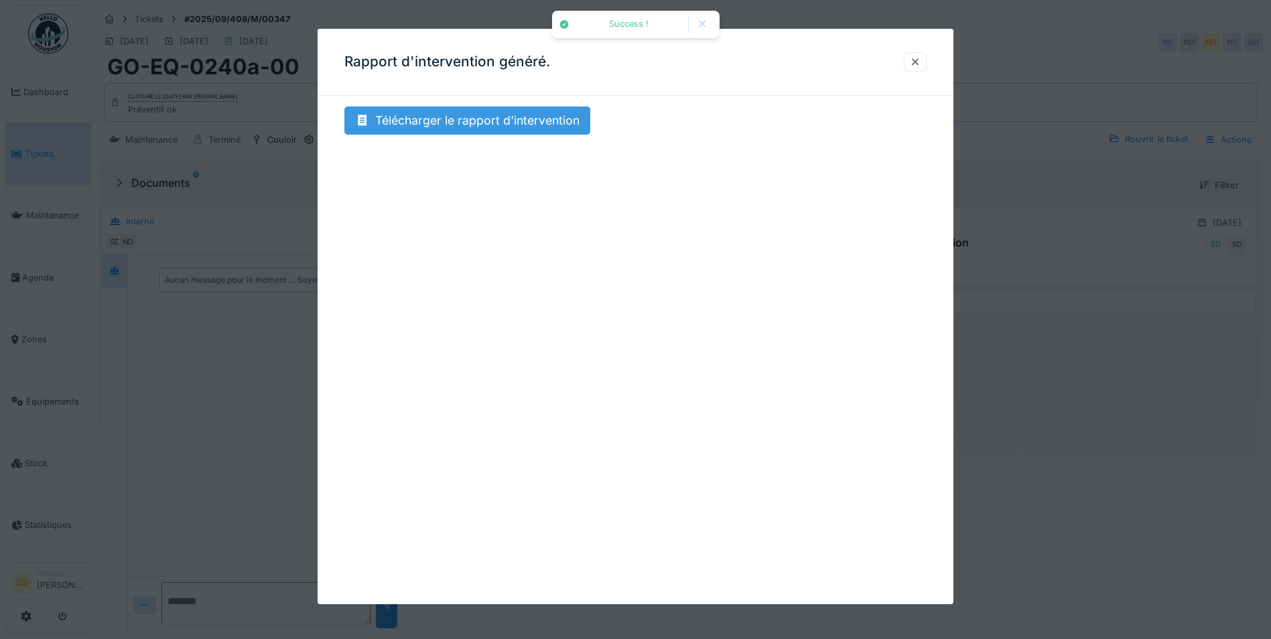
click at [465, 119] on div "Télécharger le rapport d'intervention" at bounding box center [467, 121] width 246 height 28
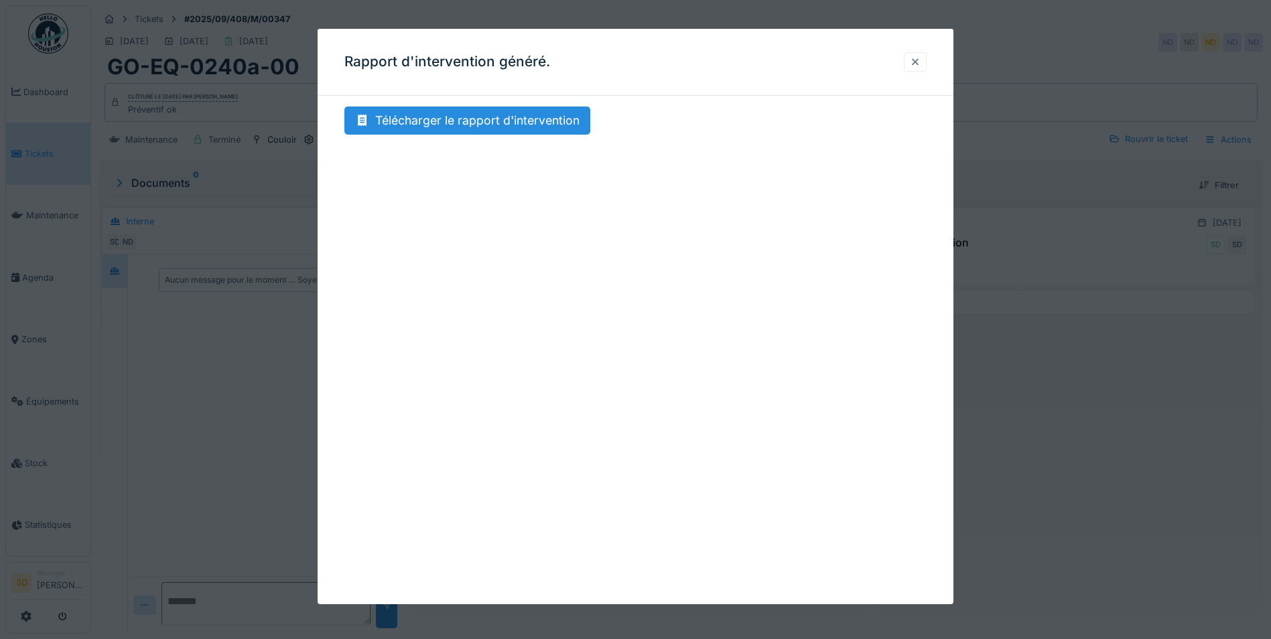
click at [920, 68] on div at bounding box center [915, 62] width 11 height 13
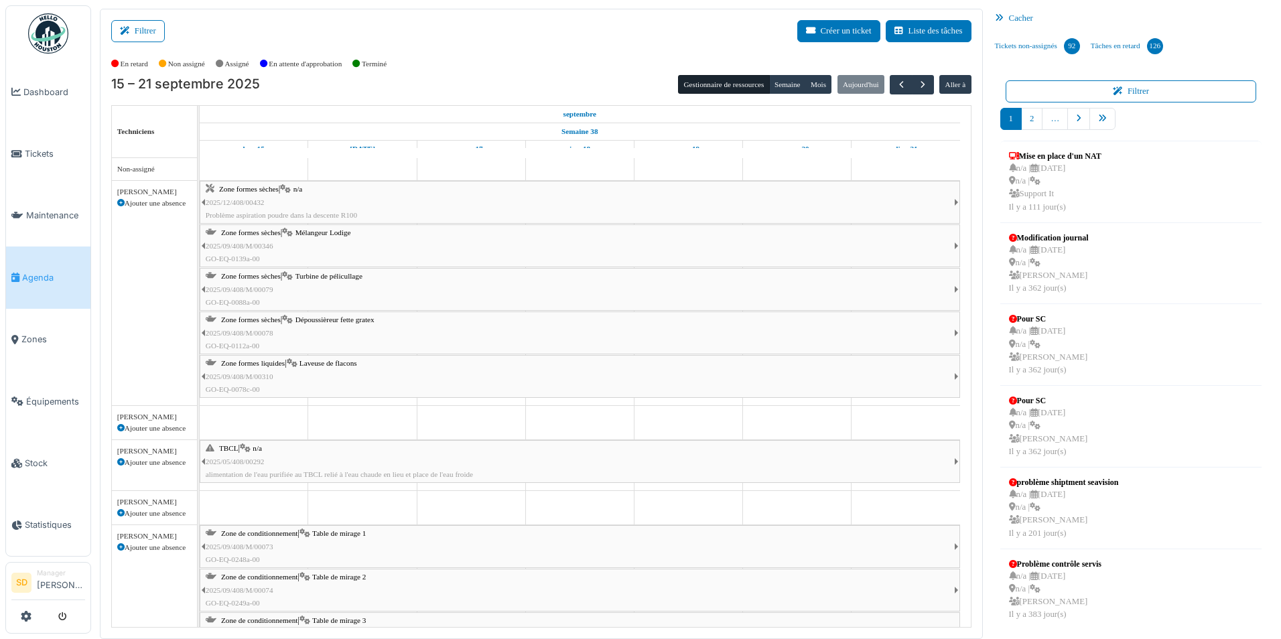
click at [1012, 21] on div "Cacher" at bounding box center [1131, 18] width 283 height 19
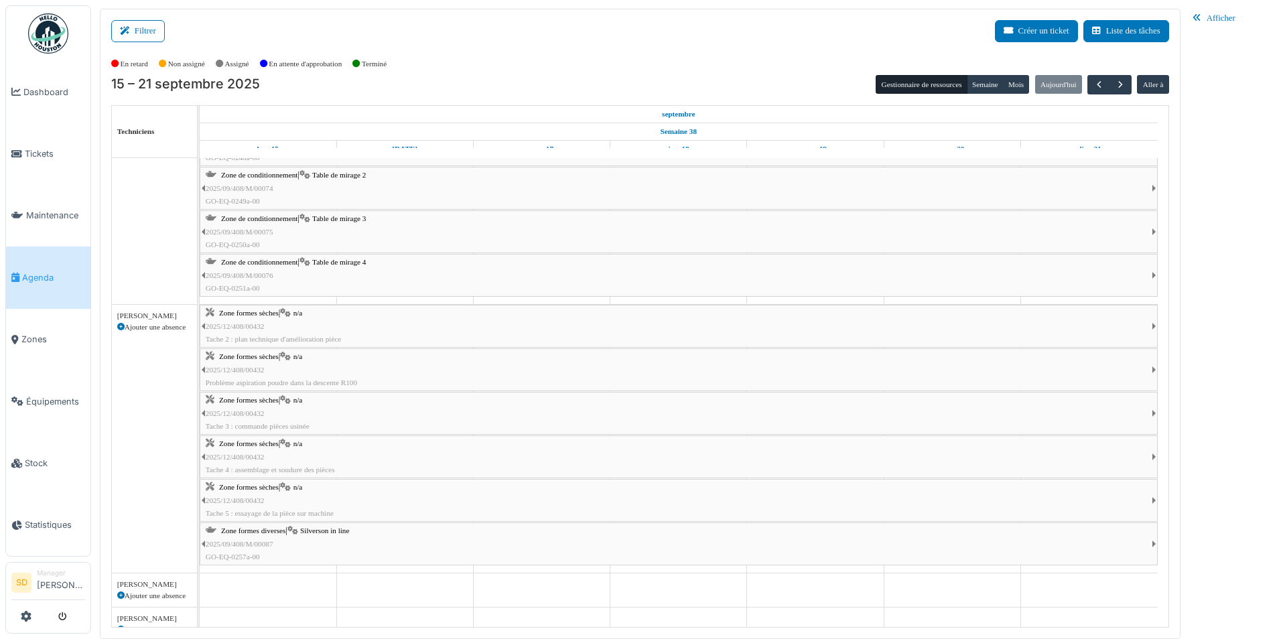
scroll to position [458, 0]
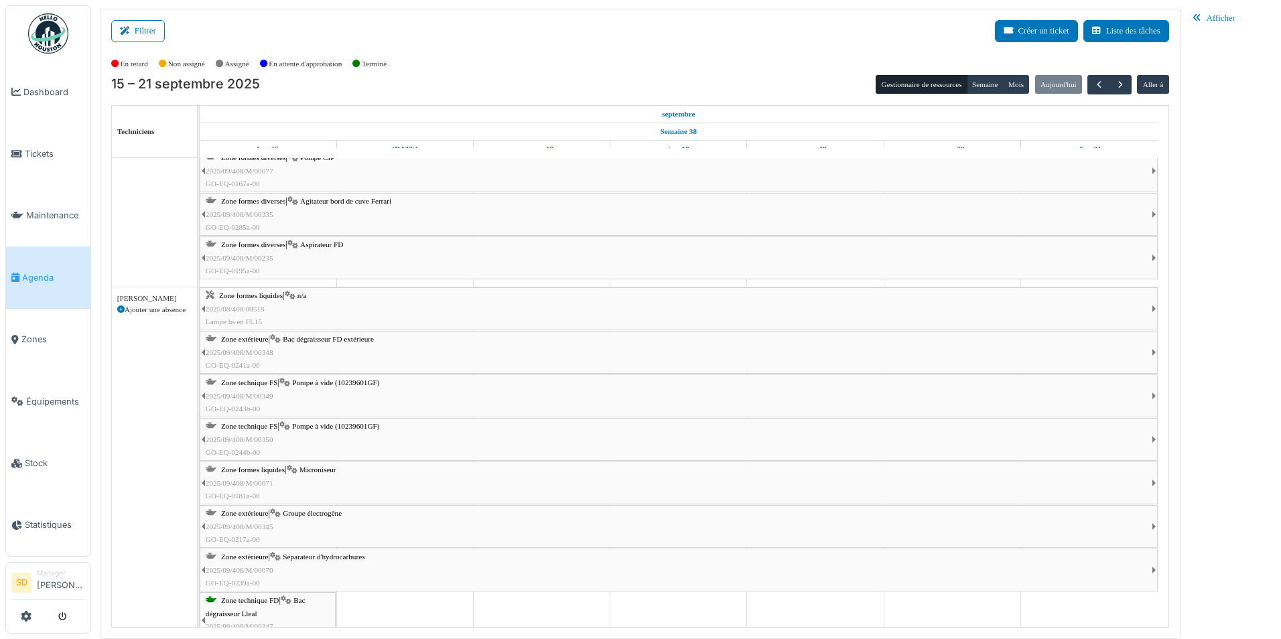
click at [329, 556] on span "Séparateur d'hydrocarbures" at bounding box center [324, 557] width 82 height 8
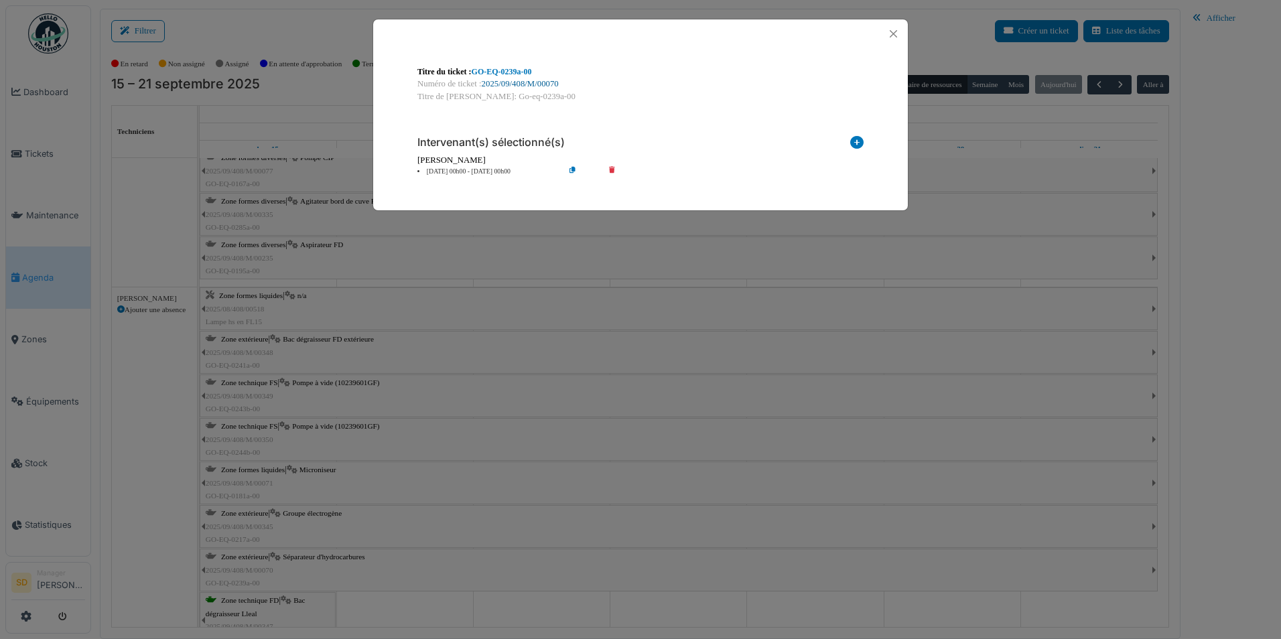
click at [525, 84] on link "2025/09/408/M/00070" at bounding box center [520, 83] width 77 height 9
click at [891, 36] on button "Close" at bounding box center [894, 34] width 18 height 18
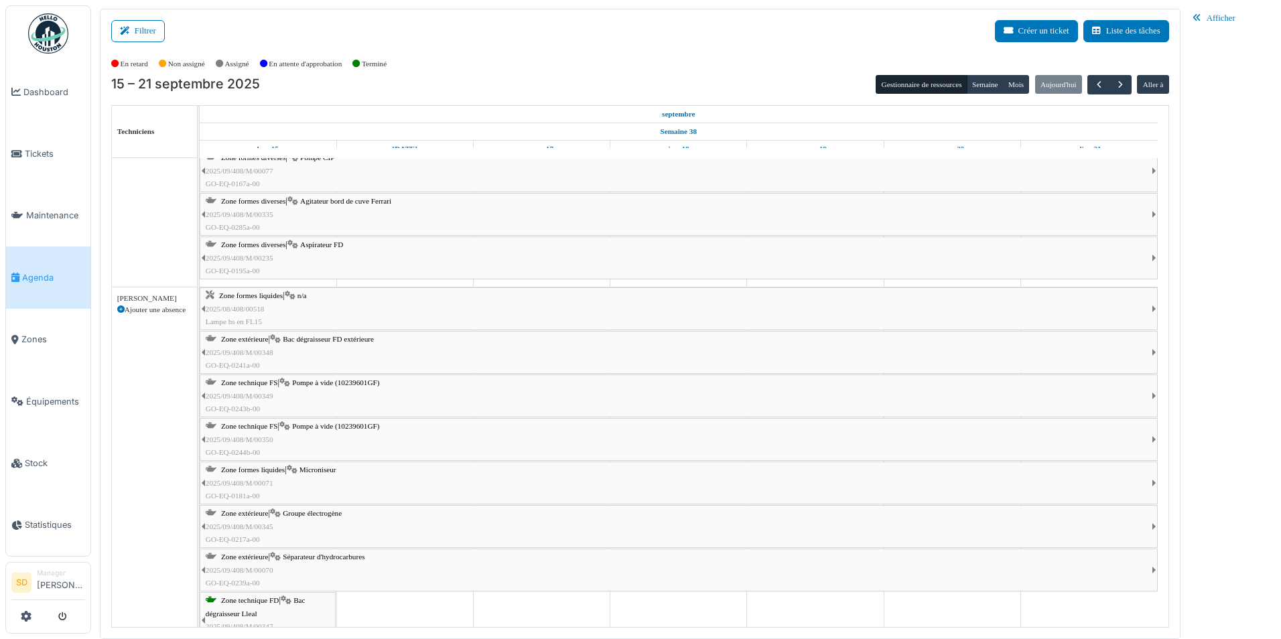
click at [316, 341] on span "Bac dégraisseur FD extérieure" at bounding box center [328, 339] width 91 height 8
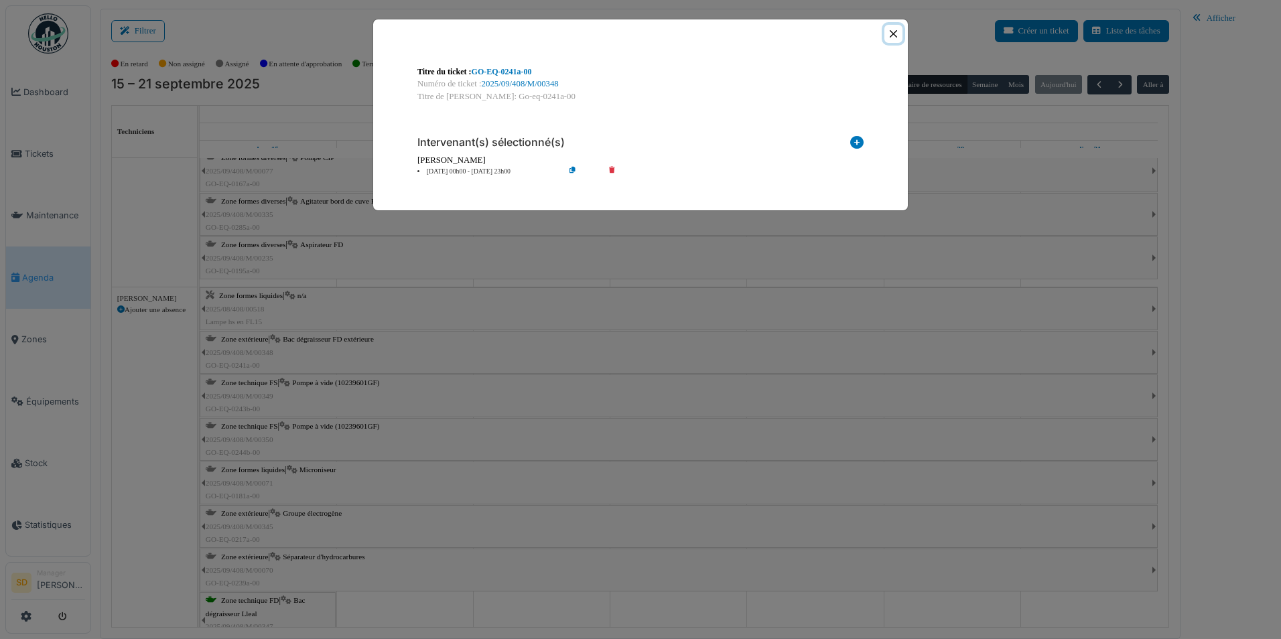
click at [895, 28] on button "Close" at bounding box center [894, 34] width 18 height 18
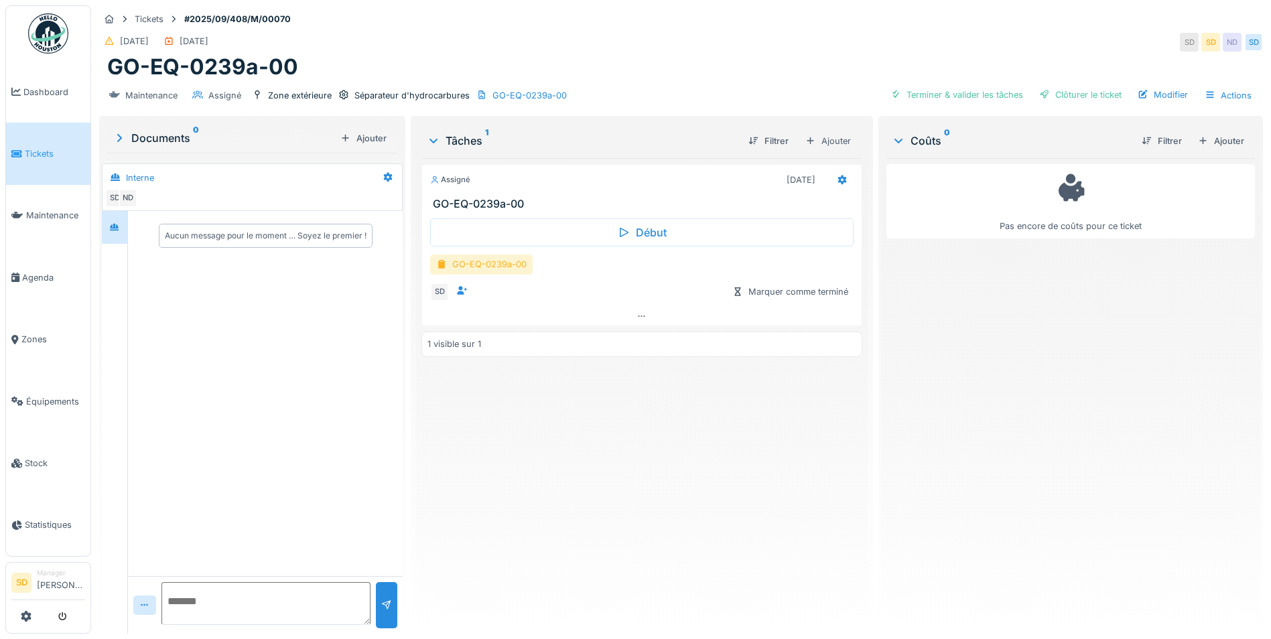
click at [493, 262] on div "GO-EQ-0239a-00" at bounding box center [481, 264] width 103 height 19
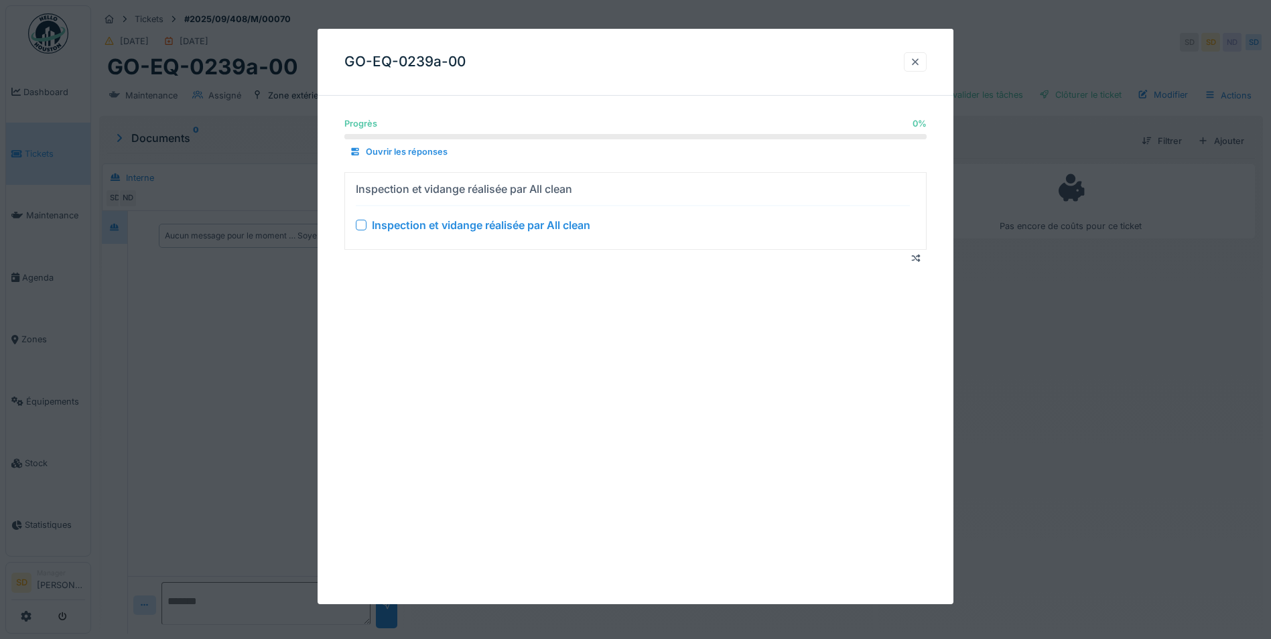
click at [919, 66] on div at bounding box center [915, 62] width 11 height 13
